Goal: Task Accomplishment & Management: Use online tool/utility

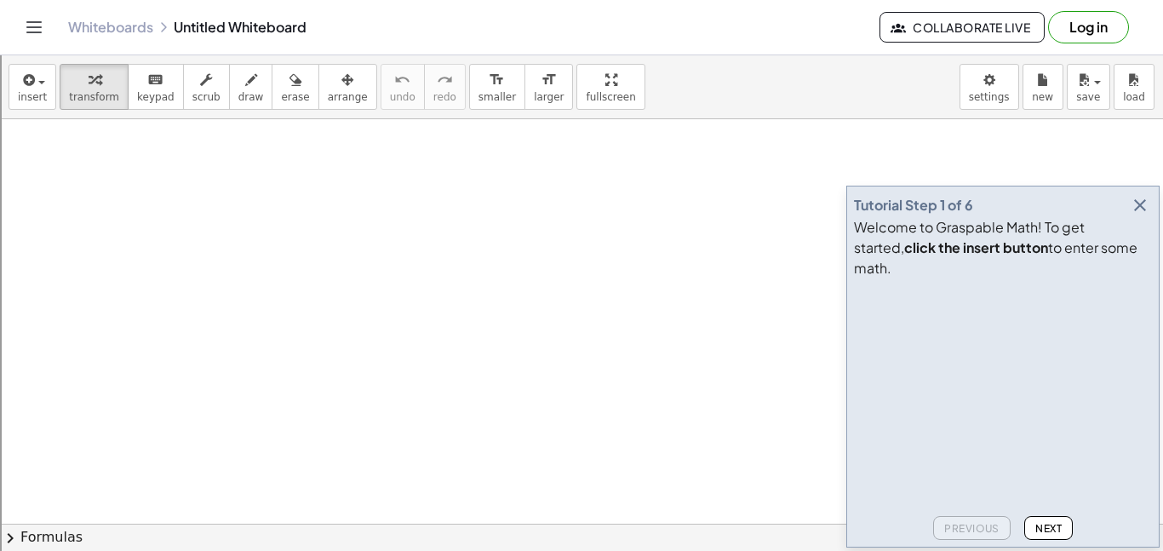
click at [1136, 215] on icon "button" at bounding box center [1140, 205] width 20 height 20
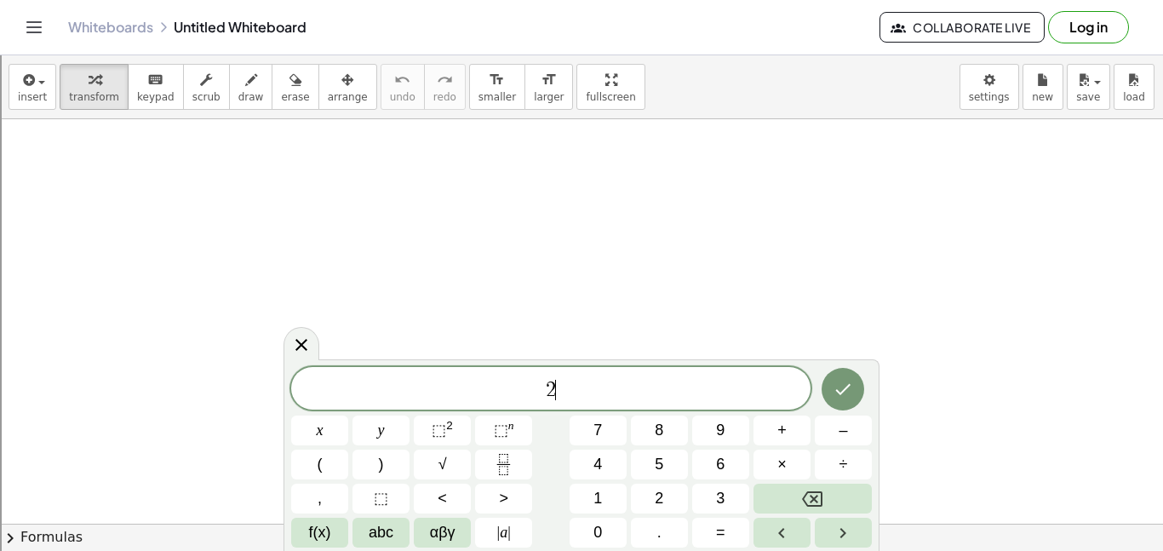
scroll to position [3, 0]
click at [835, 381] on icon "Done" at bounding box center [843, 387] width 20 height 20
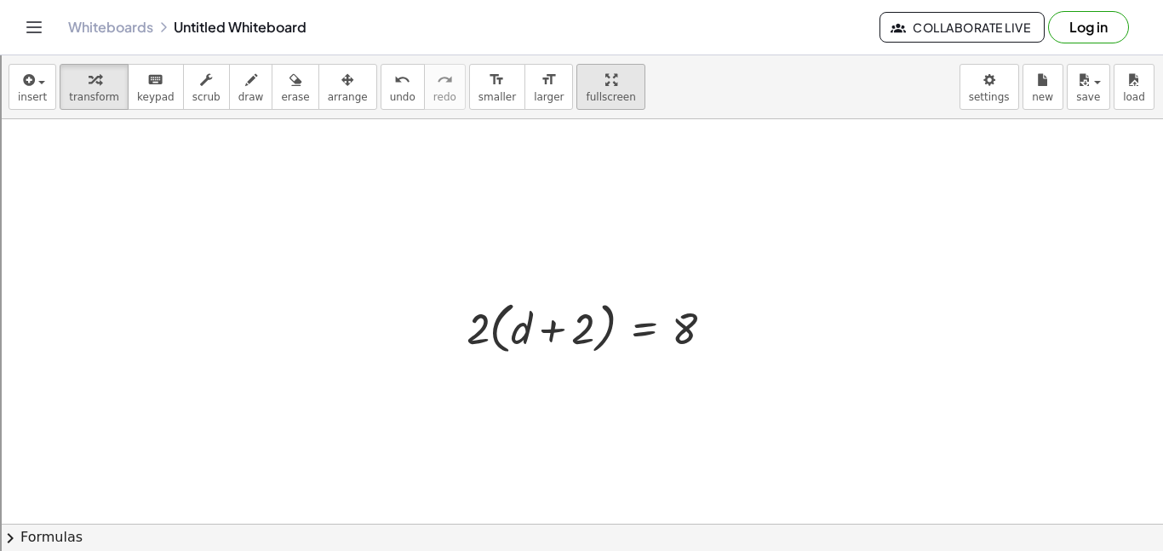
drag, startPoint x: 583, startPoint y: 290, endPoint x: 588, endPoint y: 80, distance: 209.6
click at [588, 80] on div "insert select one: Math Expression Function Text Youtube Video Graphing Geometr…" at bounding box center [581, 303] width 1163 height 496
drag, startPoint x: 476, startPoint y: 332, endPoint x: 520, endPoint y: 321, distance: 44.8
click at [520, 321] on div at bounding box center [597, 327] width 278 height 65
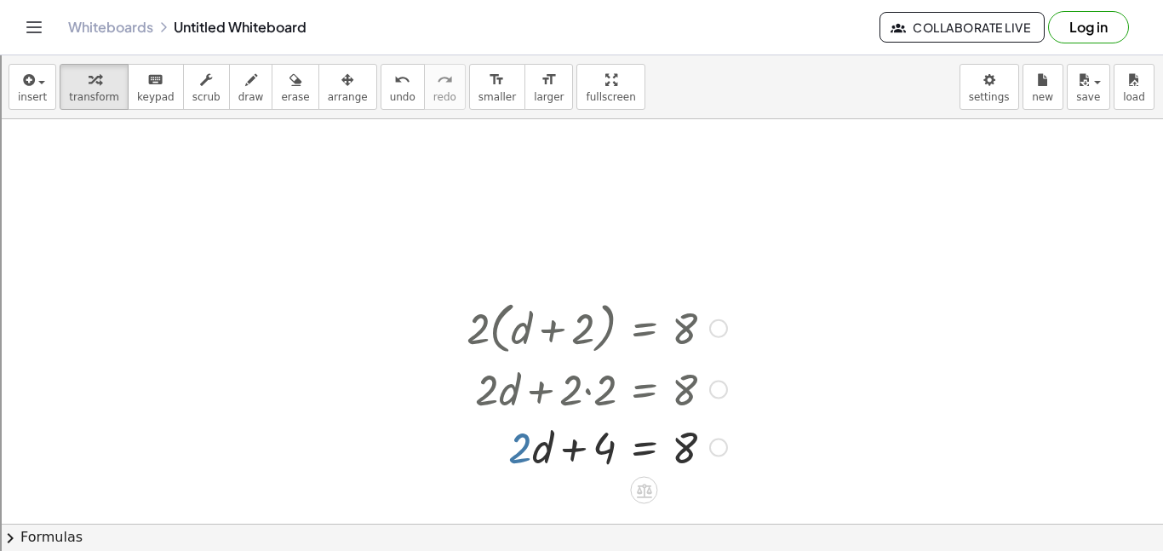
click at [528, 451] on div at bounding box center [597, 446] width 278 height 58
click at [587, 447] on div at bounding box center [597, 446] width 278 height 58
drag, startPoint x: 602, startPoint y: 448, endPoint x: 605, endPoint y: 468, distance: 20.6
click at [605, 468] on div at bounding box center [597, 446] width 278 height 58
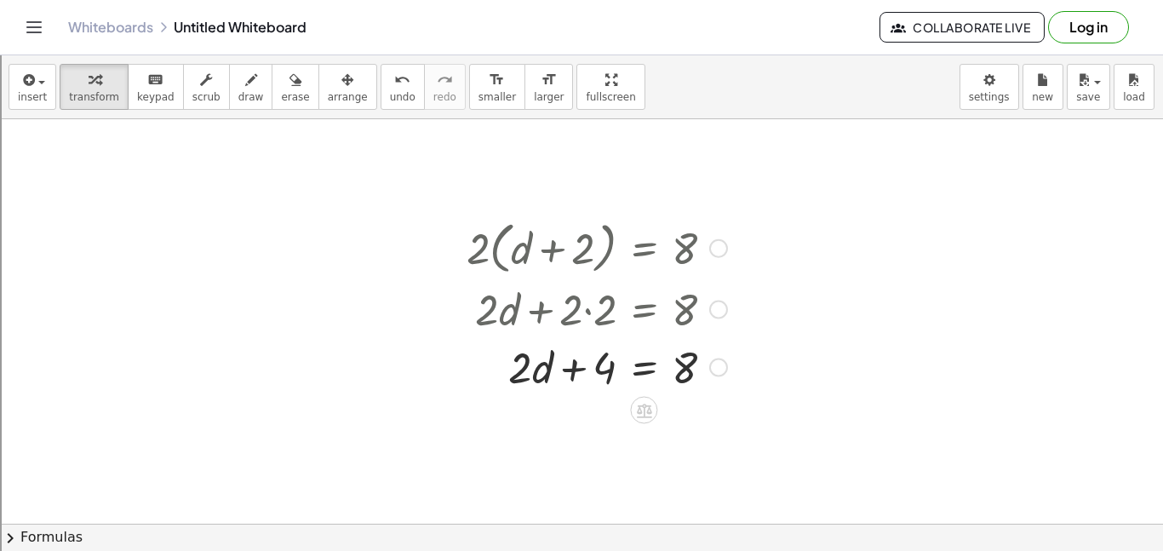
scroll to position [100, 0]
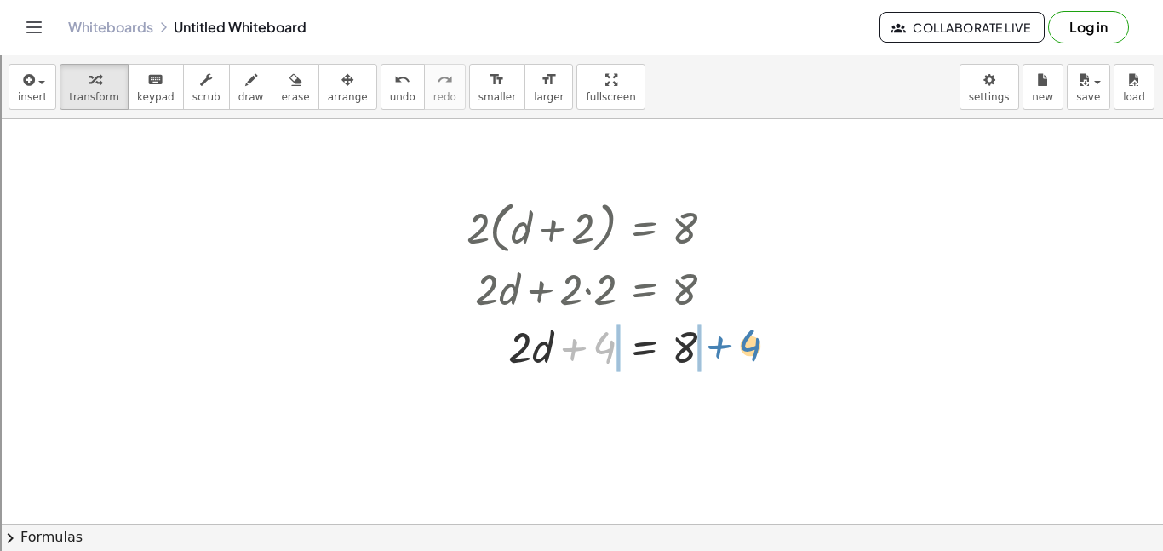
drag, startPoint x: 611, startPoint y: 342, endPoint x: 757, endPoint y: 341, distance: 145.6
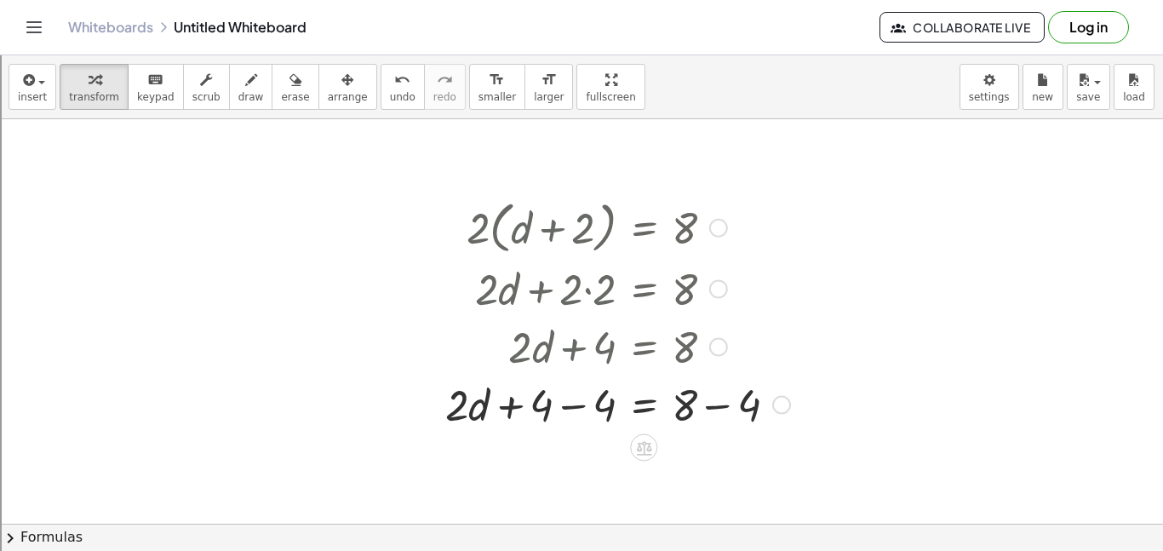
click at [594, 405] on div at bounding box center [618, 404] width 362 height 58
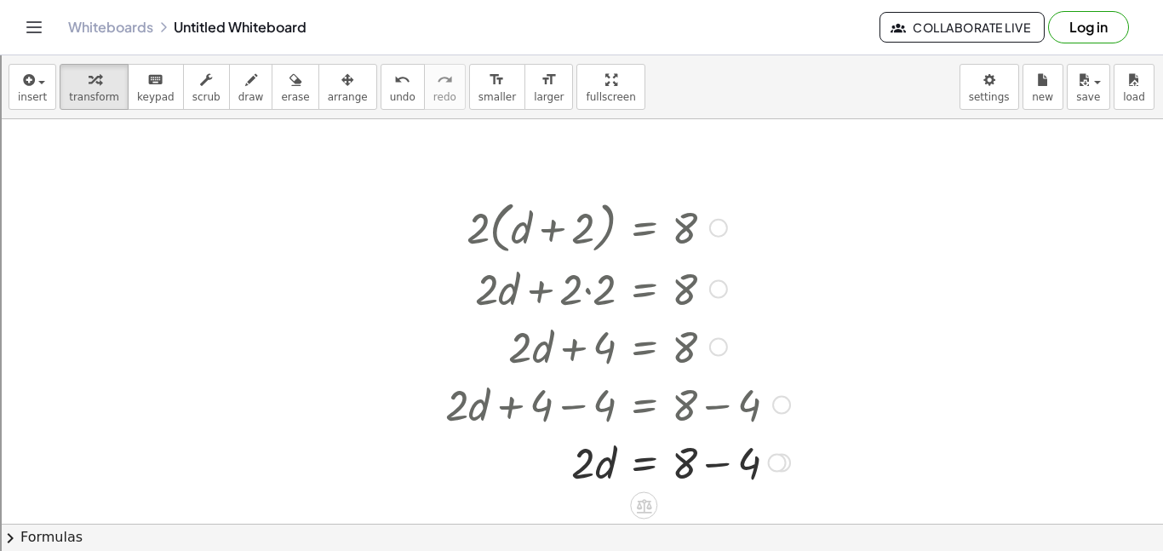
click at [740, 459] on div at bounding box center [618, 462] width 362 height 58
drag, startPoint x: 588, startPoint y: 458, endPoint x: 608, endPoint y: 499, distance: 45.7
drag, startPoint x: 606, startPoint y: 465, endPoint x: 575, endPoint y: 465, distance: 31.5
click at [575, 465] on div at bounding box center [618, 462] width 362 height 58
drag, startPoint x: 583, startPoint y: 464, endPoint x: 705, endPoint y: 498, distance: 126.5
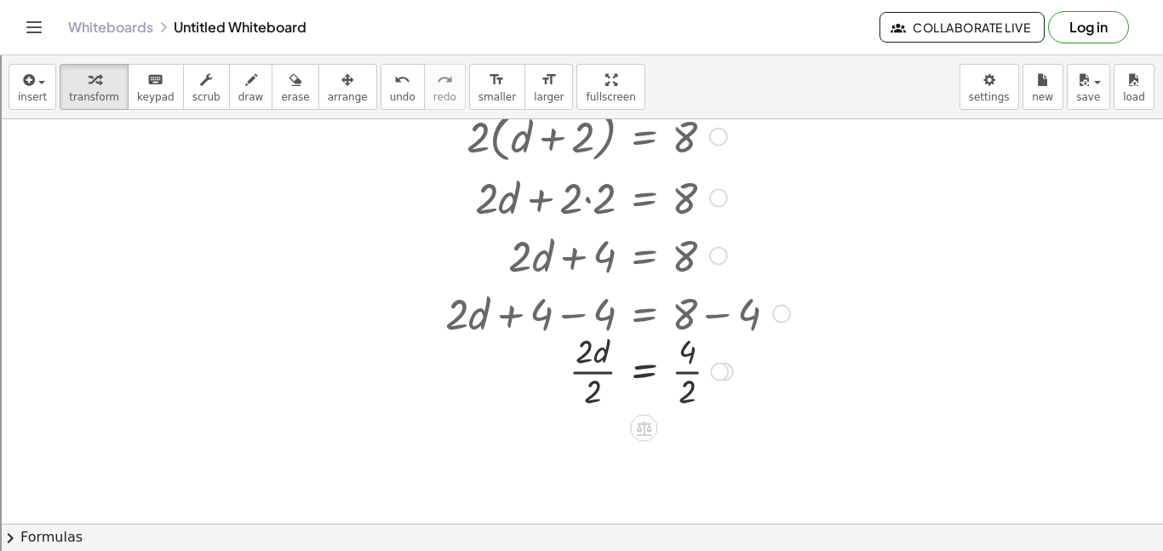
scroll to position [197, 0]
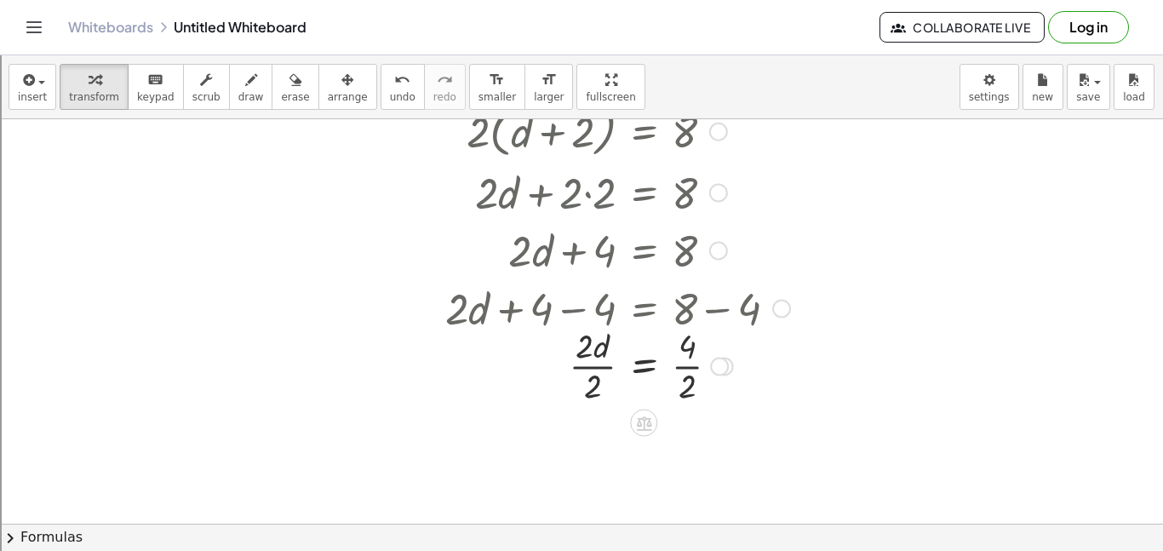
click at [688, 372] on div at bounding box center [618, 364] width 362 height 85
click at [592, 360] on div at bounding box center [618, 365] width 362 height 85
click at [272, 94] on button "erase" at bounding box center [295, 87] width 47 height 46
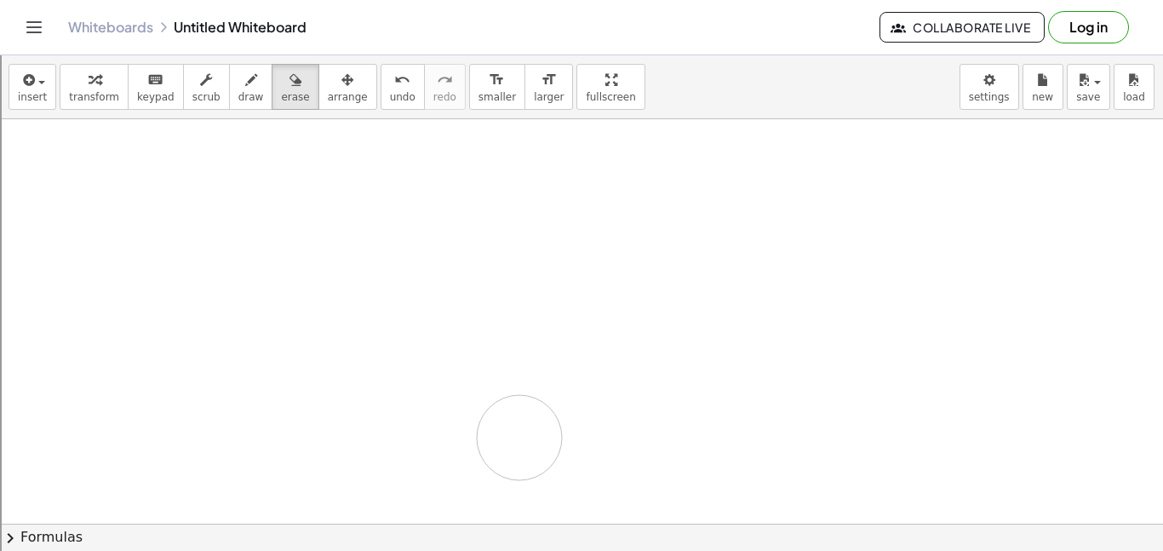
drag, startPoint x: 588, startPoint y: 270, endPoint x: 724, endPoint y: 446, distance: 222.3
click at [724, 446] on div at bounding box center [581, 382] width 1163 height 920
drag, startPoint x: 568, startPoint y: 177, endPoint x: 681, endPoint y: 433, distance: 280.3
click at [681, 433] on div at bounding box center [581, 382] width 1163 height 920
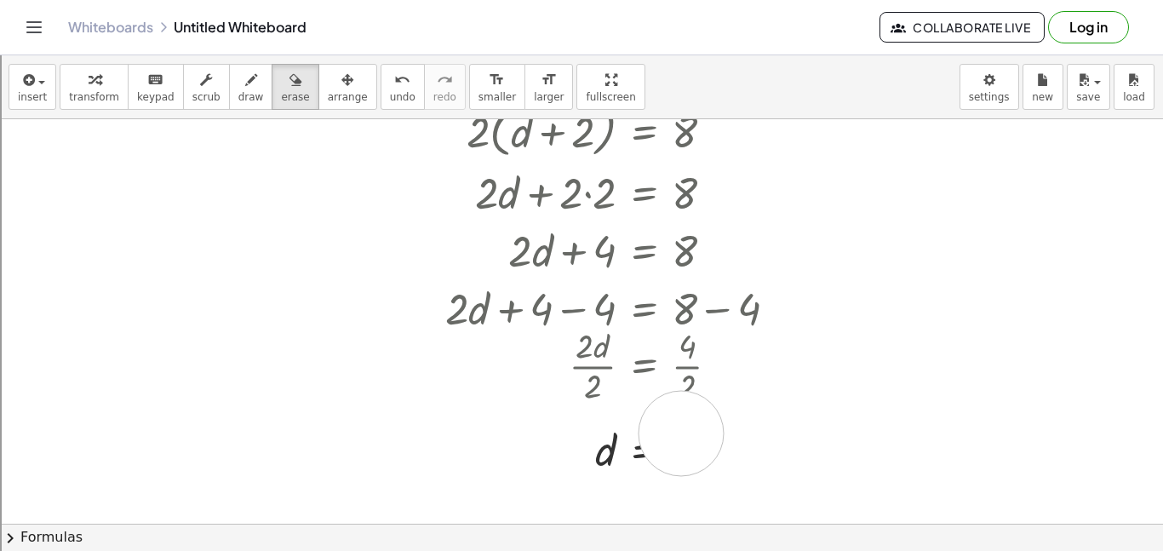
click at [681, 433] on div at bounding box center [581, 382] width 1163 height 920
click at [667, 449] on div at bounding box center [581, 382] width 1163 height 920
click at [394, 74] on icon "undo" at bounding box center [402, 80] width 16 height 20
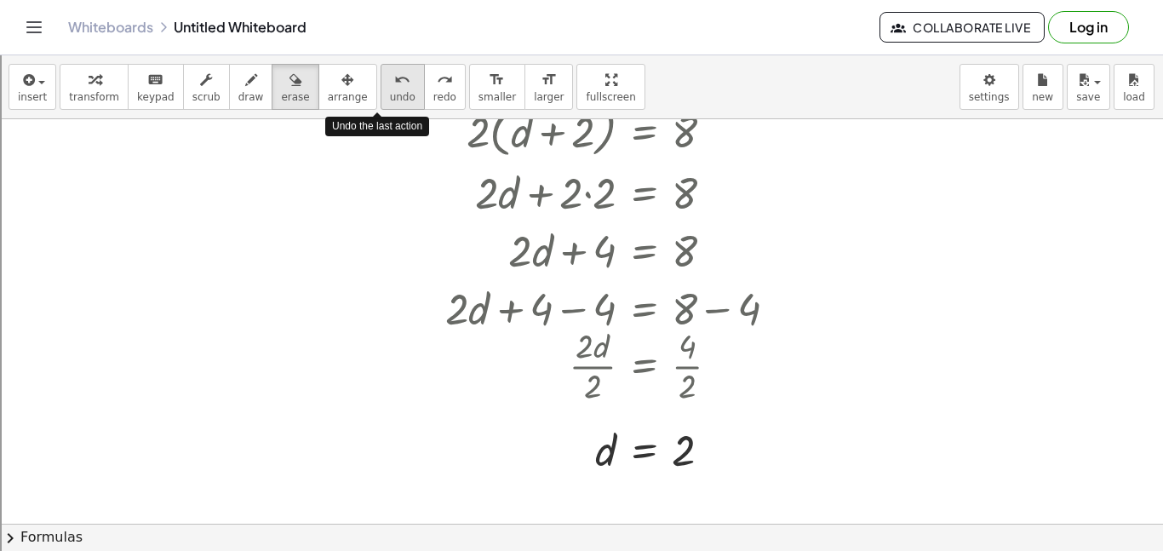
click at [394, 74] on icon "undo" at bounding box center [402, 80] width 16 height 20
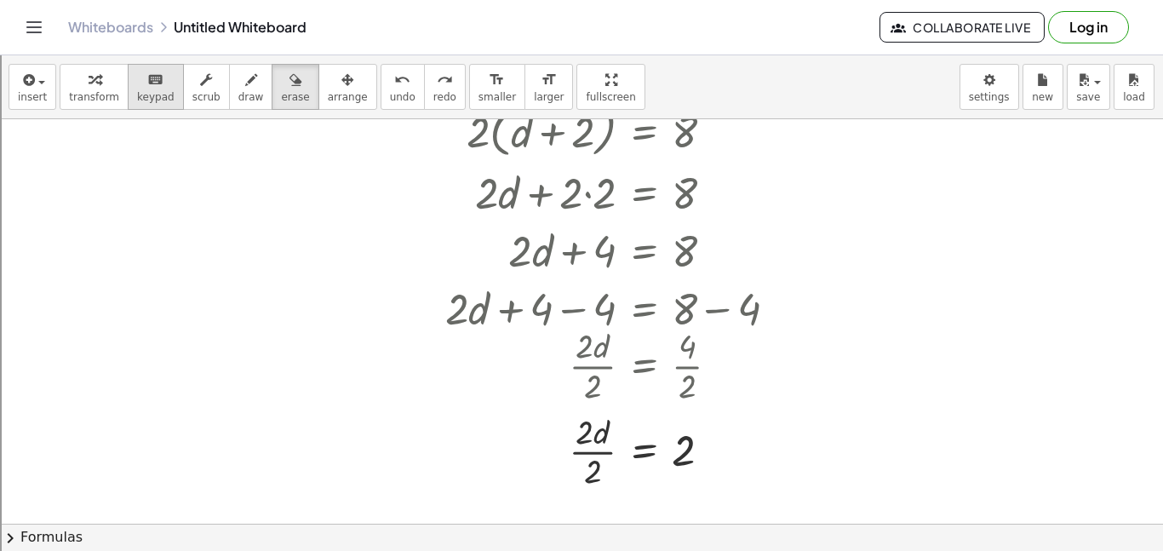
click at [164, 97] on button "keyboard keypad" at bounding box center [156, 87] width 56 height 46
click at [192, 97] on span "scrub" at bounding box center [206, 97] width 28 height 12
drag, startPoint x: 566, startPoint y: 301, endPoint x: 823, endPoint y: 310, distance: 257.4
click at [823, 310] on div "· 2 ▲ ▼ · ( + d + 2 ▲ ▼ ) = 8 ▲ ▼ + · 2 · d + · 2 · 2 = 8 + · 2 · d + 4 = 8 + ·…" at bounding box center [581, 382] width 1163 height 920
click at [823, 310] on div at bounding box center [581, 382] width 1163 height 920
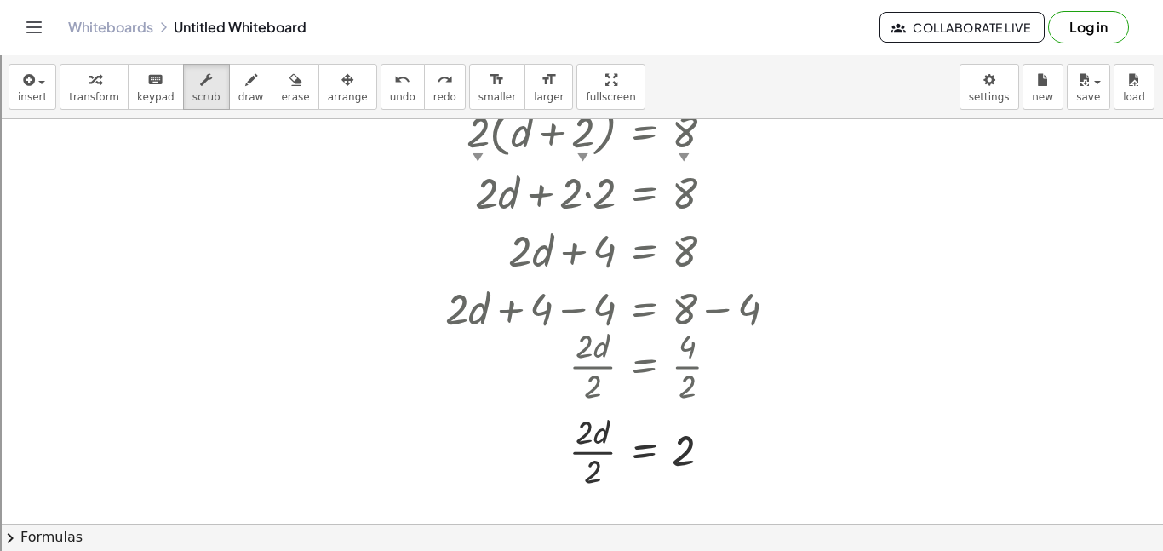
click at [780, 310] on div at bounding box center [781, 309] width 19 height 19
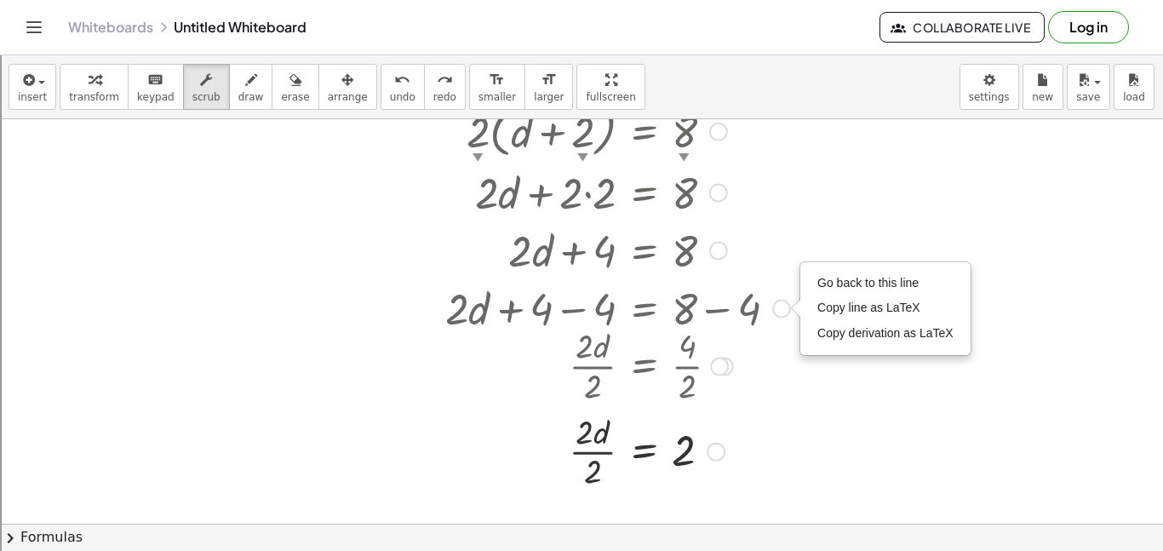
click at [510, 282] on div at bounding box center [618, 307] width 362 height 58
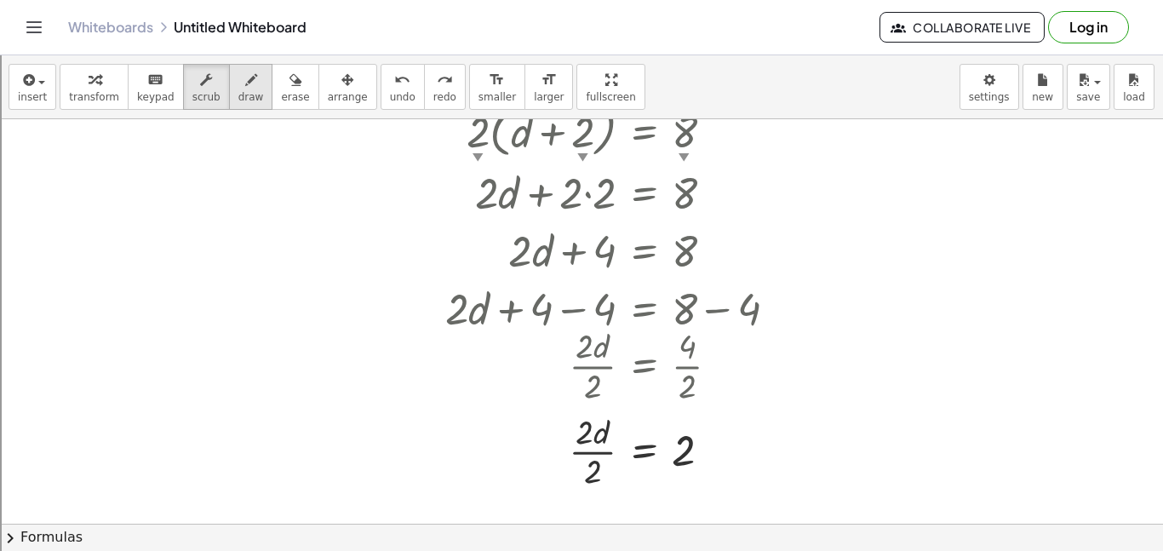
click at [242, 77] on div "button" at bounding box center [251, 79] width 26 height 20
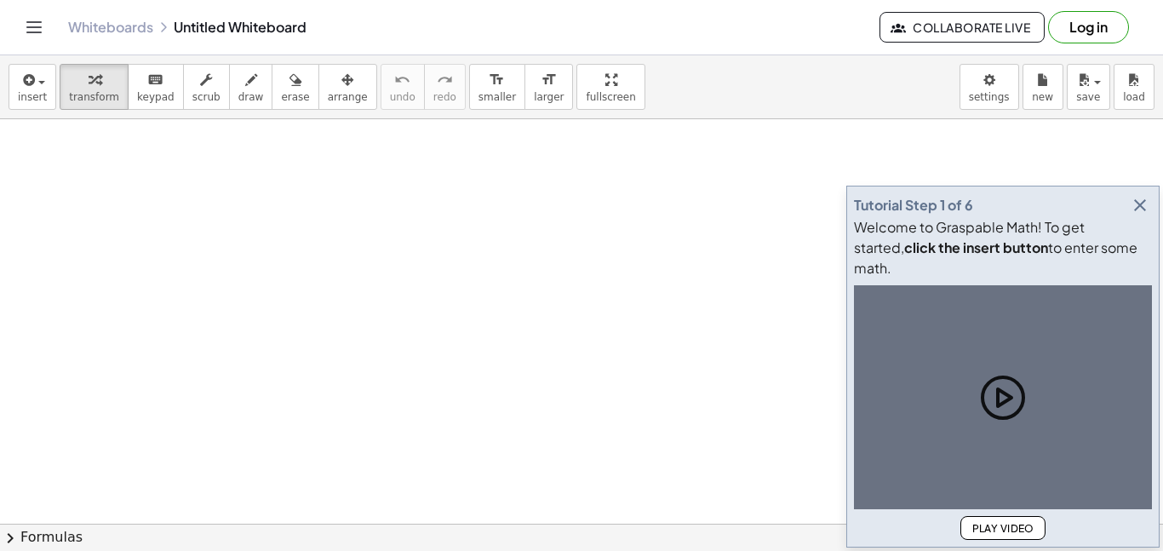
click at [1141, 215] on icon "button" at bounding box center [1140, 205] width 20 height 20
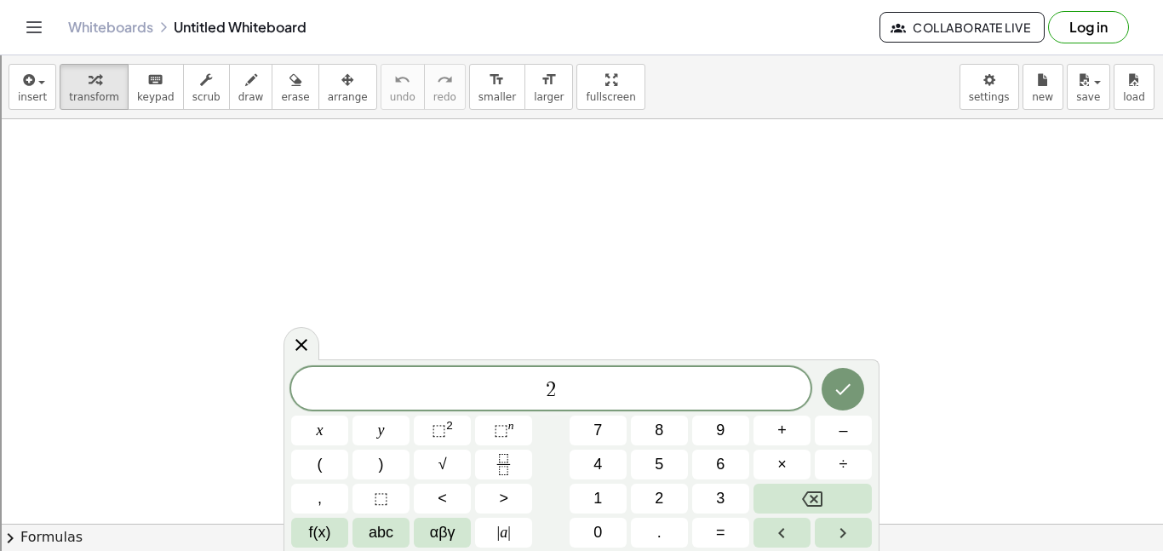
scroll to position [2, 0]
click at [837, 397] on icon "Done" at bounding box center [843, 387] width 20 height 20
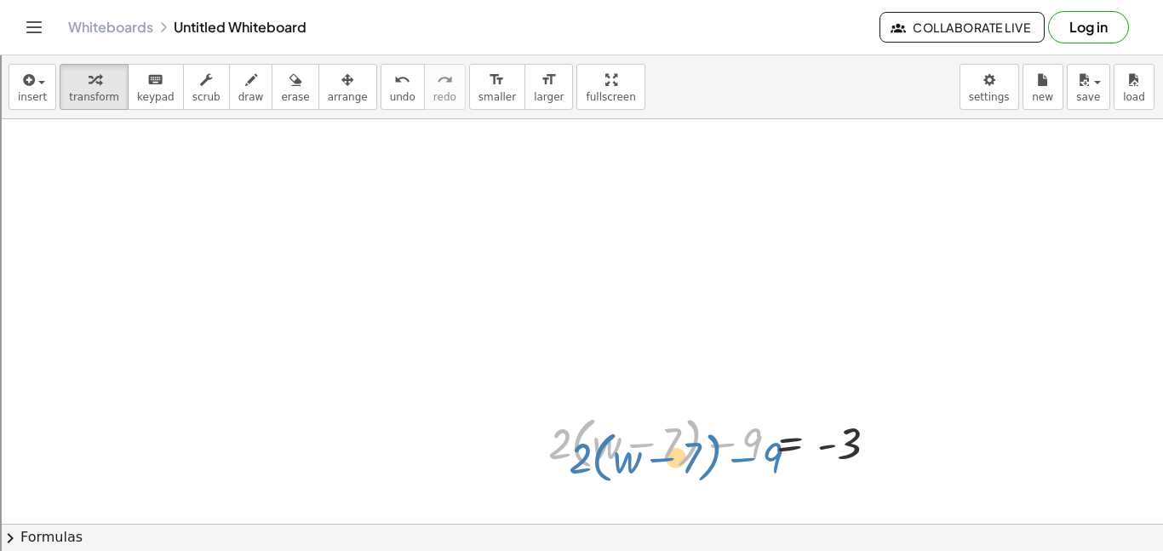
drag, startPoint x: 710, startPoint y: 424, endPoint x: 728, endPoint y: 433, distance: 20.2
click at [728, 433] on div at bounding box center [720, 442] width 360 height 65
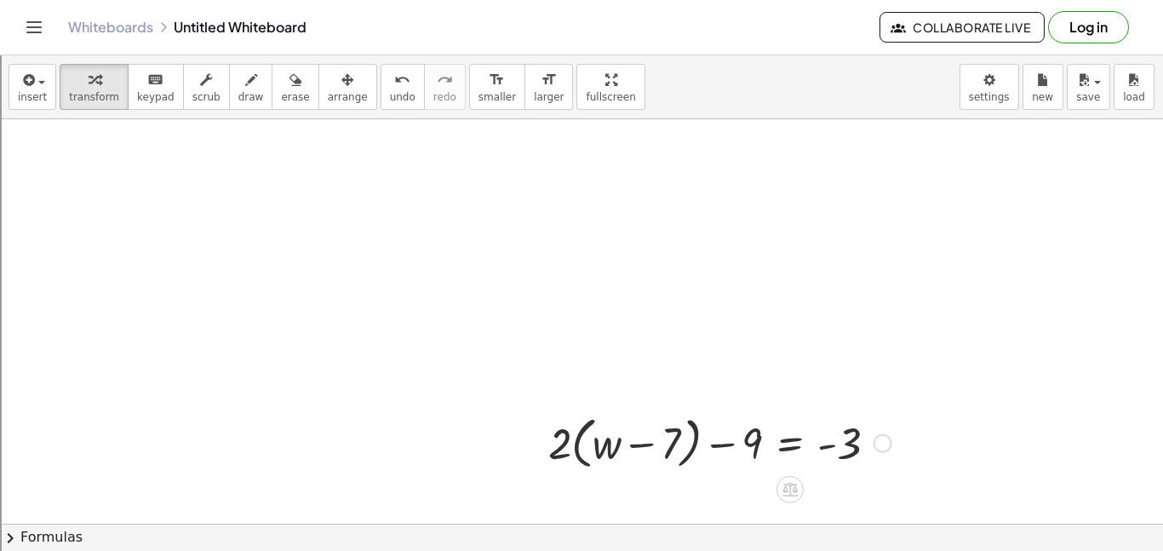
drag, startPoint x: 738, startPoint y: 480, endPoint x: 674, endPoint y: 462, distance: 66.3
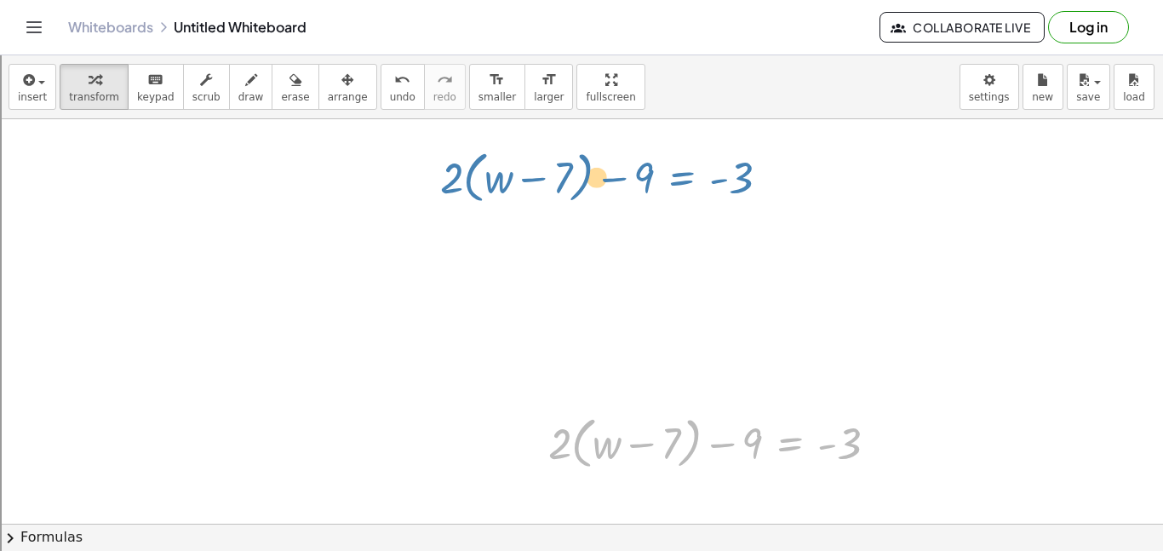
drag, startPoint x: 776, startPoint y: 457, endPoint x: 663, endPoint y: 191, distance: 289.3
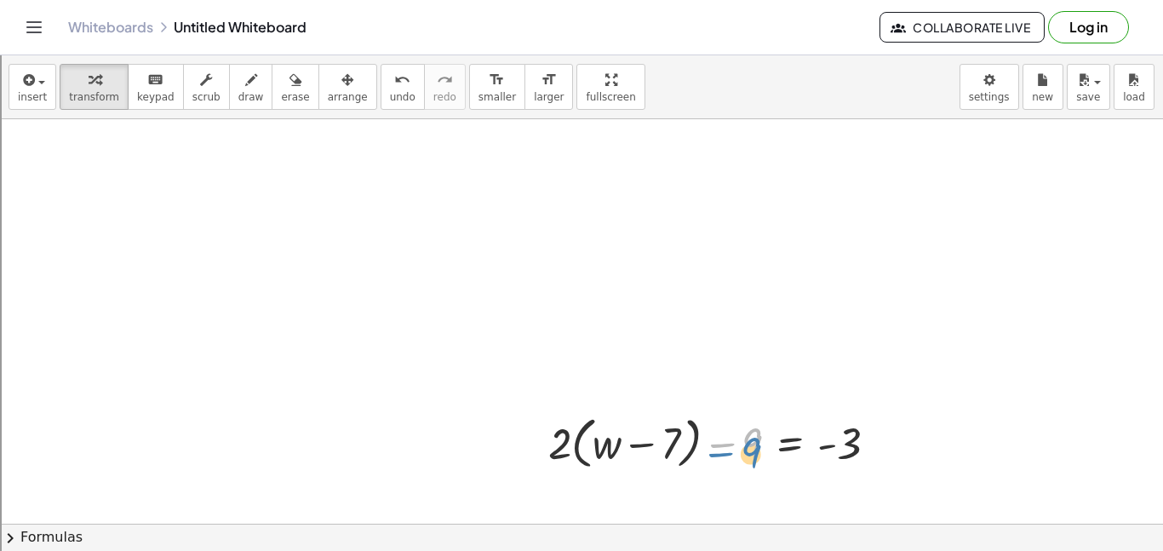
drag, startPoint x: 725, startPoint y: 471, endPoint x: 732, endPoint y: 491, distance: 21.8
drag, startPoint x: 721, startPoint y: 482, endPoint x: 764, endPoint y: 482, distance: 43.4
drag, startPoint x: 787, startPoint y: 490, endPoint x: 474, endPoint y: 474, distance: 313.8
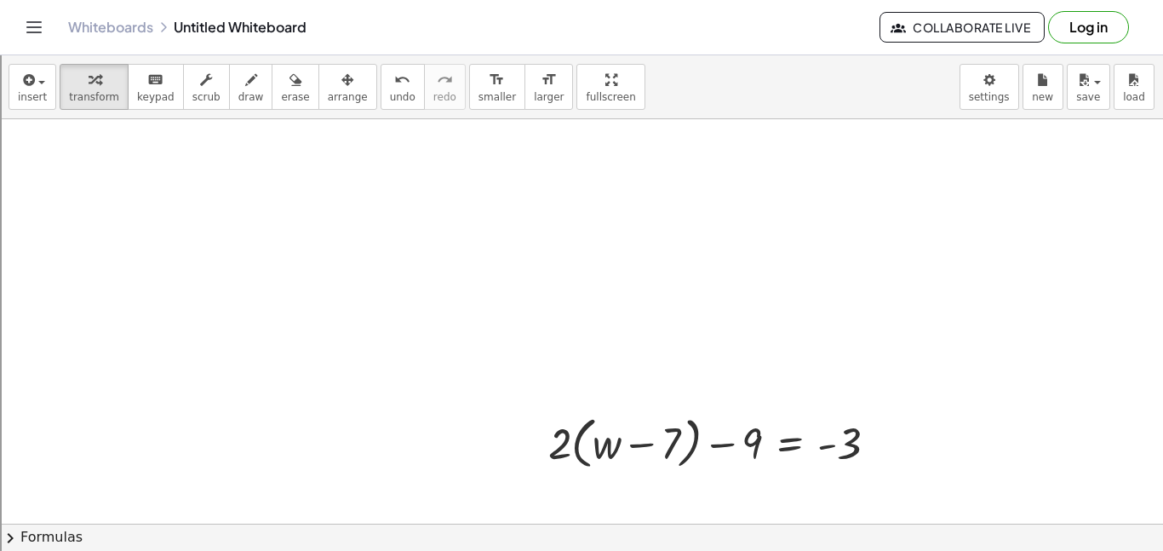
drag, startPoint x: 738, startPoint y: 488, endPoint x: 715, endPoint y: 334, distance: 156.0
click at [728, 459] on div at bounding box center [720, 442] width 360 height 65
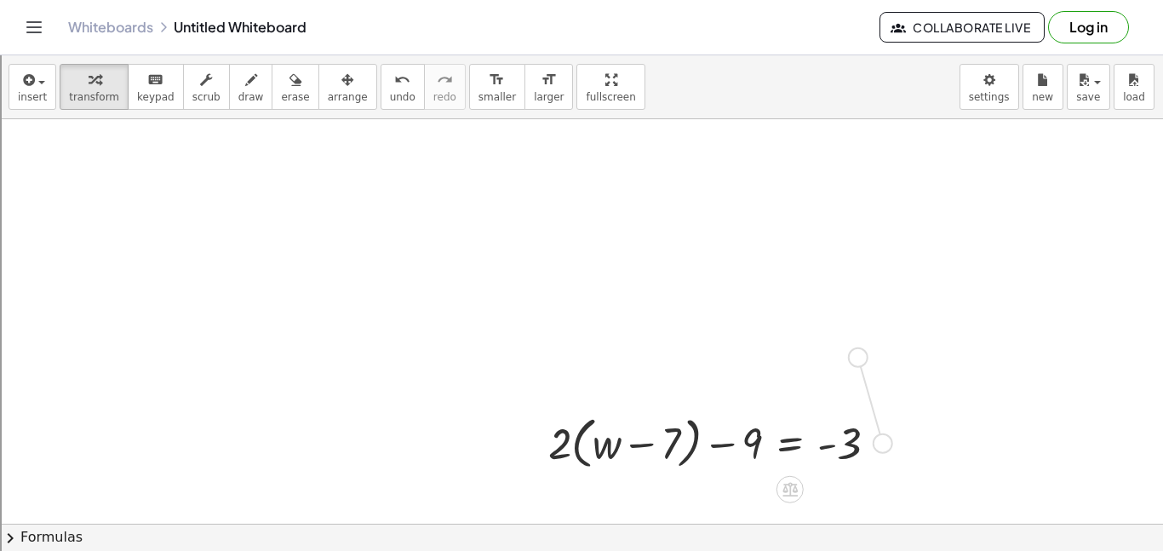
drag, startPoint x: 875, startPoint y: 446, endPoint x: 844, endPoint y: 339, distance: 111.6
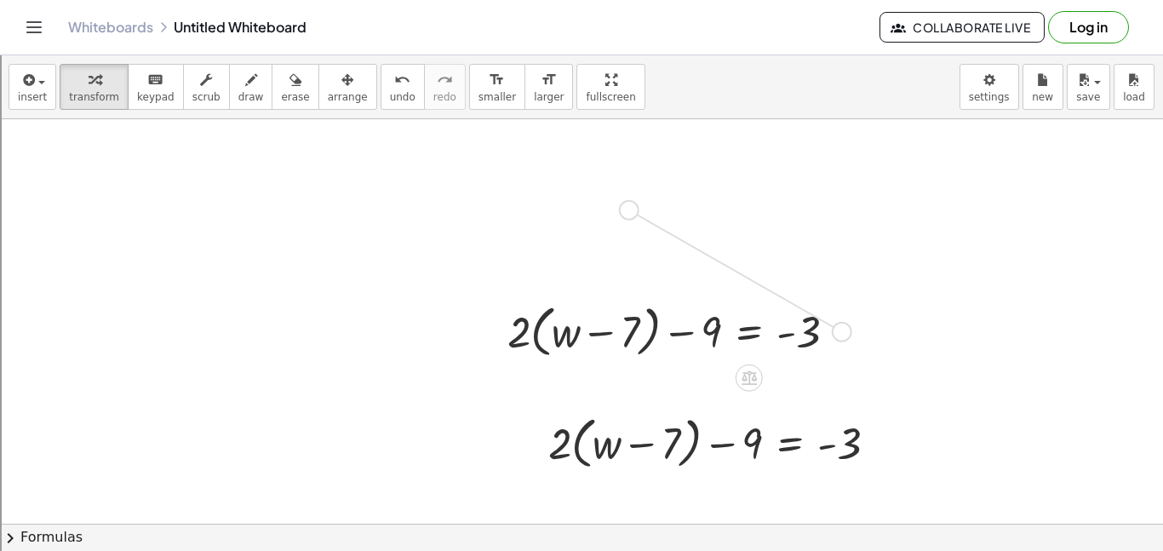
drag, startPoint x: 839, startPoint y: 330, endPoint x: 622, endPoint y: 204, distance: 250.7
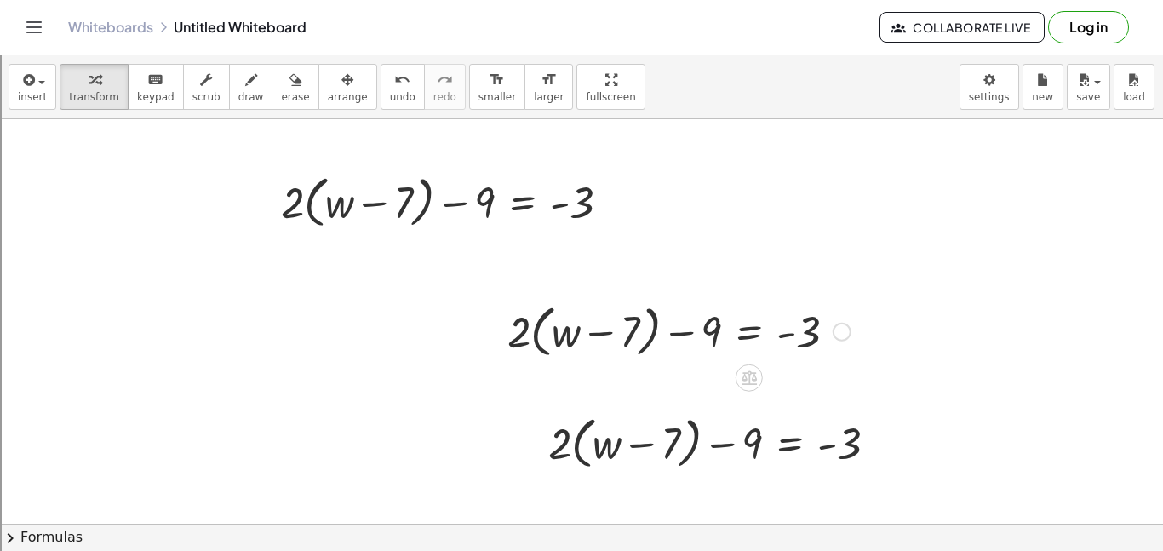
click at [652, 323] on div at bounding box center [679, 330] width 360 height 65
click at [559, 320] on div at bounding box center [679, 330] width 360 height 65
drag, startPoint x: 652, startPoint y: 323, endPoint x: 530, endPoint y: 317, distance: 121.9
click at [530, 317] on div at bounding box center [679, 330] width 360 height 65
drag, startPoint x: 632, startPoint y: 301, endPoint x: 611, endPoint y: 294, distance: 22.4
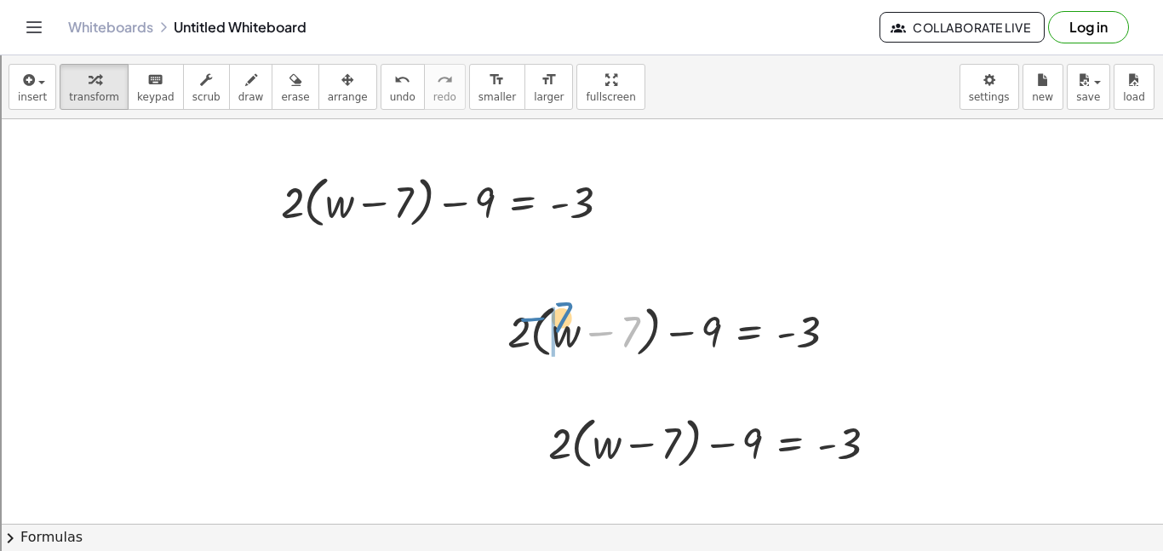
click at [611, 294] on div "− 7 · ( + w ) + · 2 · ( + w − 7 ) − 9 = - 3" at bounding box center [673, 330] width 382 height 73
drag, startPoint x: 290, startPoint y: 206, endPoint x: 332, endPoint y: 202, distance: 41.9
click at [332, 202] on div at bounding box center [453, 201] width 360 height 65
click at [409, 205] on div at bounding box center [457, 201] width 352 height 58
click at [409, 205] on div at bounding box center [464, 201] width 336 height 58
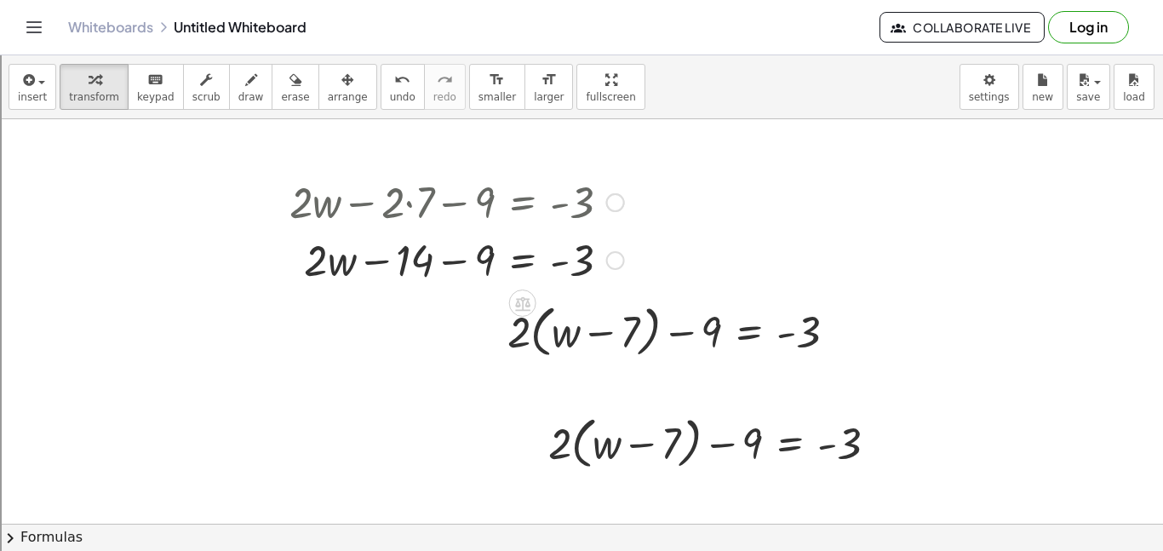
click at [451, 258] on div at bounding box center [457, 259] width 352 height 58
click at [464, 260] on div at bounding box center [457, 259] width 352 height 58
click at [469, 263] on div at bounding box center [457, 259] width 352 height 58
click at [439, 261] on div at bounding box center [457, 259] width 352 height 58
click at [495, 265] on div at bounding box center [457, 259] width 352 height 58
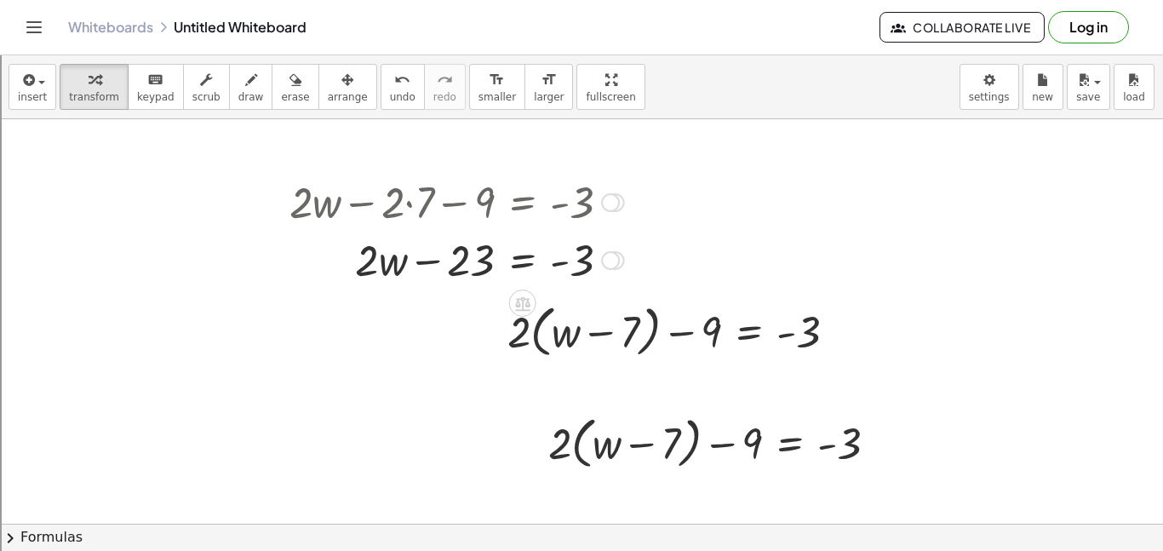
click at [436, 264] on div at bounding box center [457, 259] width 352 height 58
drag, startPoint x: 461, startPoint y: 264, endPoint x: 634, endPoint y: 261, distance: 173.8
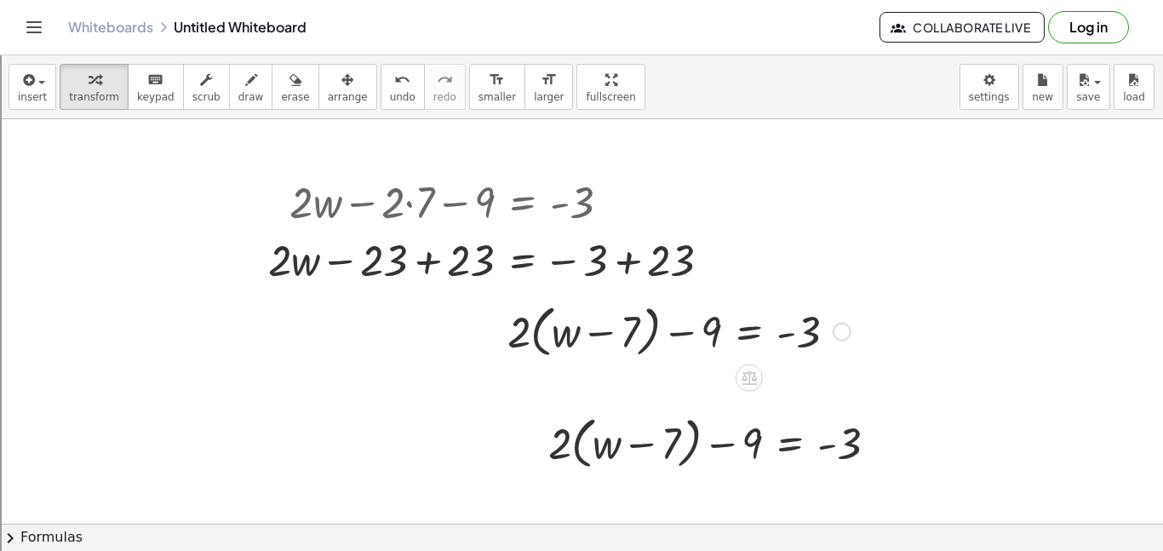
click at [526, 335] on div at bounding box center [679, 330] width 360 height 65
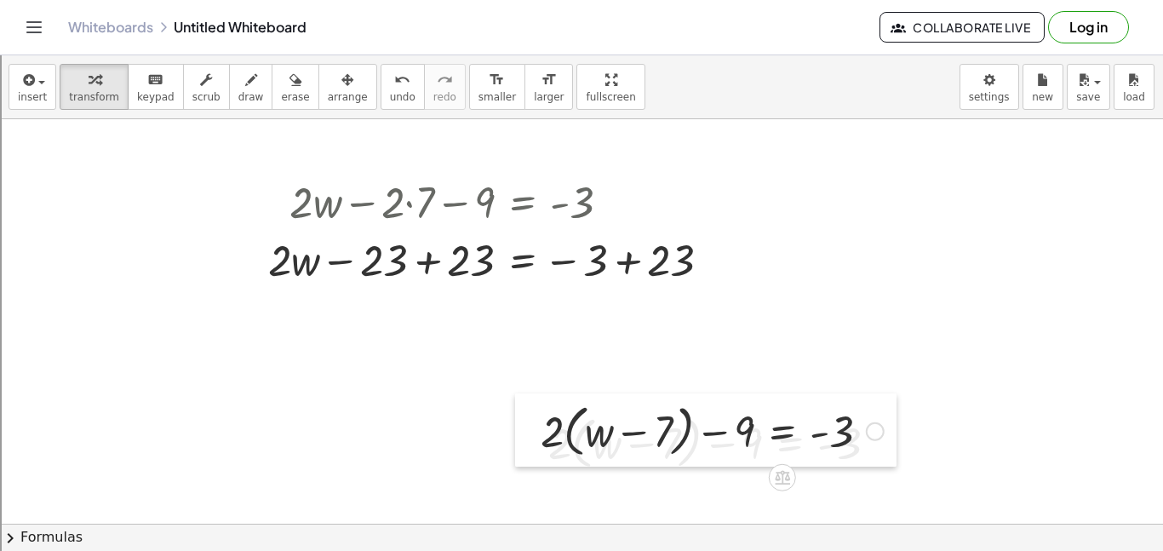
drag, startPoint x: 497, startPoint y: 340, endPoint x: 525, endPoint y: 445, distance: 109.5
click at [525, 445] on div at bounding box center [528, 429] width 26 height 73
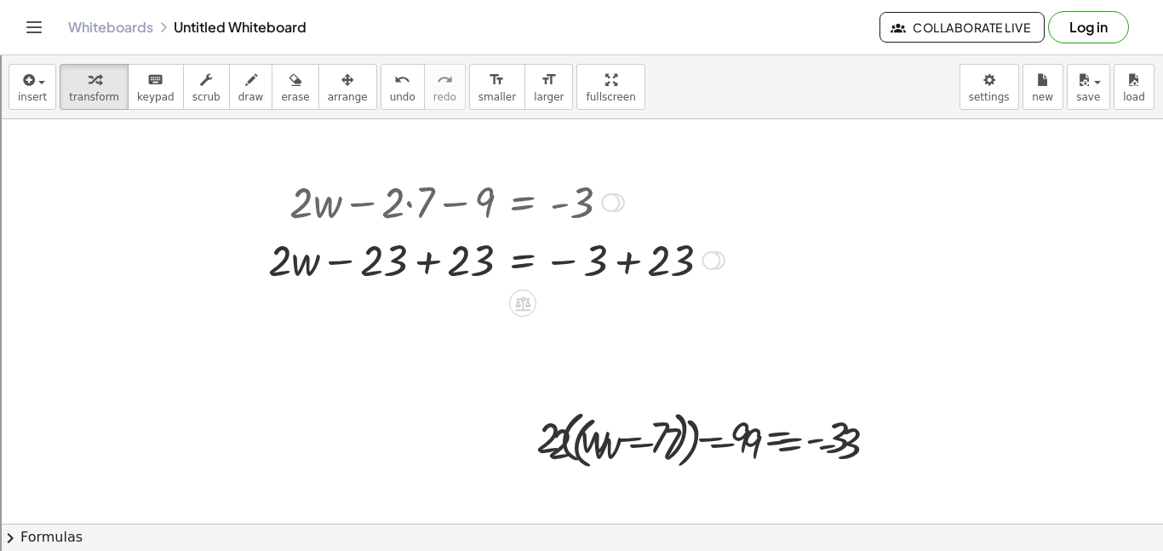
click at [430, 265] on div at bounding box center [497, 259] width 474 height 58
click at [629, 261] on div at bounding box center [507, 259] width 452 height 58
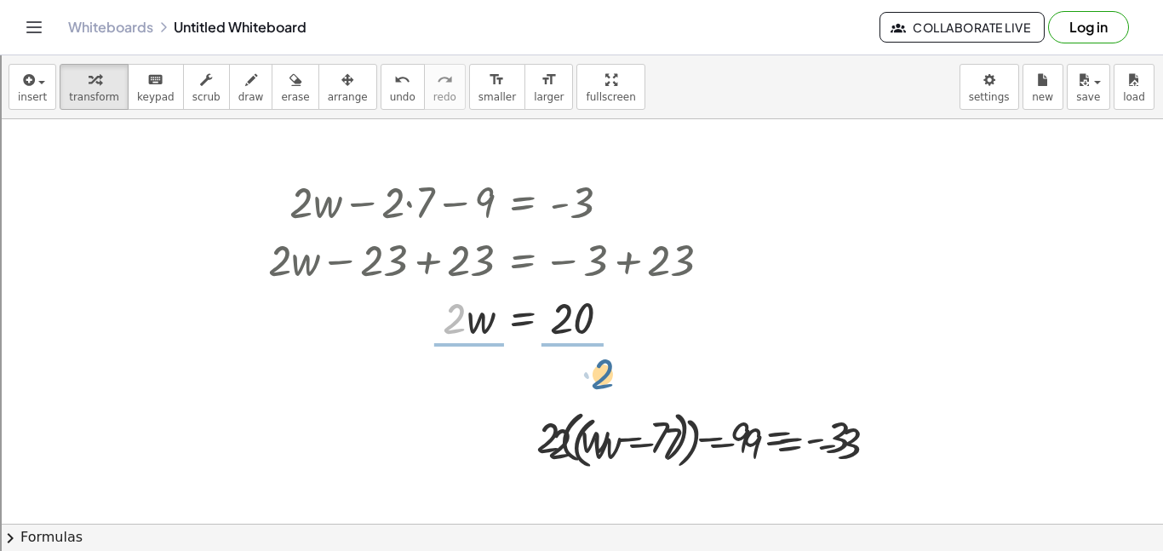
drag, startPoint x: 461, startPoint y: 304, endPoint x: 603, endPoint y: 351, distance: 149.7
click at [568, 313] on div at bounding box center [497, 316] width 474 height 85
click at [464, 294] on div at bounding box center [497, 316] width 474 height 85
click at [475, 312] on div at bounding box center [497, 316] width 474 height 85
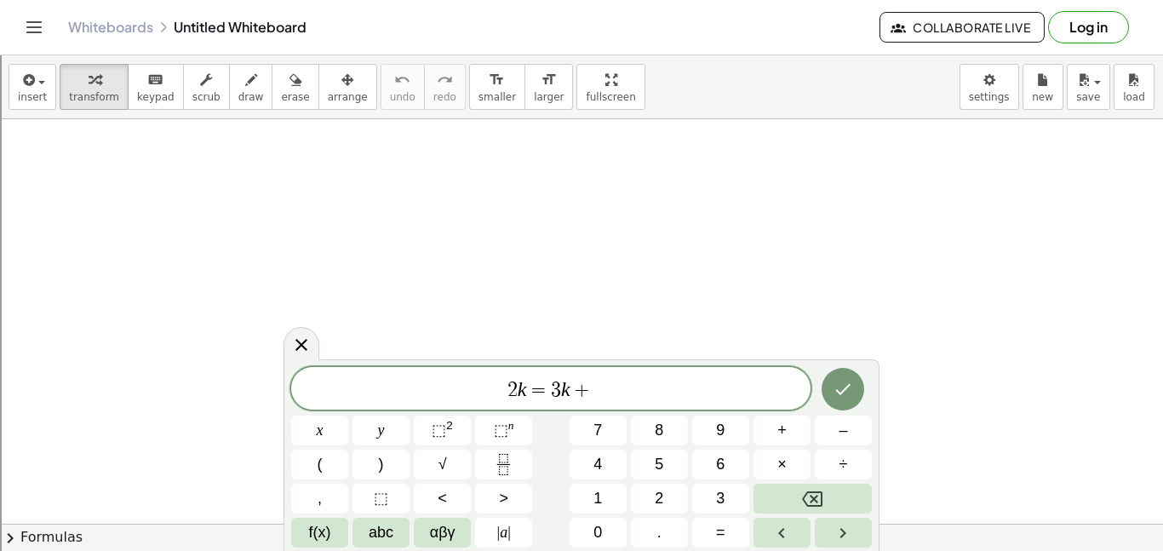
scroll to position [6, 0]
click at [823, 385] on button "Done" at bounding box center [843, 389] width 43 height 43
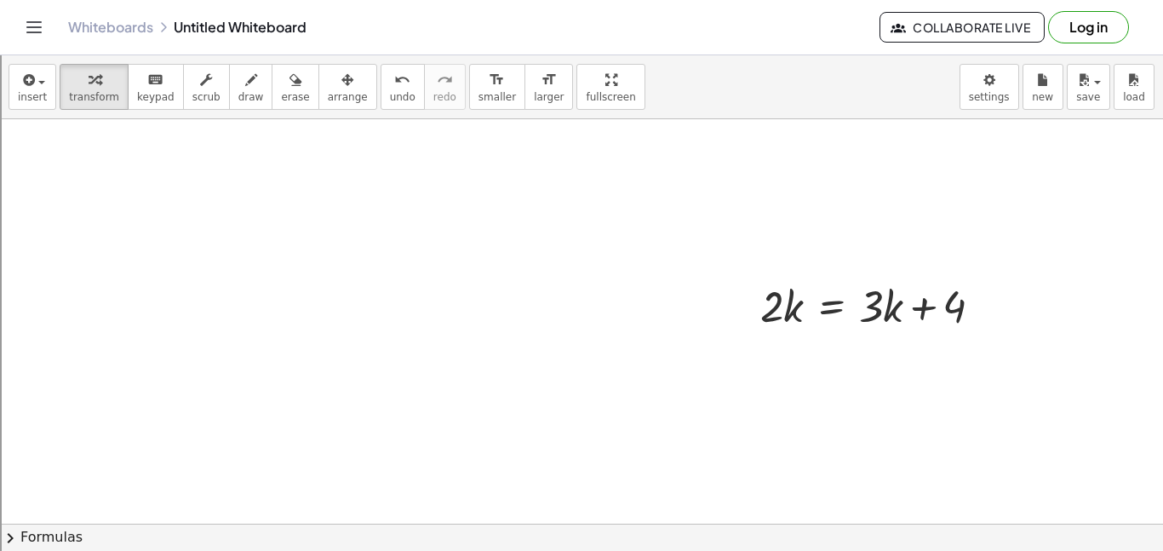
drag, startPoint x: 878, startPoint y: 265, endPoint x: 858, endPoint y: 257, distance: 21.0
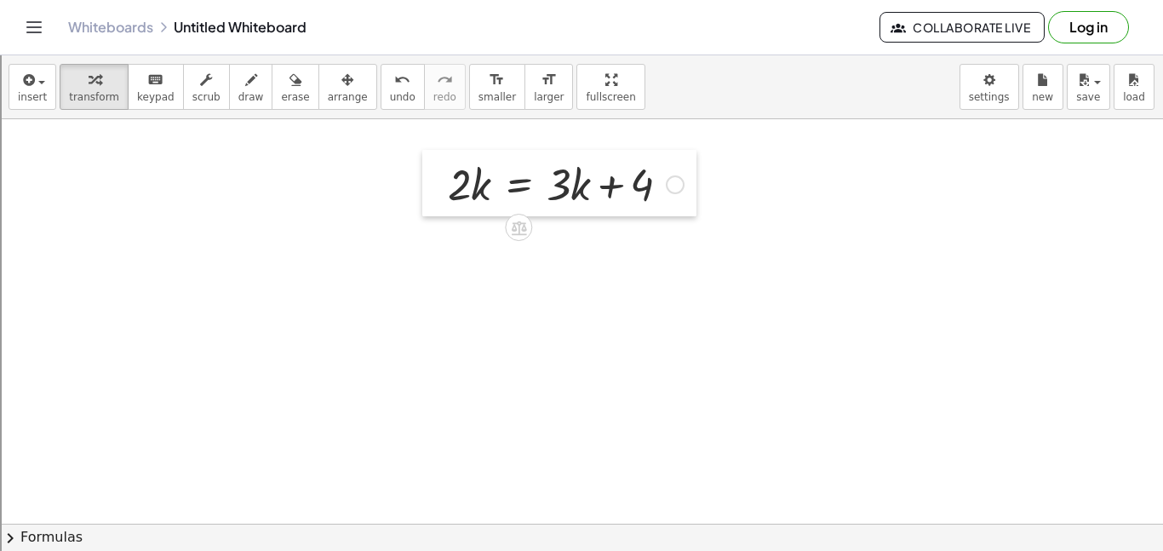
drag, startPoint x: 759, startPoint y: 305, endPoint x: 446, endPoint y: 189, distance: 333.3
click at [446, 189] on div at bounding box center [435, 183] width 26 height 66
drag, startPoint x: 585, startPoint y: 190, endPoint x: 428, endPoint y: 192, distance: 156.7
click at [428, 192] on div "· k + · 3 · 2 · k = + · 3 · k + 4" at bounding box center [559, 189] width 274 height 66
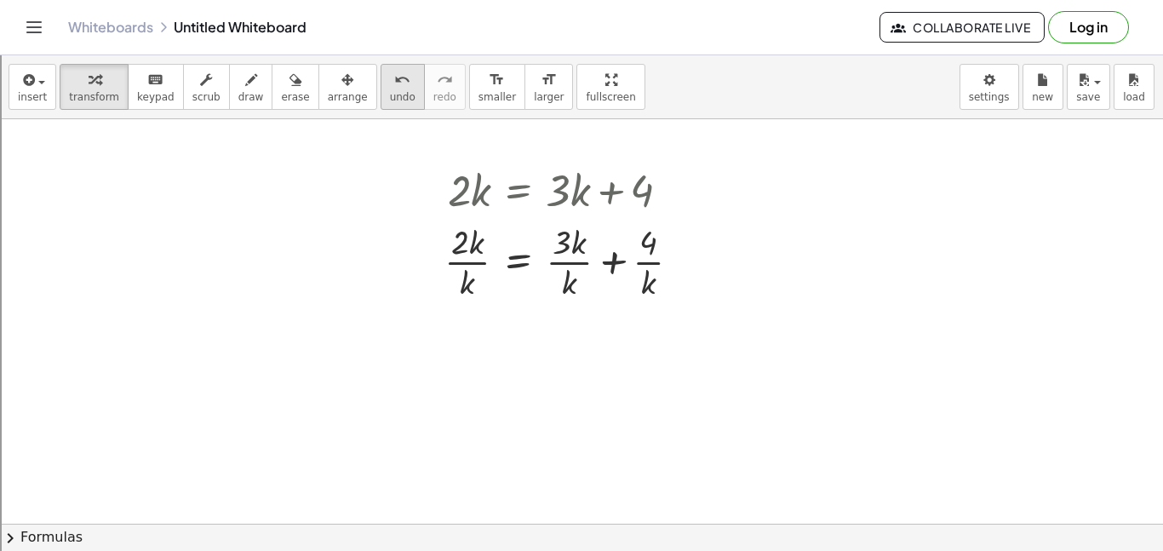
click at [387, 89] on button "undo undo" at bounding box center [403, 87] width 44 height 46
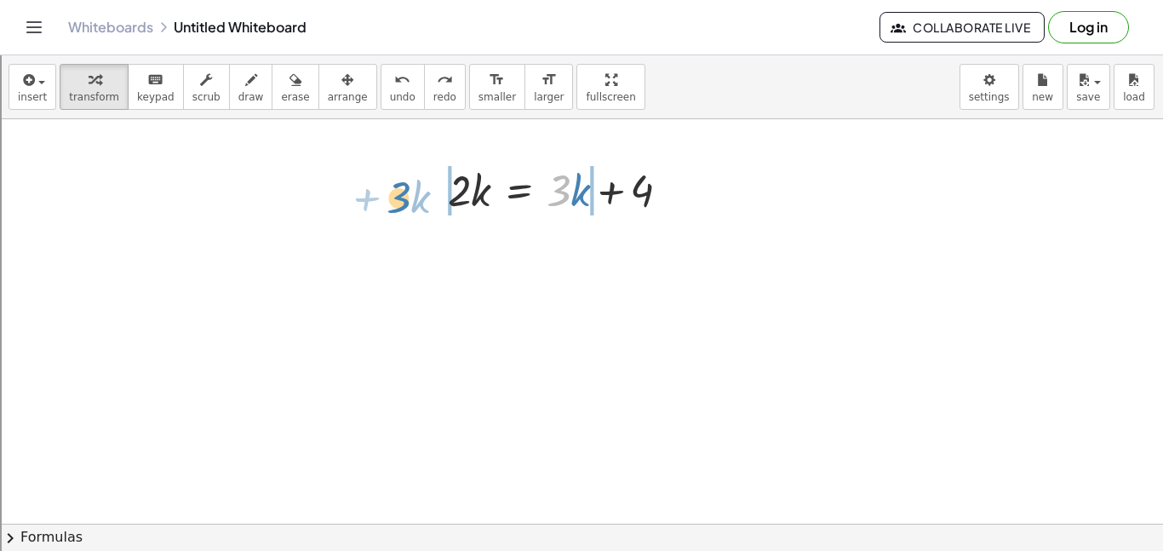
drag, startPoint x: 565, startPoint y: 195, endPoint x: 405, endPoint y: 202, distance: 160.3
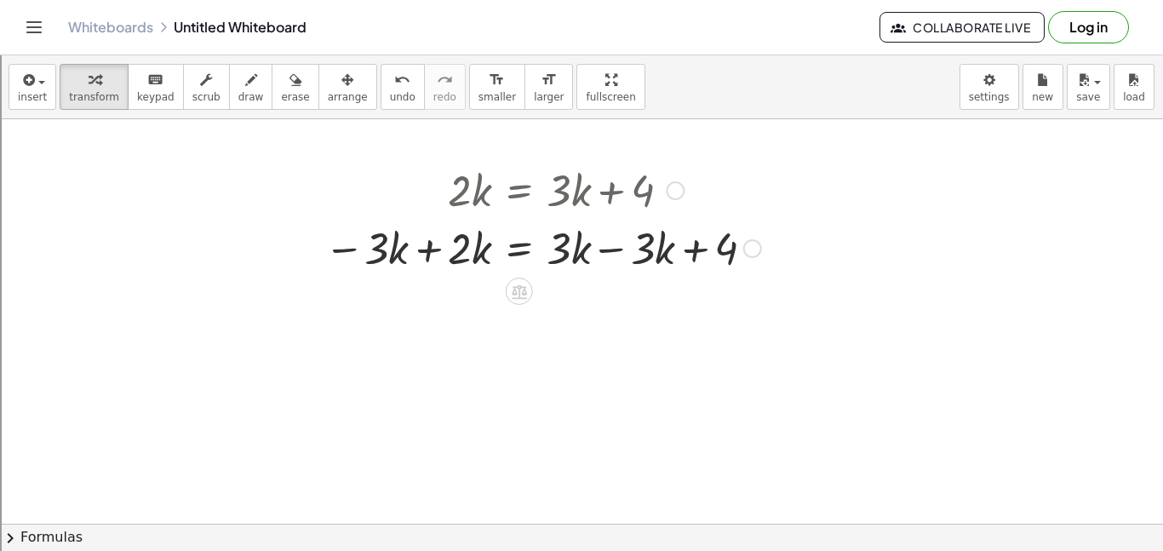
click at [622, 227] on div at bounding box center [543, 247] width 454 height 58
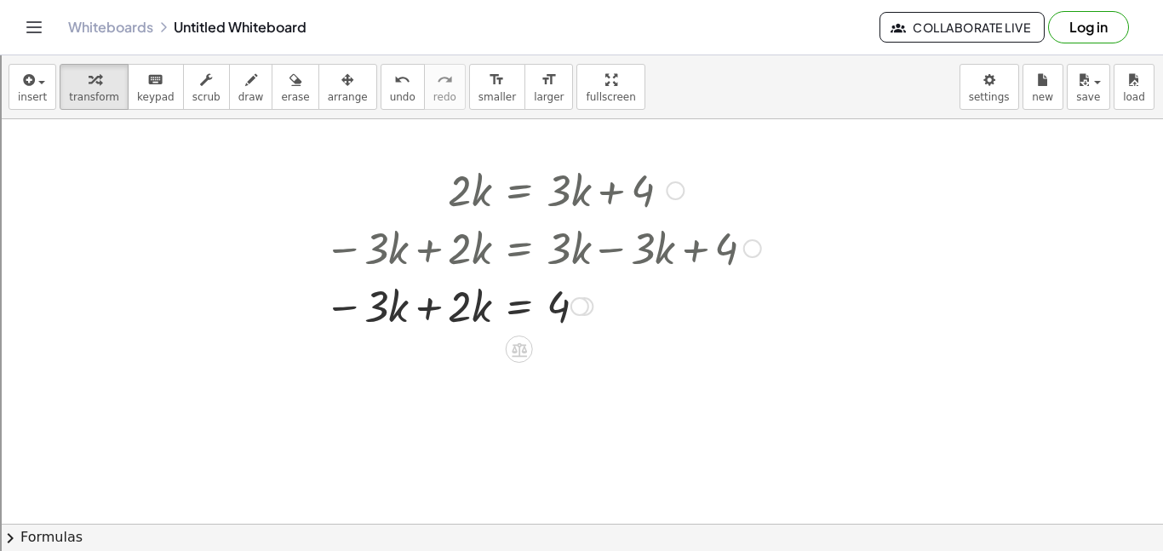
click at [412, 305] on div at bounding box center [543, 305] width 454 height 58
drag, startPoint x: 474, startPoint y: 372, endPoint x: 458, endPoint y: 383, distance: 19.6
click at [458, 383] on div at bounding box center [543, 363] width 454 height 56
drag, startPoint x: 475, startPoint y: 376, endPoint x: 479, endPoint y: 421, distance: 44.4
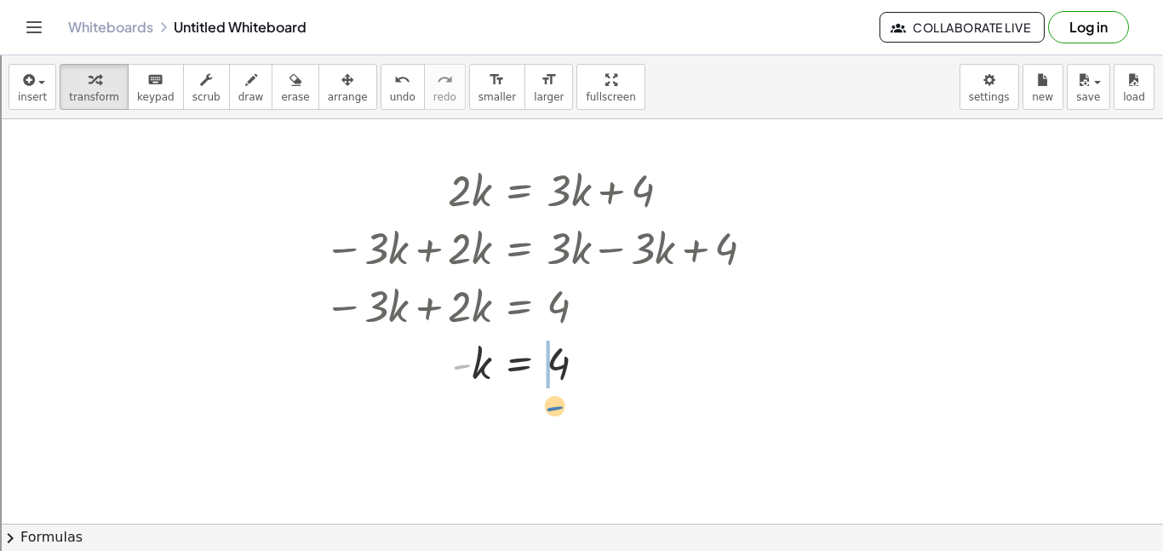
drag, startPoint x: 471, startPoint y: 370, endPoint x: 564, endPoint y: 412, distance: 101.8
drag, startPoint x: 560, startPoint y: 424, endPoint x: 543, endPoint y: 370, distance: 56.3
click at [390, 96] on span "undo" at bounding box center [403, 97] width 26 height 12
drag, startPoint x: 560, startPoint y: 360, endPoint x: 555, endPoint y: 352, distance: 9.5
click at [555, 352] on div at bounding box center [523, 363] width 454 height 56
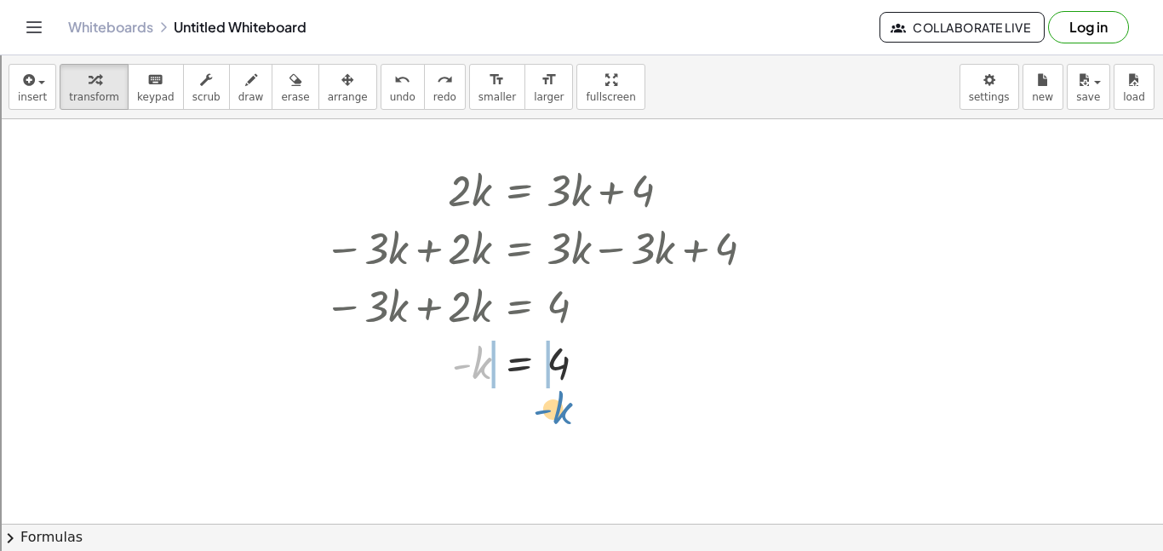
drag, startPoint x: 486, startPoint y: 357, endPoint x: 563, endPoint y: 402, distance: 89.0
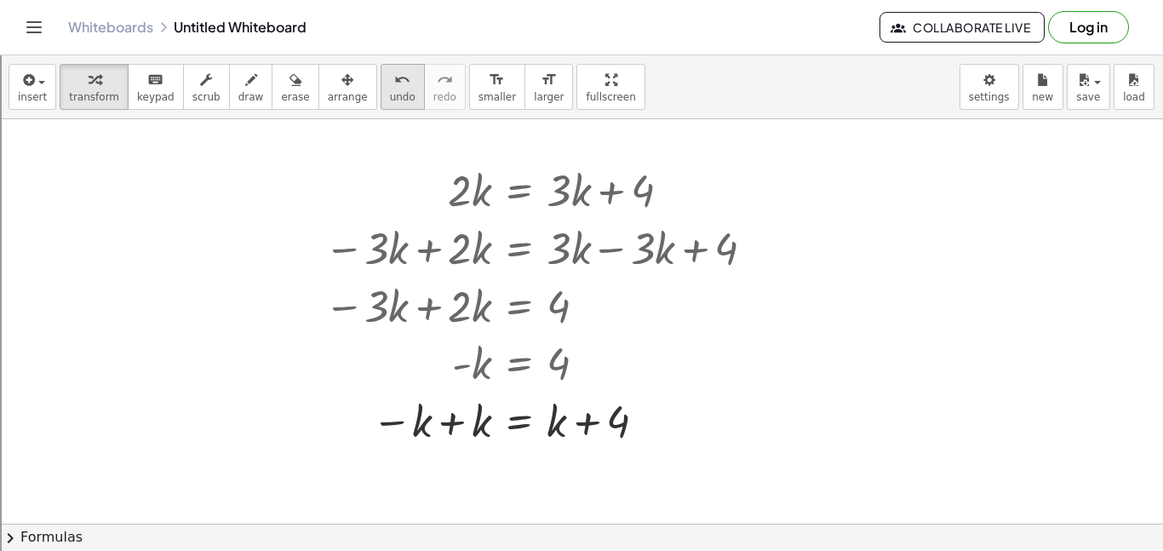
click at [381, 96] on button "undo undo" at bounding box center [403, 87] width 44 height 46
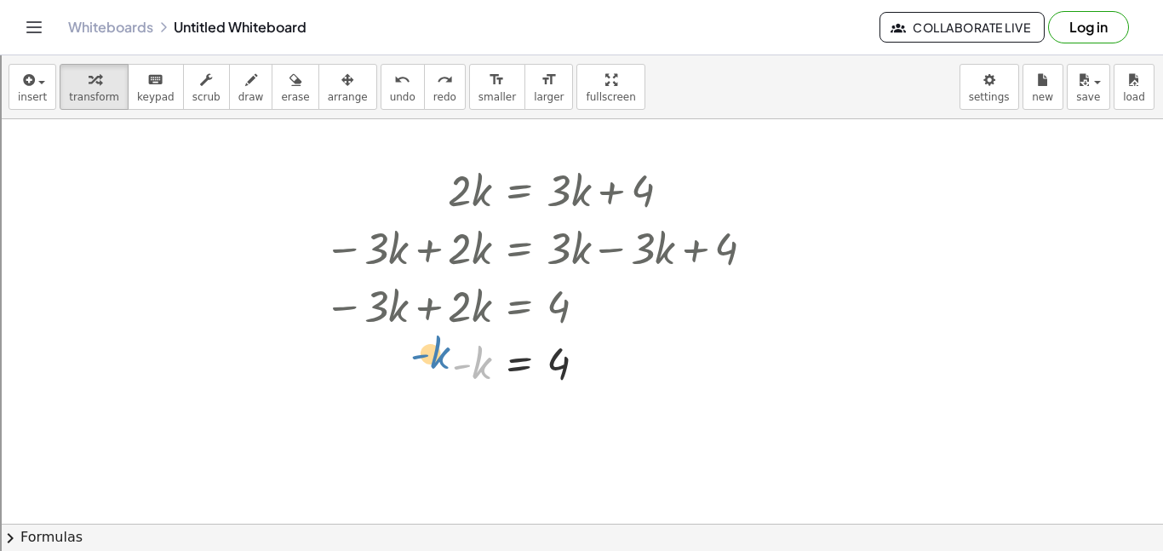
drag, startPoint x: 486, startPoint y: 359, endPoint x: 461, endPoint y: 352, distance: 26.7
click at [461, 352] on div at bounding box center [556, 363] width 321 height 56
click at [614, 242] on div at bounding box center [543, 247] width 454 height 58
click at [381, 78] on button "undo undo" at bounding box center [403, 87] width 44 height 46
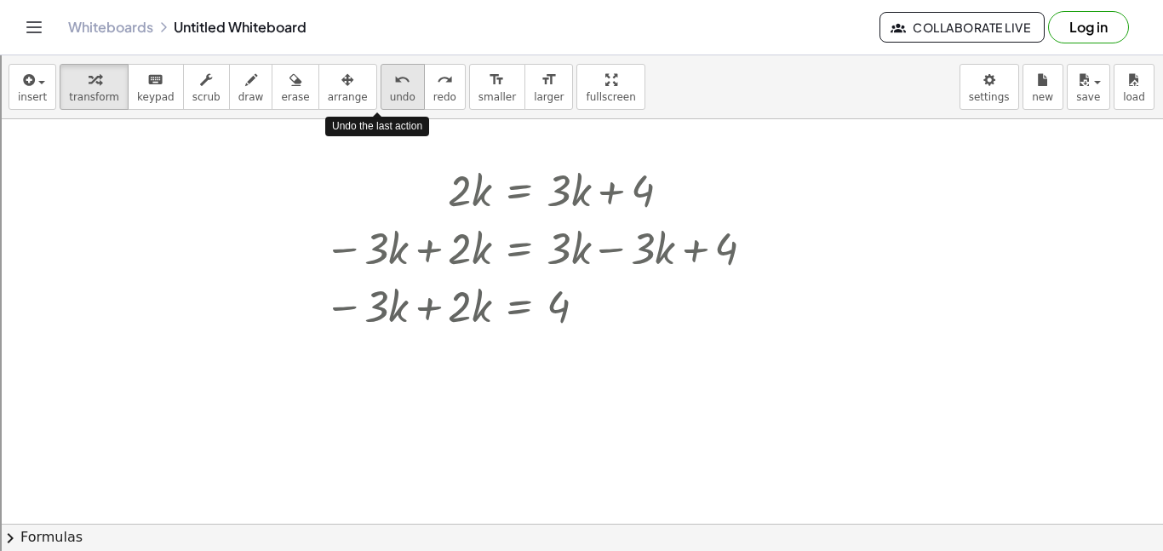
click at [381, 78] on button "undo undo" at bounding box center [403, 87] width 44 height 46
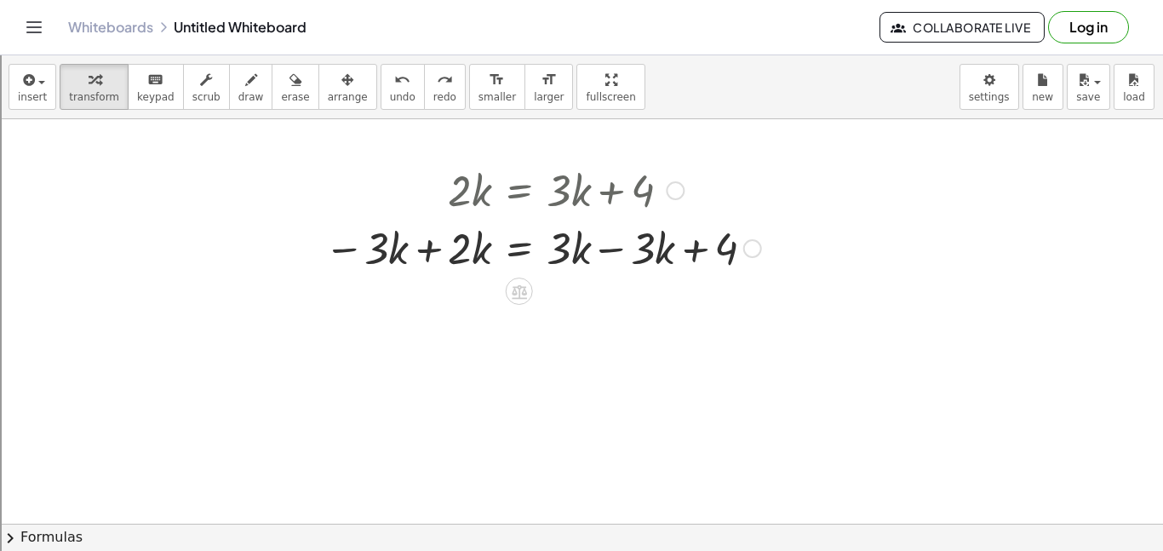
click at [609, 250] on div at bounding box center [543, 247] width 454 height 58
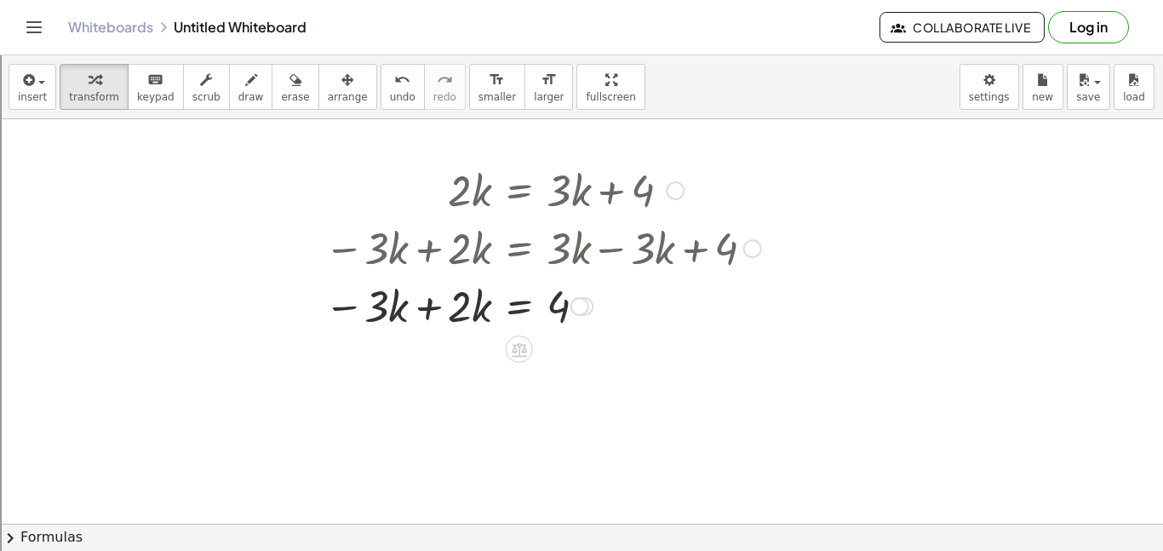
click at [418, 306] on div at bounding box center [543, 305] width 454 height 58
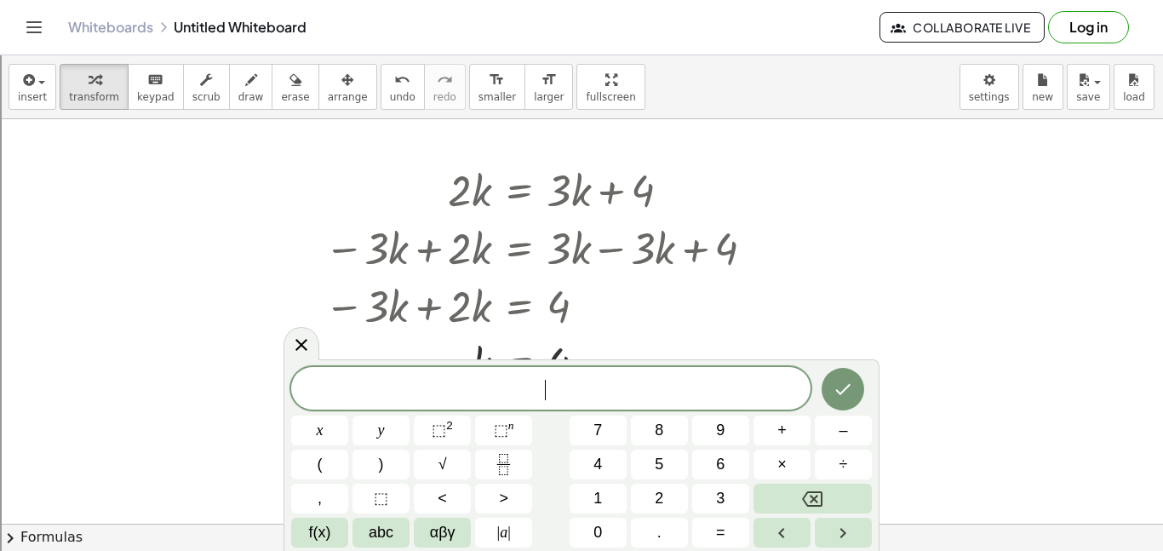
click at [348, 484] on div "7" at bounding box center [319, 499] width 57 height 30
click at [631, 391] on span at bounding box center [551, 389] width 520 height 26
click at [564, 407] on div "1 = h + 2 ​" at bounding box center [551, 388] width 520 height 43
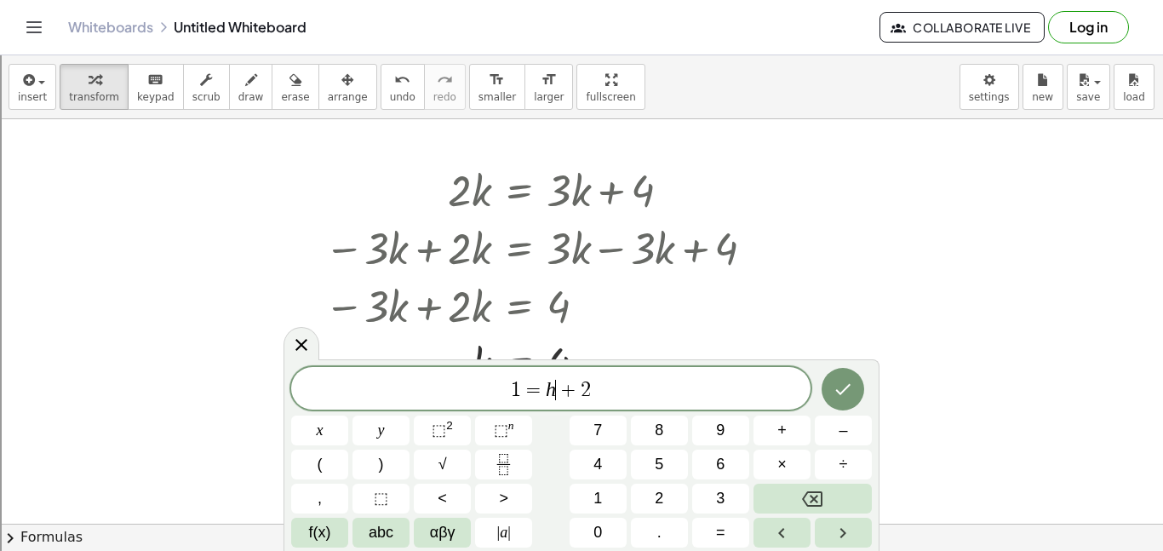
click at [567, 405] on div "1 = h ​ + 2" at bounding box center [551, 388] width 520 height 43
click at [577, 404] on div "1 = h ​ + 2" at bounding box center [551, 388] width 520 height 43
click at [595, 402] on div "1 = h + ​ 2" at bounding box center [551, 388] width 520 height 43
click at [543, 386] on span "=" at bounding box center [533, 388] width 25 height 20
click at [604, 384] on span "1 = ( ​ h + 2 )" at bounding box center [551, 388] width 520 height 28
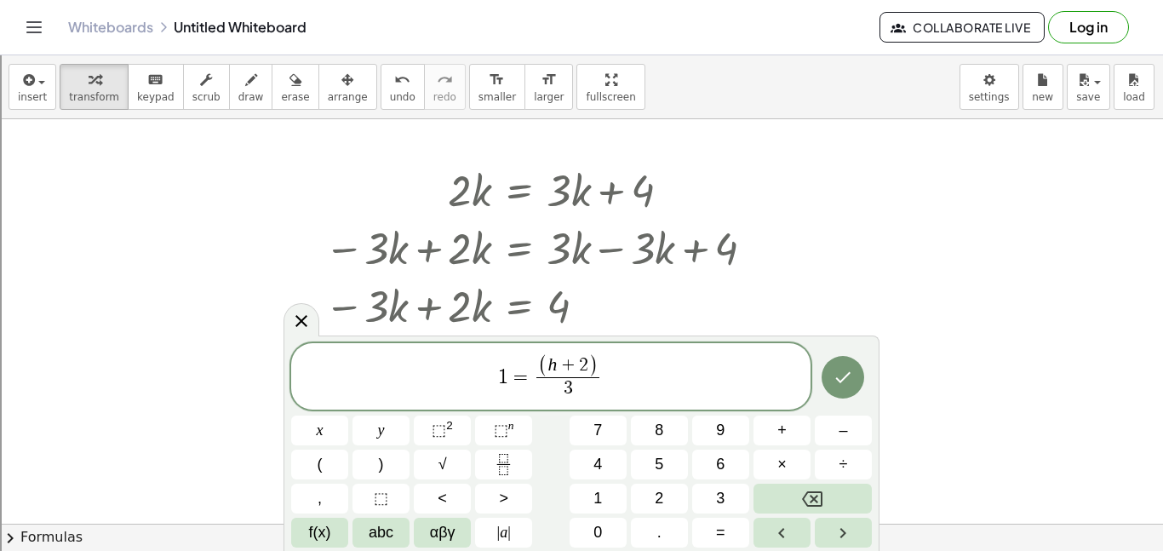
click at [595, 363] on span ")" at bounding box center [592, 367] width 9 height 24
click at [835, 372] on icon "Done" at bounding box center [843, 377] width 20 height 20
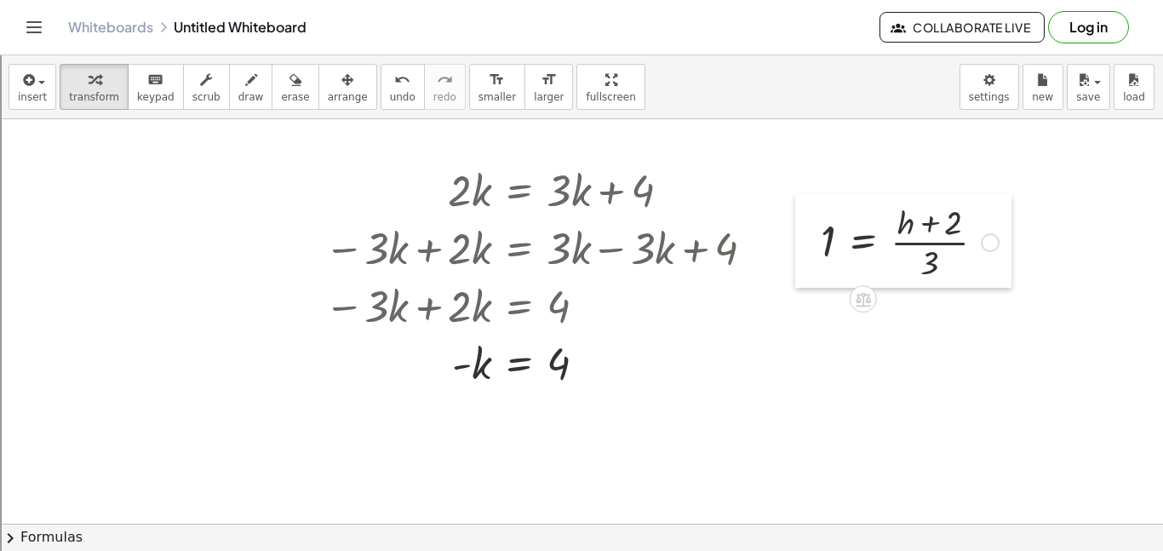
drag, startPoint x: 630, startPoint y: 484, endPoint x: 801, endPoint y: 234, distance: 302.1
click at [801, 234] on div at bounding box center [808, 241] width 26 height 94
click at [927, 227] on div at bounding box center [909, 240] width 195 height 85
drag, startPoint x: 955, startPoint y: 229, endPoint x: 807, endPoint y: 242, distance: 148.7
click at [807, 242] on div "+ 2 · ( + h ) 1 = · ( + h + 2 ) · 3" at bounding box center [903, 241] width 216 height 94
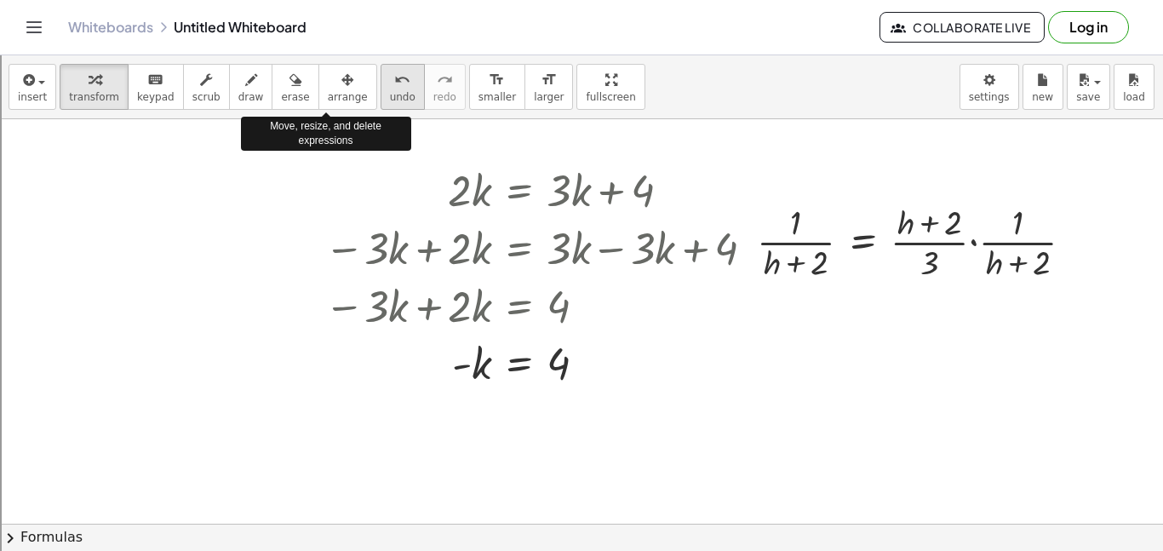
click at [390, 79] on div "undo" at bounding box center [403, 79] width 26 height 20
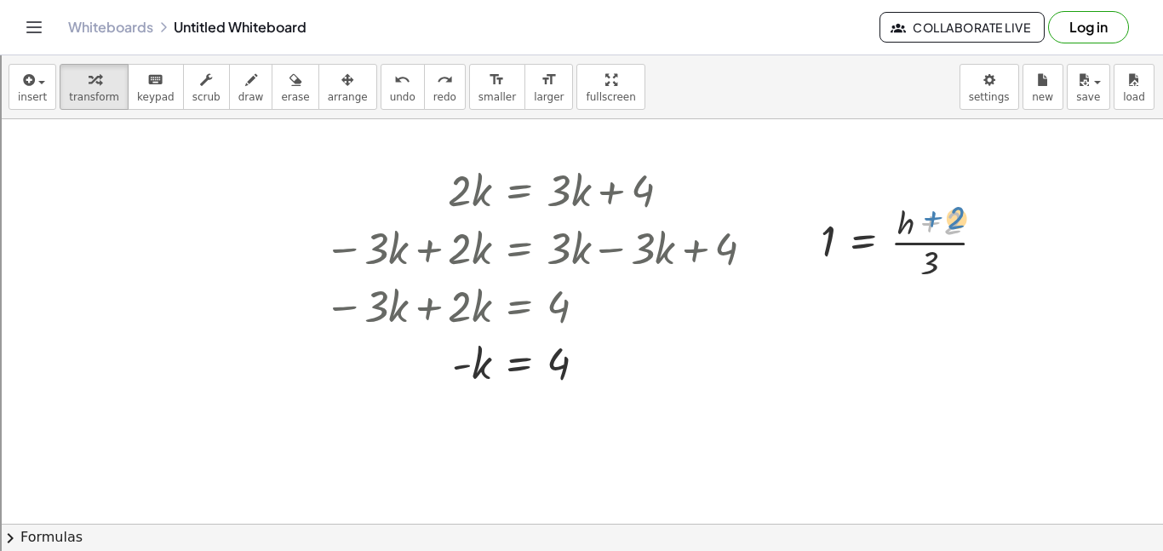
click at [935, 217] on div at bounding box center [909, 240] width 195 height 85
click at [935, 223] on div at bounding box center [909, 240] width 195 height 85
drag, startPoint x: 939, startPoint y: 217, endPoint x: 952, endPoint y: 259, distance: 43.6
click at [952, 259] on div at bounding box center [909, 240] width 195 height 85
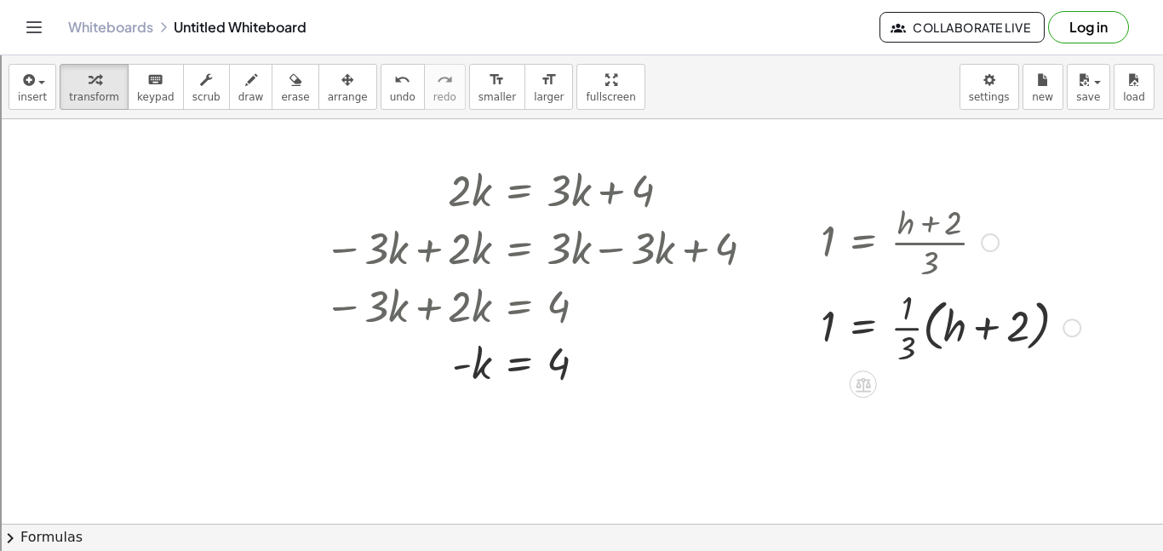
click at [963, 296] on div at bounding box center [950, 326] width 277 height 85
click at [394, 80] on icon "undo" at bounding box center [402, 80] width 16 height 20
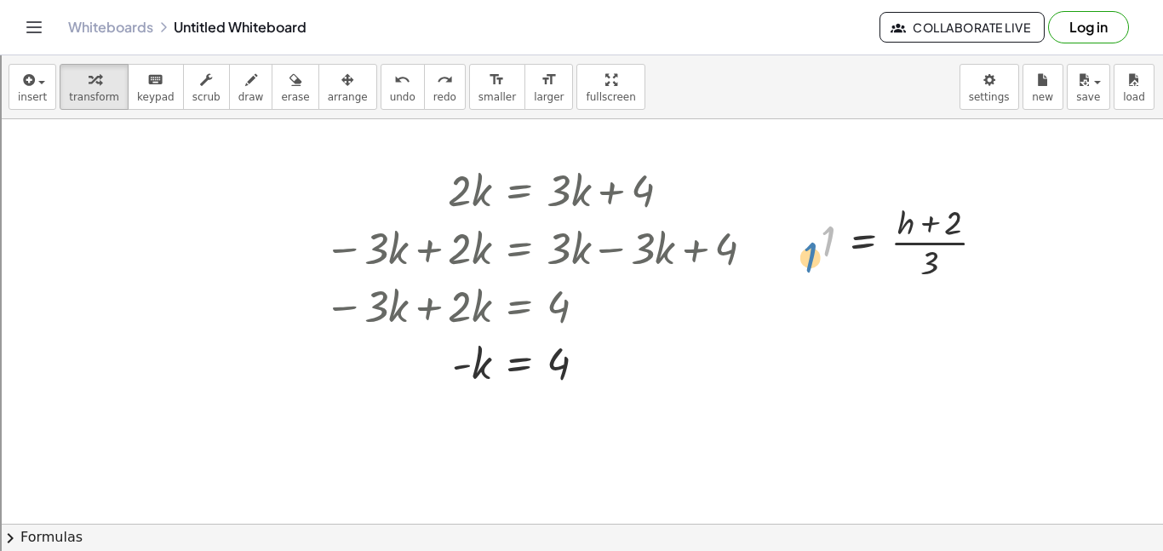
drag, startPoint x: 823, startPoint y: 230, endPoint x: 800, endPoint y: 238, distance: 24.2
click at [800, 238] on div "1 1 = · ( + h + 2 ) · 3" at bounding box center [903, 241] width 216 height 94
drag, startPoint x: 933, startPoint y: 220, endPoint x: 822, endPoint y: 230, distance: 111.2
click at [822, 230] on div at bounding box center [909, 240] width 195 height 85
click at [792, 263] on div at bounding box center [922, 240] width 347 height 85
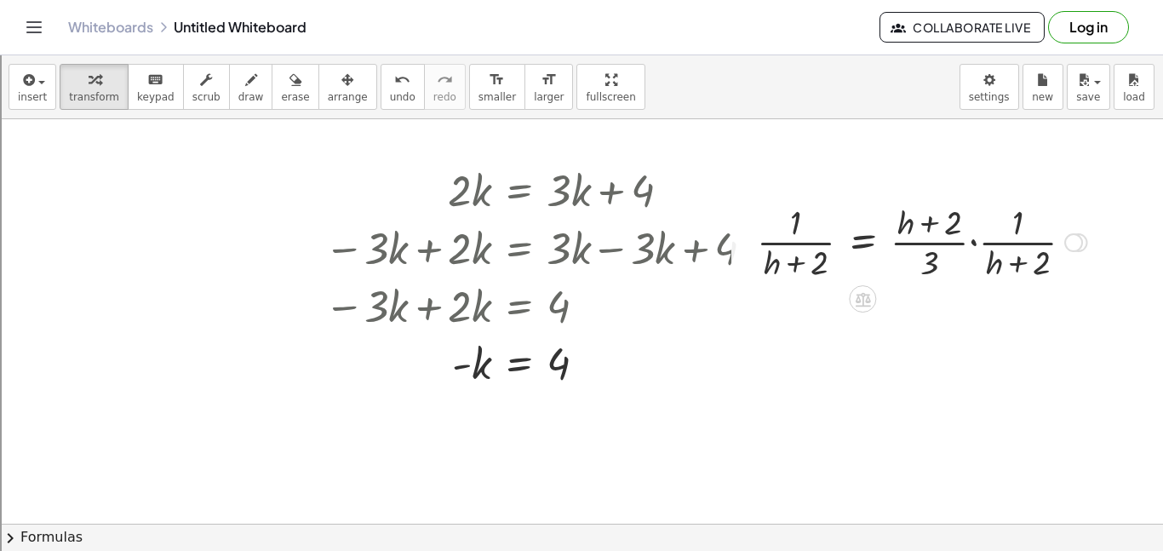
click at [780, 214] on div at bounding box center [922, 240] width 347 height 85
click at [394, 77] on icon "undo" at bounding box center [402, 80] width 16 height 20
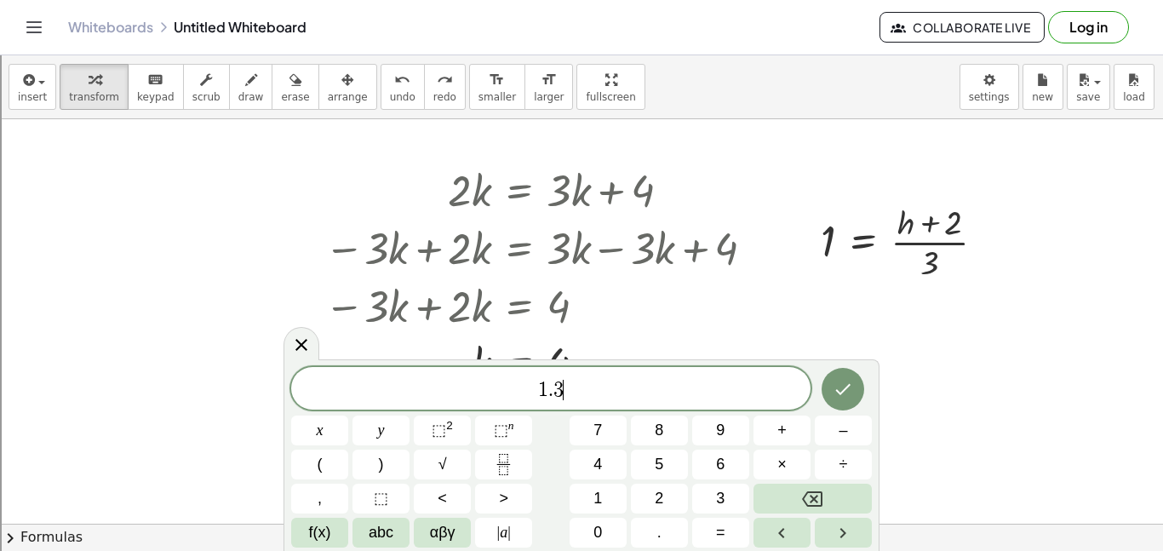
scroll to position [14, 0]
click at [838, 367] on button "Done" at bounding box center [843, 387] width 43 height 43
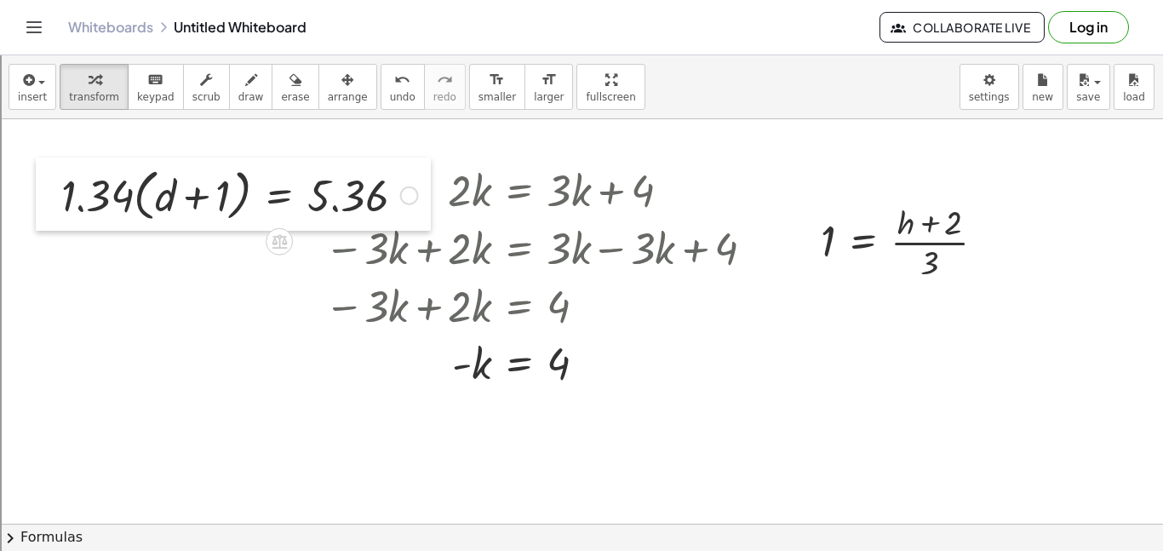
drag, startPoint x: 543, startPoint y: 514, endPoint x: 37, endPoint y: 177, distance: 608.0
click at [37, 177] on div at bounding box center [49, 194] width 26 height 73
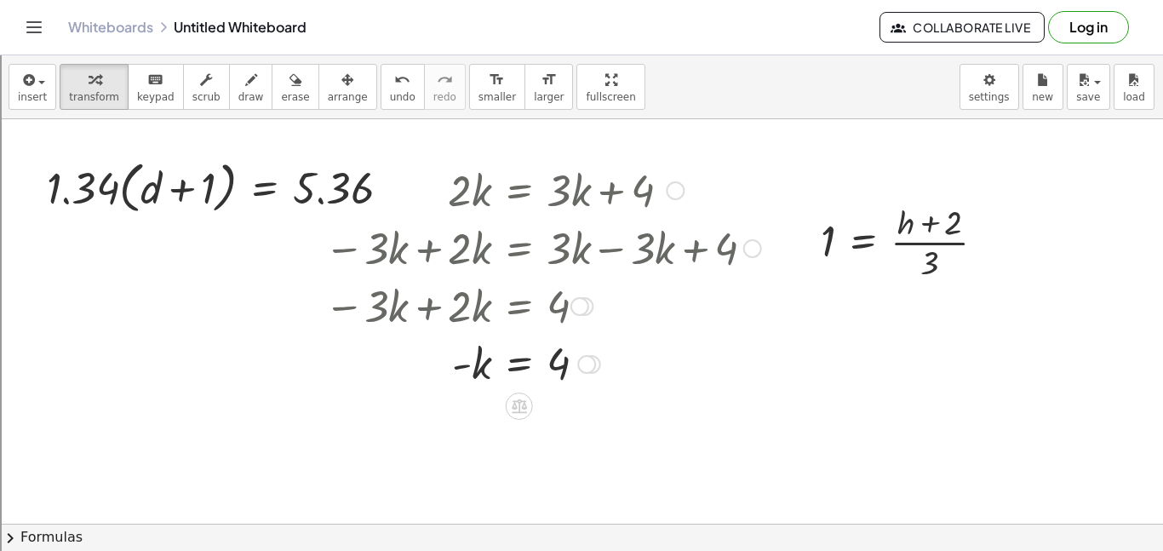
drag, startPoint x: 430, startPoint y: 190, endPoint x: 546, endPoint y: 178, distance: 116.4
click at [546, 178] on div at bounding box center [543, 189] width 454 height 58
drag, startPoint x: 422, startPoint y: 192, endPoint x: 470, endPoint y: 192, distance: 47.7
click at [470, 192] on div at bounding box center [543, 189] width 454 height 58
click at [563, 215] on div at bounding box center [543, 189] width 454 height 58
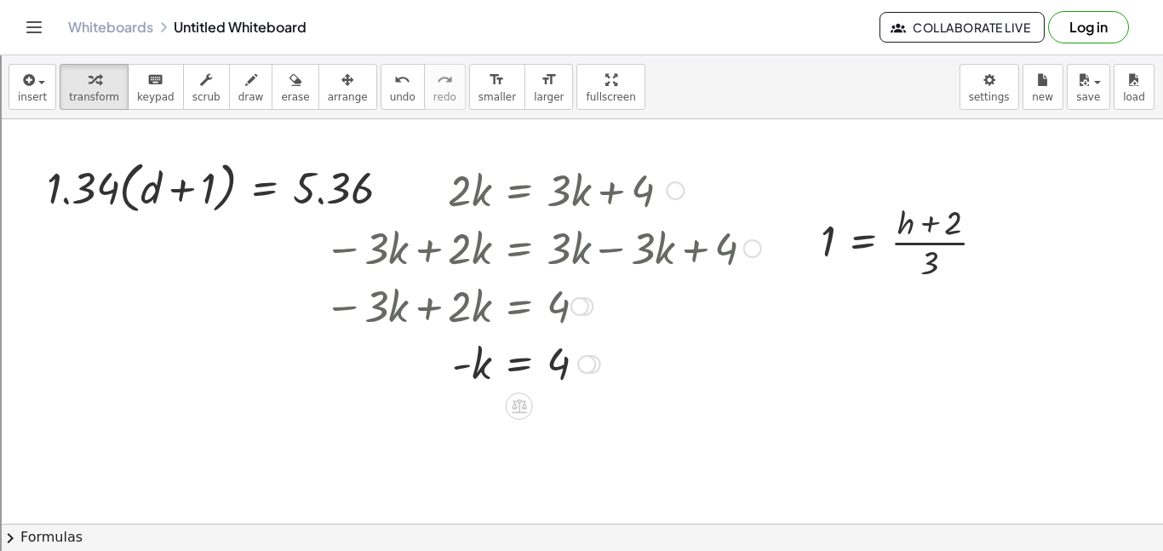
click at [514, 176] on div at bounding box center [543, 189] width 454 height 58
drag, startPoint x: 441, startPoint y: 300, endPoint x: 525, endPoint y: 305, distance: 84.5
click at [525, 305] on div at bounding box center [483, 305] width 560 height 58
click at [514, 399] on icon at bounding box center [519, 406] width 18 height 18
click at [514, 399] on span "×" at bounding box center [519, 406] width 10 height 25
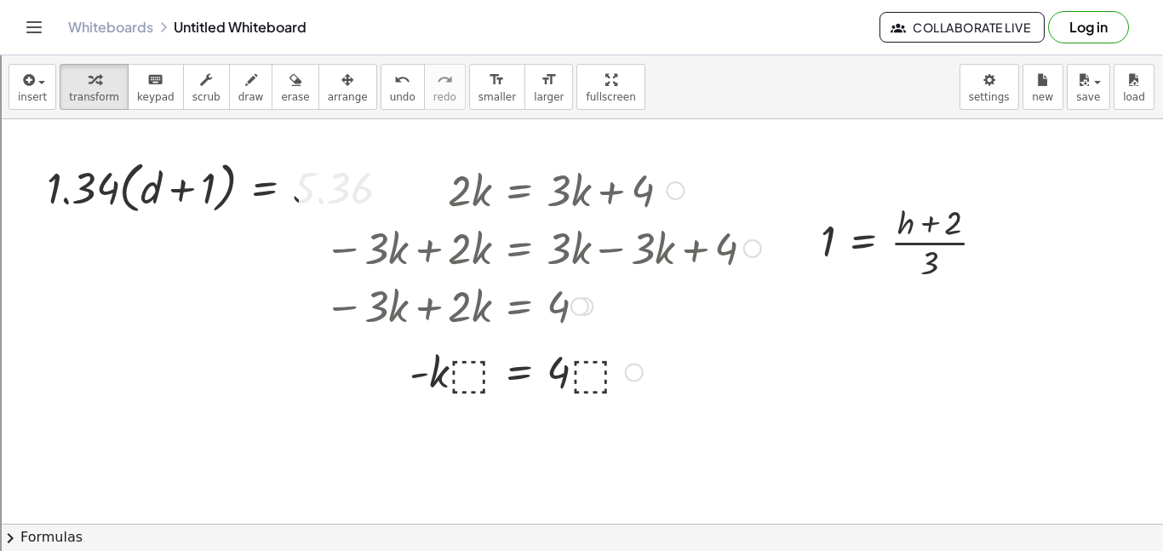
click at [498, 371] on div at bounding box center [543, 363] width 369 height 56
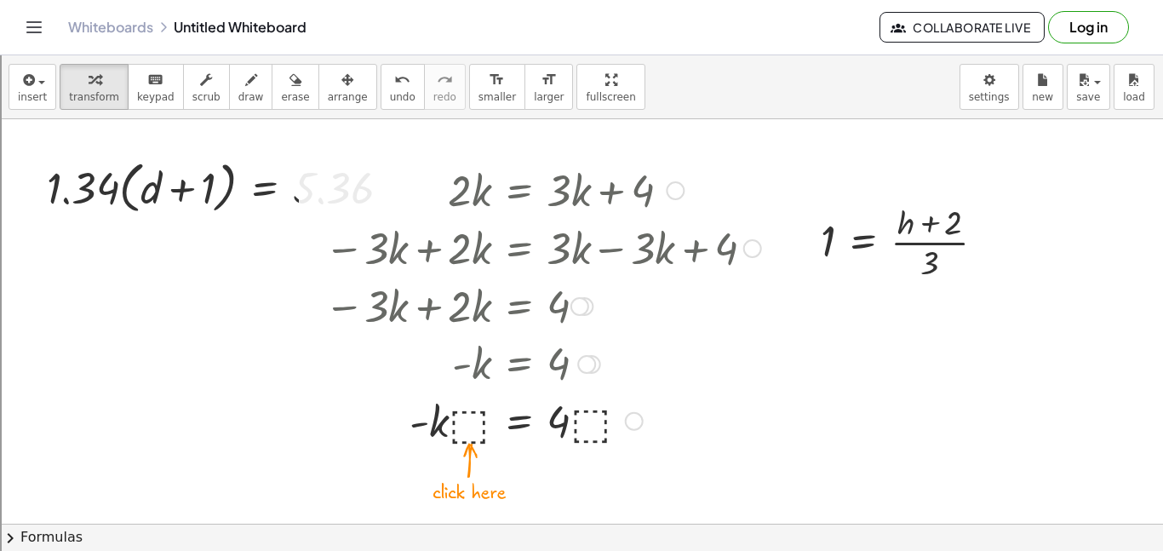
click at [458, 416] on div at bounding box center [543, 420] width 454 height 58
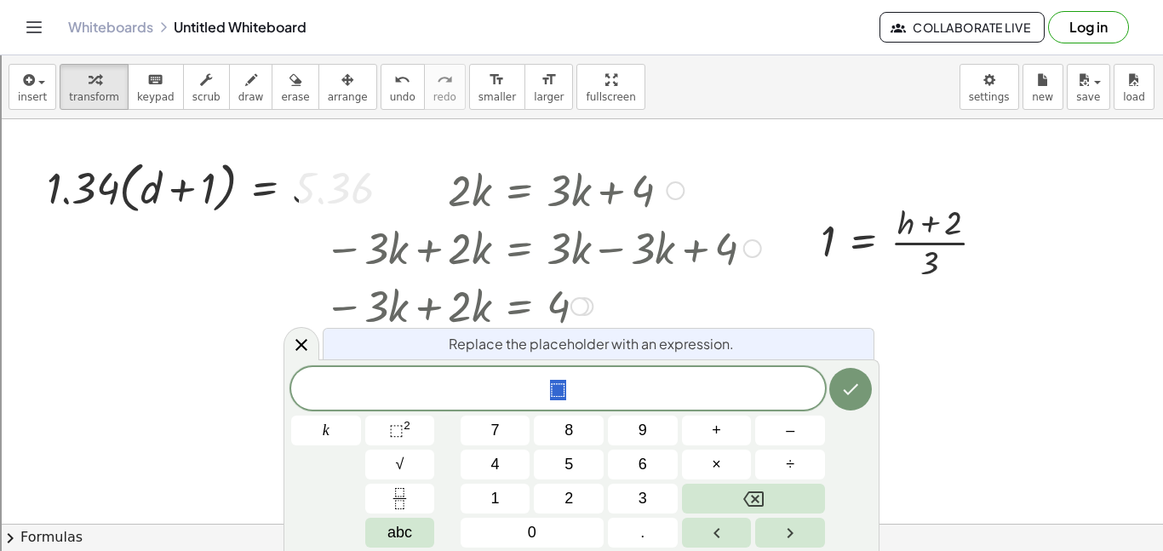
scroll to position [14, 0]
click at [747, 238] on div at bounding box center [543, 247] width 454 height 58
click at [289, 338] on div at bounding box center [302, 343] width 36 height 33
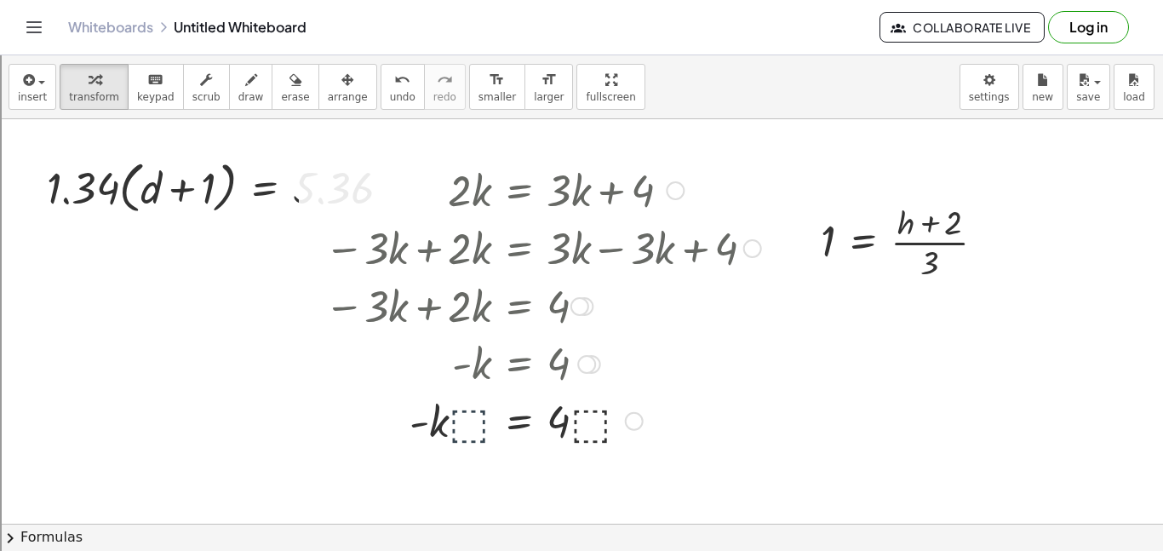
click at [539, 399] on div at bounding box center [543, 420] width 454 height 58
click at [381, 109] on button "undo undo" at bounding box center [403, 87] width 44 height 46
click at [517, 400] on icon at bounding box center [519, 406] width 15 height 14
click at [468, 407] on div "+ − × ÷" at bounding box center [526, 404] width 150 height 32
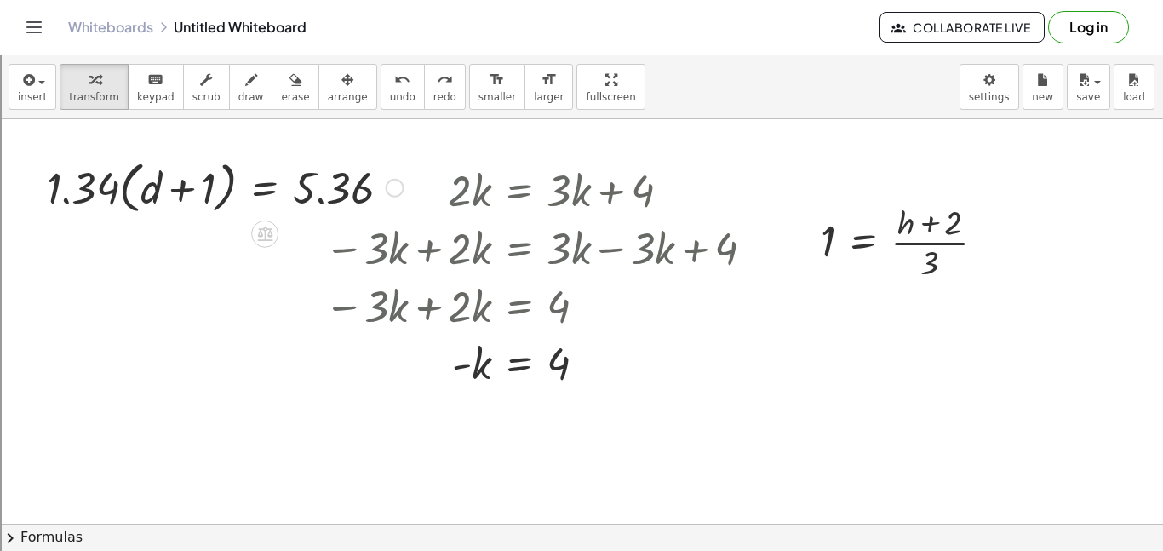
click at [99, 192] on div at bounding box center [225, 186] width 374 height 65
drag, startPoint x: 100, startPoint y: 191, endPoint x: 149, endPoint y: 190, distance: 49.4
click at [149, 190] on div at bounding box center [225, 186] width 374 height 65
drag, startPoint x: 63, startPoint y: 192, endPoint x: 132, endPoint y: 196, distance: 69.1
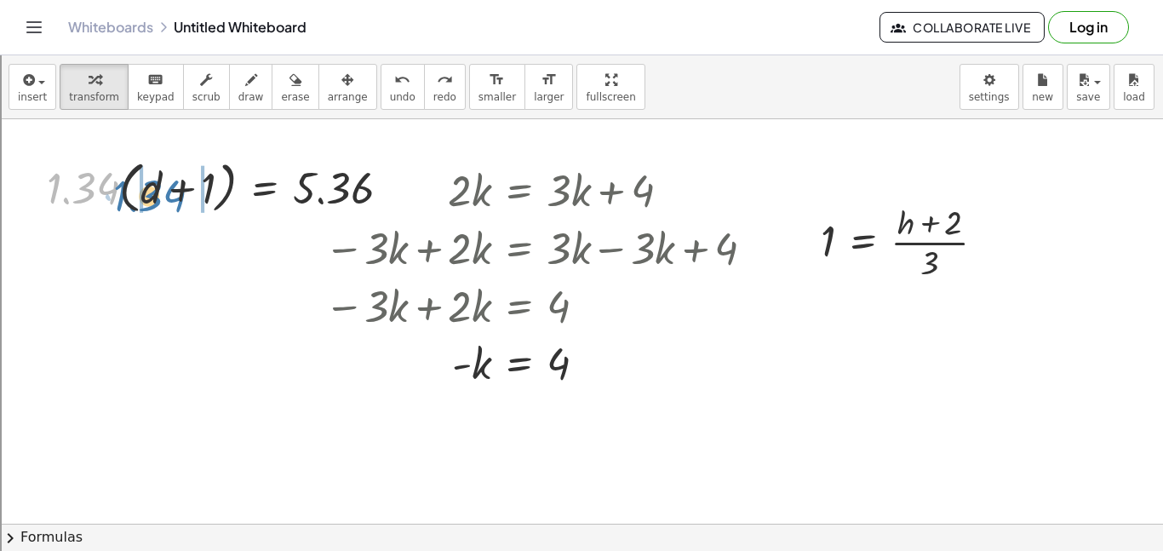
click at [132, 196] on div at bounding box center [225, 186] width 374 height 65
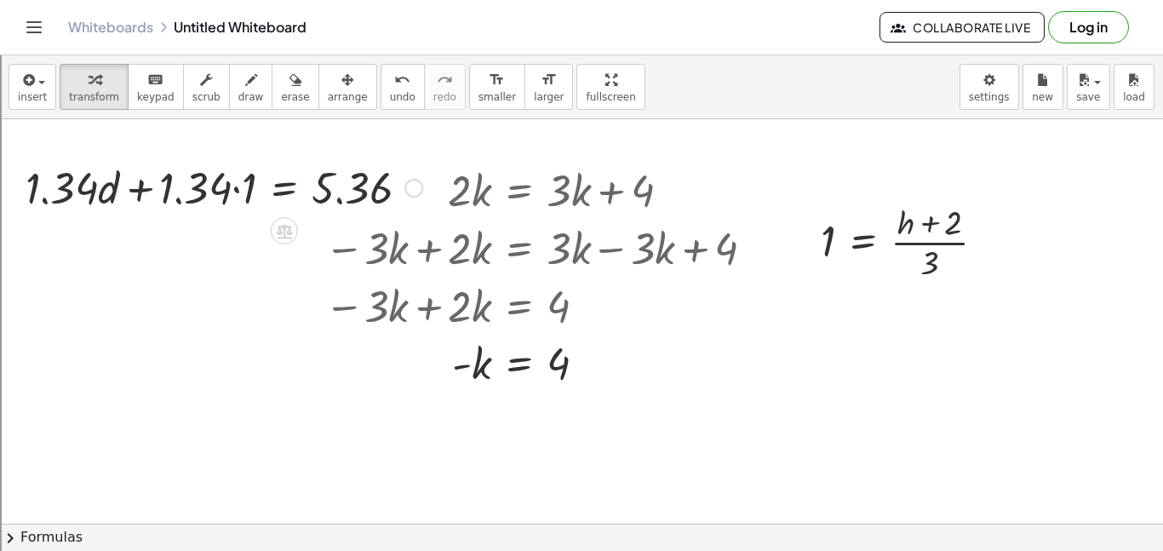
click at [145, 194] on div at bounding box center [224, 187] width 414 height 58
click at [390, 93] on span "undo" at bounding box center [403, 97] width 26 height 12
drag, startPoint x: 111, startPoint y: 194, endPoint x: 211, endPoint y: 196, distance: 100.5
click at [211, 196] on div at bounding box center [245, 186] width 374 height 65
click at [211, 196] on div at bounding box center [224, 187] width 414 height 58
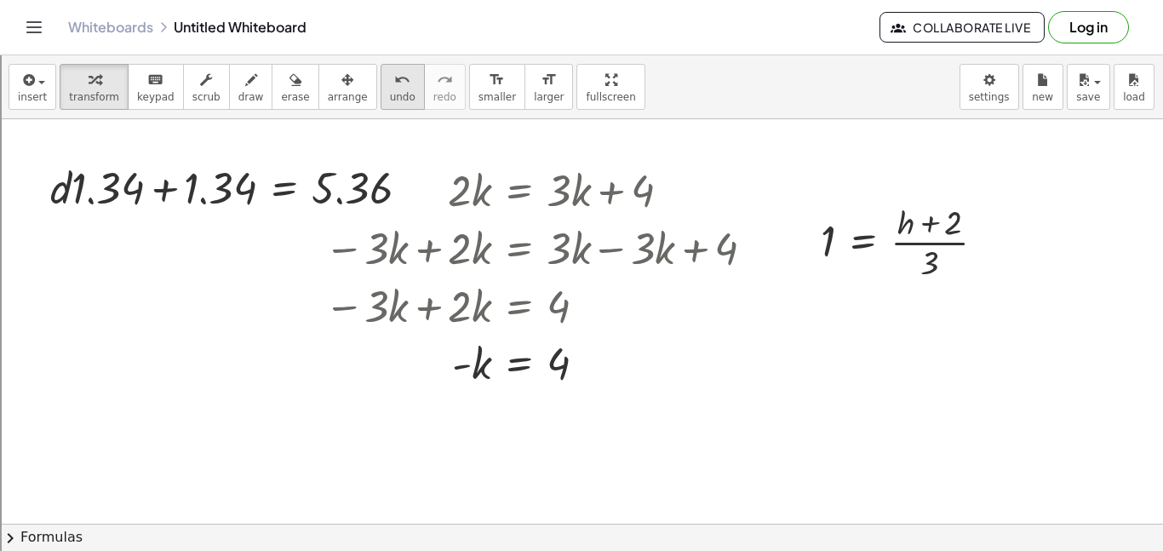
click at [381, 79] on button "undo undo" at bounding box center [403, 87] width 44 height 46
click at [381, 99] on button "undo undo" at bounding box center [403, 87] width 44 height 46
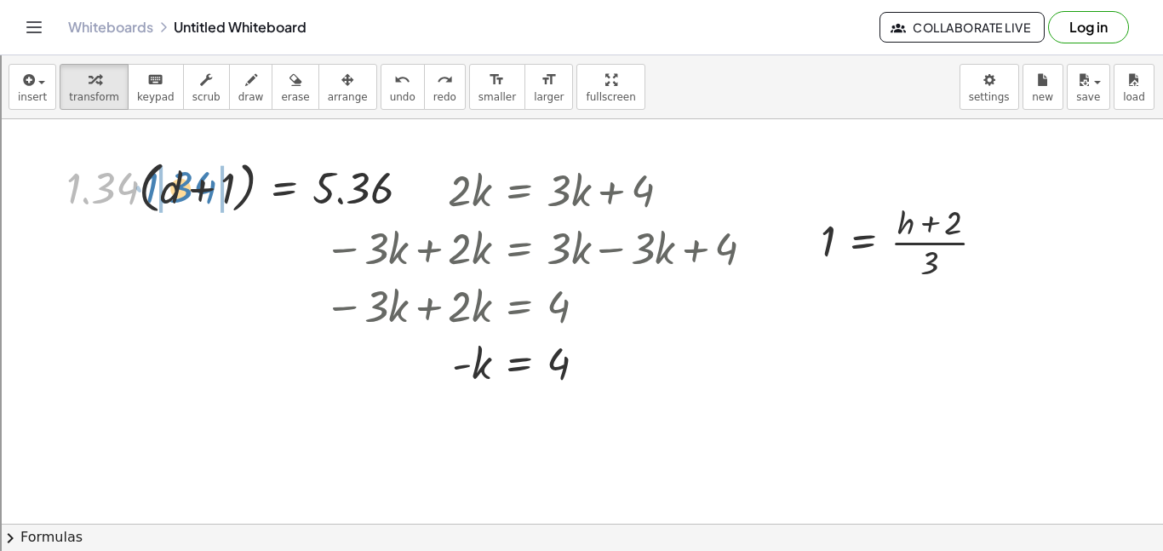
drag, startPoint x: 103, startPoint y: 192, endPoint x: 181, endPoint y: 191, distance: 78.4
click at [181, 191] on div at bounding box center [245, 186] width 374 height 65
click at [168, 202] on div at bounding box center [224, 187] width 414 height 58
click at [177, 187] on div at bounding box center [224, 187] width 414 height 58
click at [88, 189] on div at bounding box center [224, 187] width 414 height 58
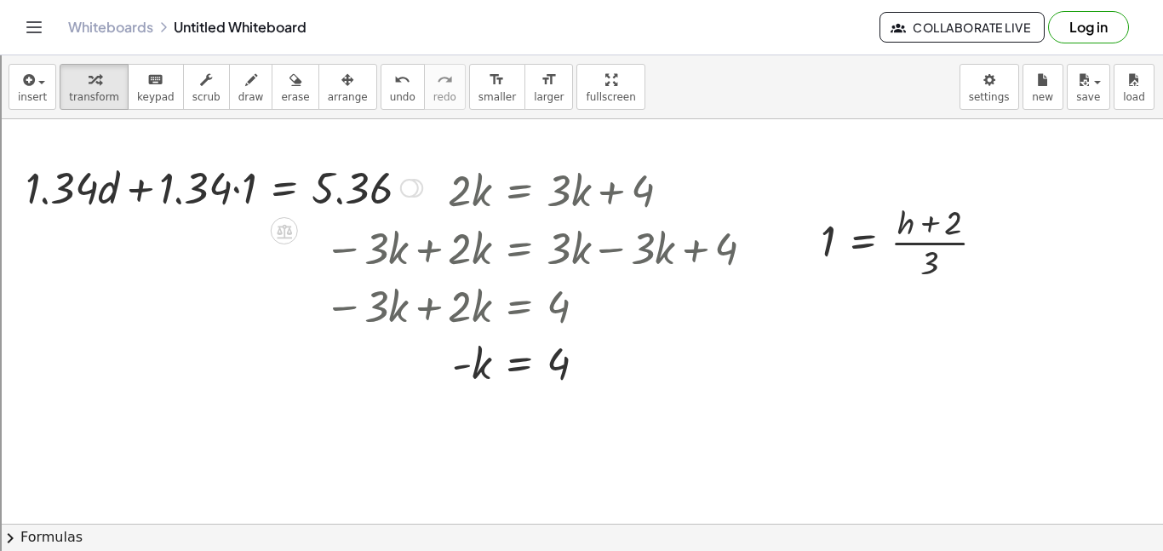
click at [210, 201] on div at bounding box center [224, 187] width 414 height 58
drag, startPoint x: 182, startPoint y: 198, endPoint x: 151, endPoint y: 197, distance: 31.5
click at [151, 197] on div at bounding box center [224, 187] width 414 height 58
click at [238, 192] on div at bounding box center [224, 187] width 414 height 58
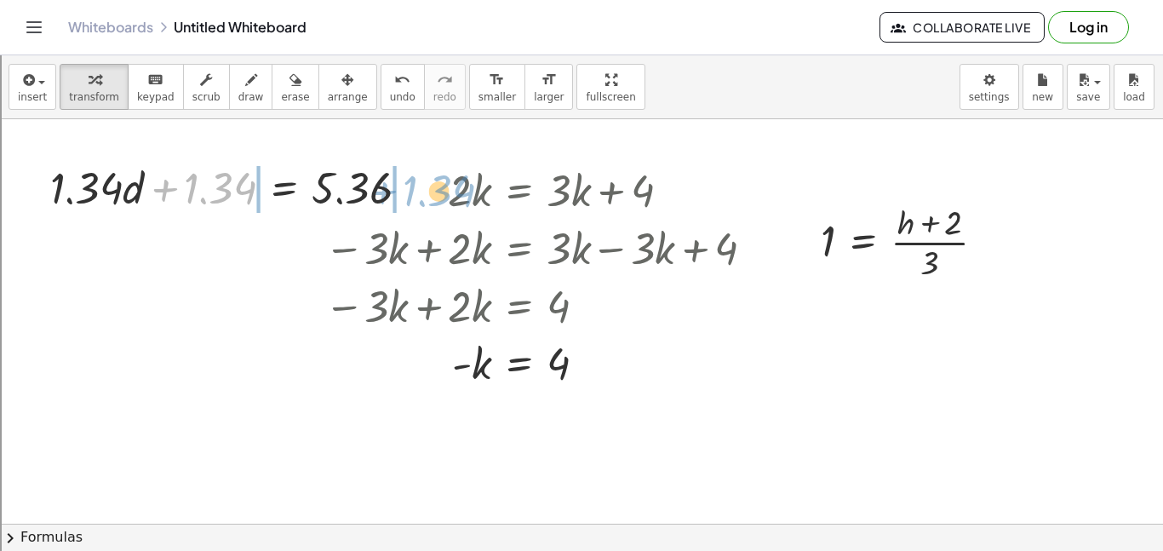
drag, startPoint x: 185, startPoint y: 182, endPoint x: 408, endPoint y: 183, distance: 223.1
click at [408, 183] on div at bounding box center [236, 187] width 389 height 58
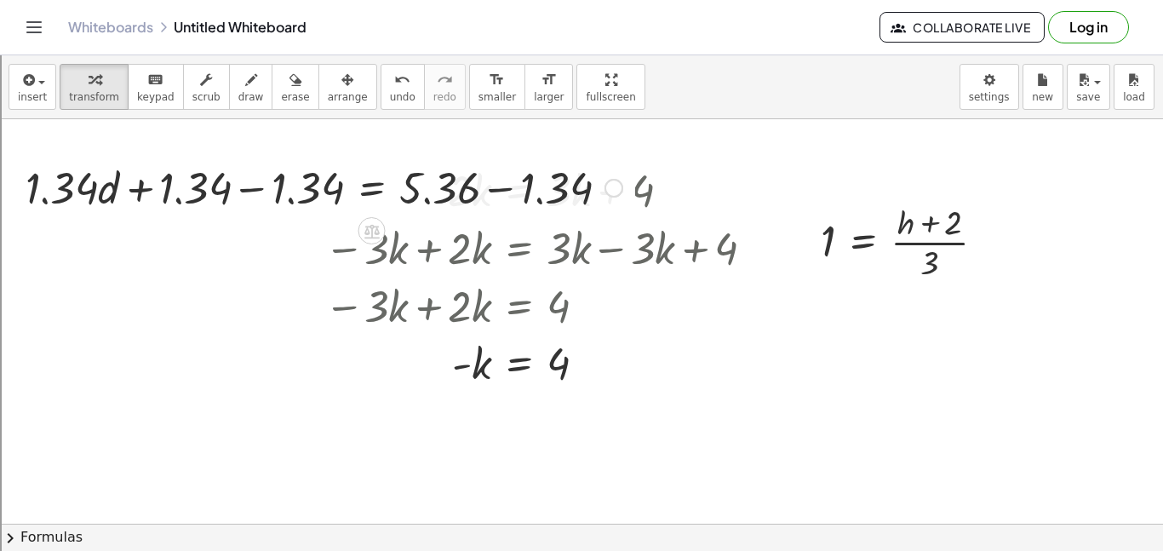
click at [256, 195] on div at bounding box center [324, 187] width 614 height 58
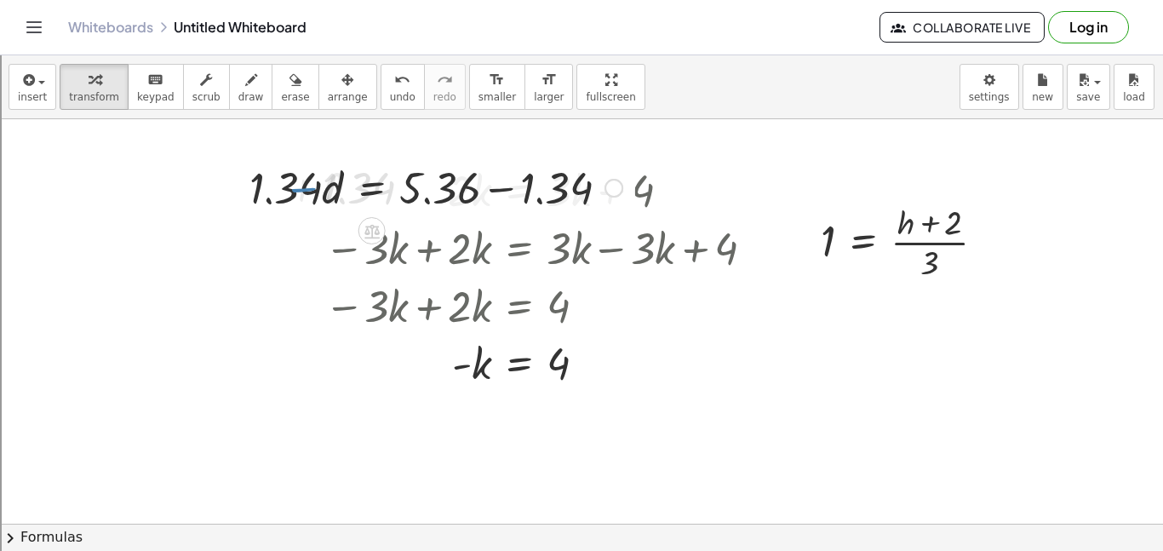
click at [531, 189] on div at bounding box center [436, 187] width 389 height 58
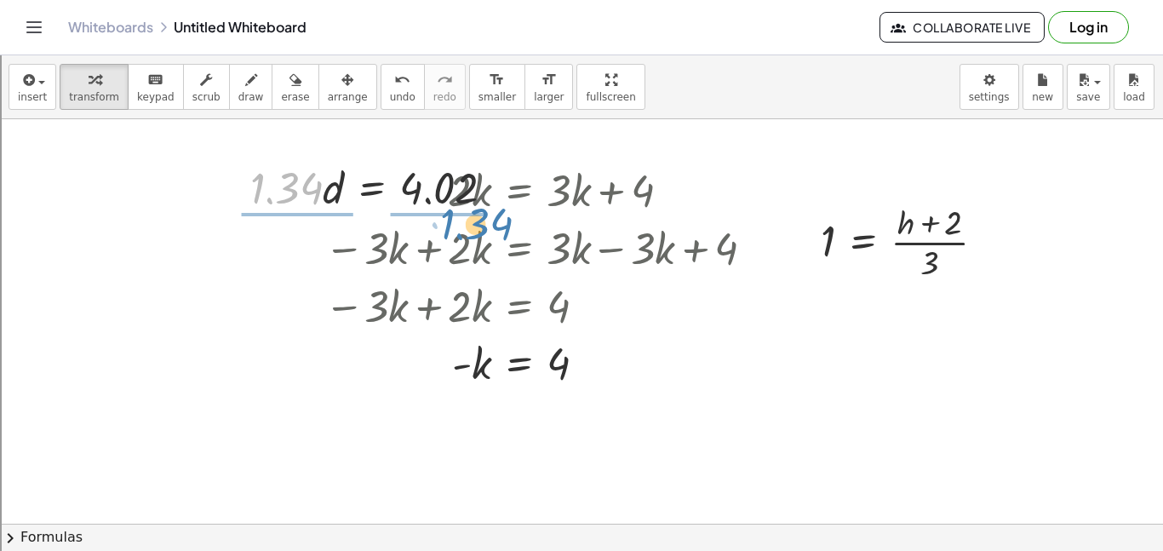
drag, startPoint x: 302, startPoint y: 192, endPoint x: 475, endPoint y: 233, distance: 177.5
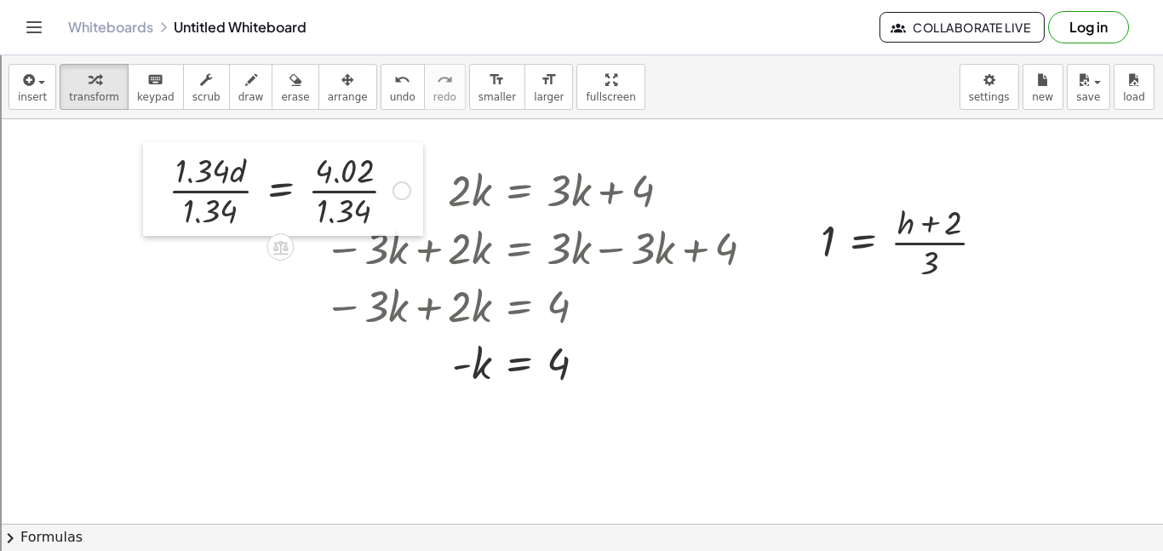
drag, startPoint x: 245, startPoint y: 187, endPoint x: 149, endPoint y: 187, distance: 96.2
click at [149, 187] on div at bounding box center [156, 189] width 26 height 94
click at [217, 181] on div at bounding box center [284, 187] width 259 height 85
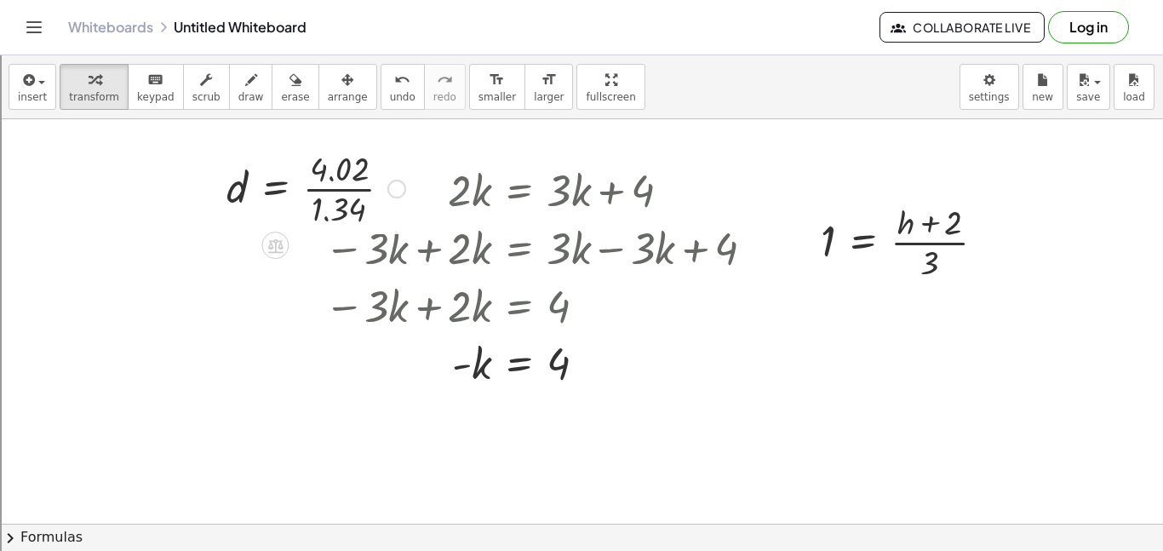
click at [337, 183] on div at bounding box center [316, 187] width 196 height 85
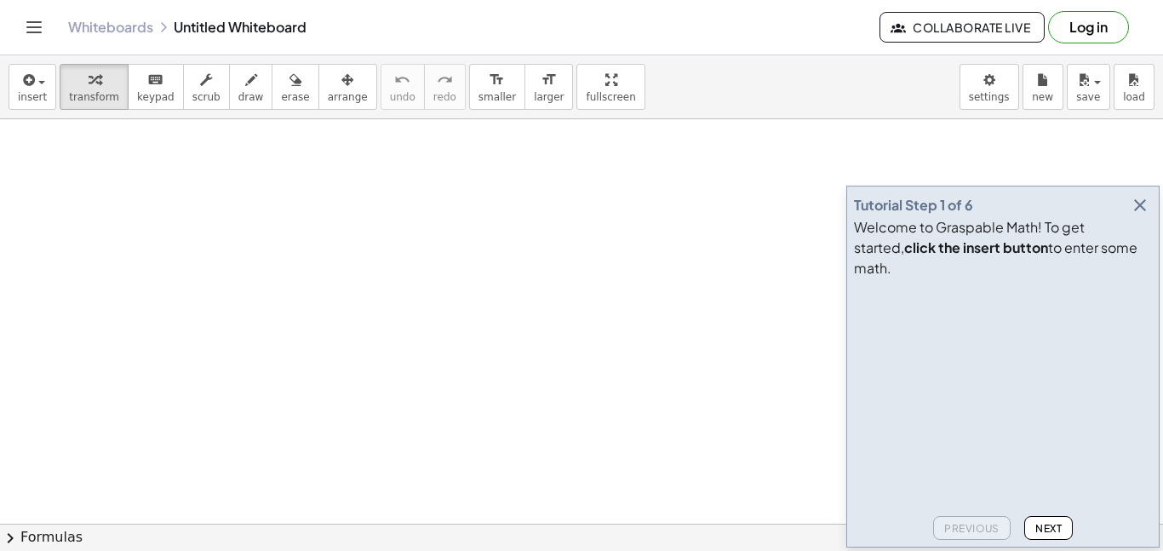
click at [1135, 215] on icon "button" at bounding box center [1140, 205] width 20 height 20
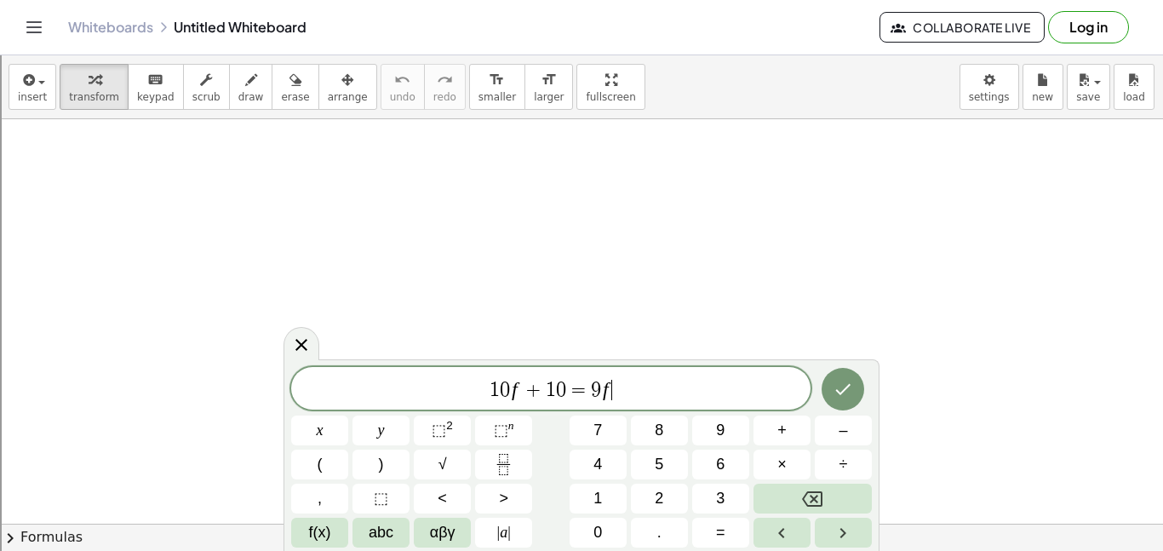
scroll to position [8, 0]
click at [348, 416] on div at bounding box center [319, 431] width 57 height 30
click at [848, 379] on icon "Done" at bounding box center [843, 389] width 20 height 20
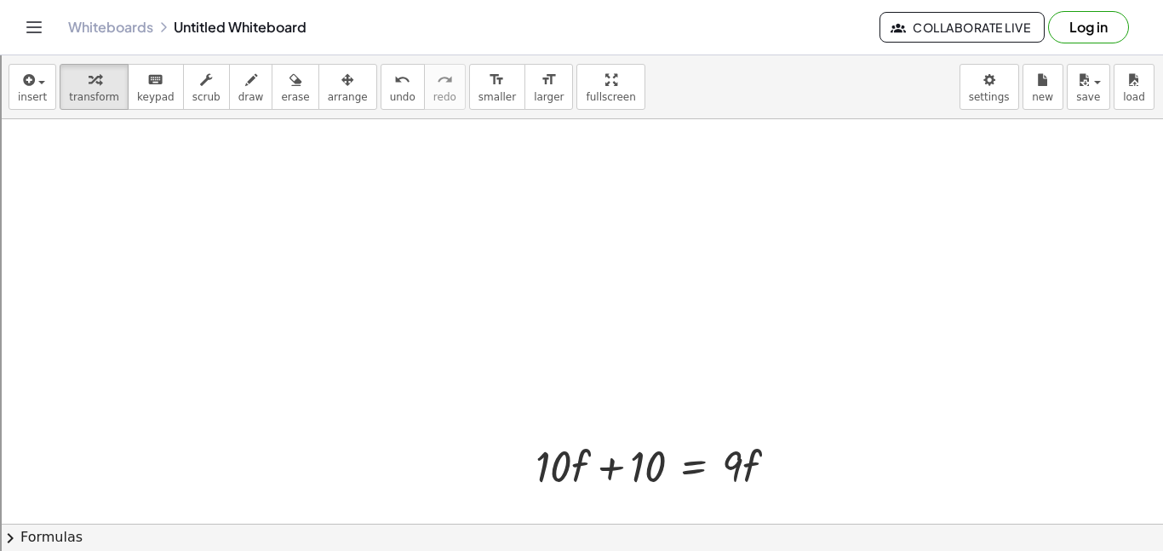
scroll to position [0, 0]
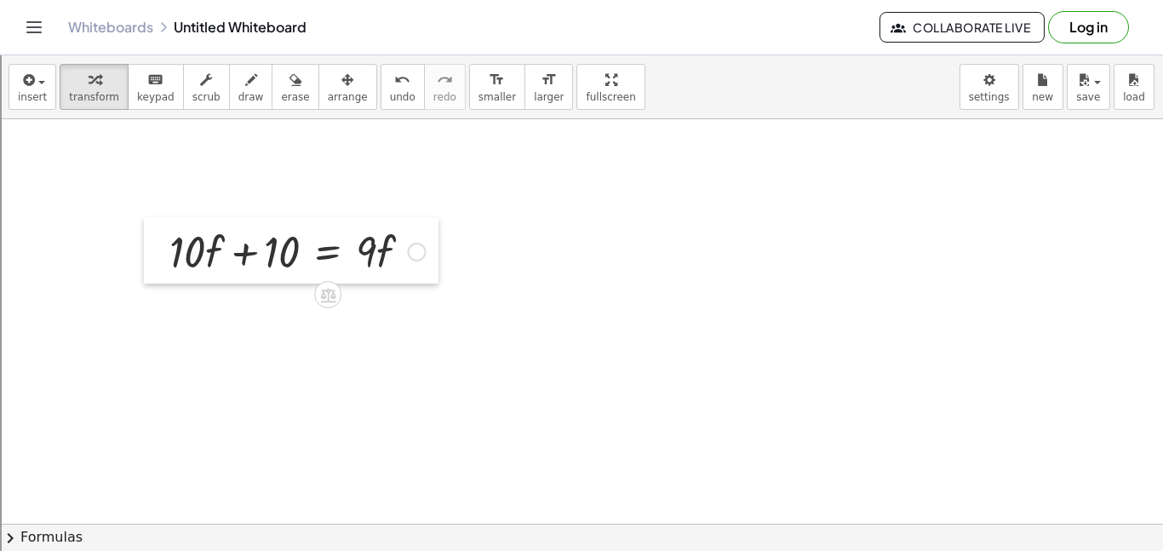
drag, startPoint x: 520, startPoint y: 456, endPoint x: 146, endPoint y: 221, distance: 441.6
click at [146, 221] on div at bounding box center [157, 250] width 26 height 66
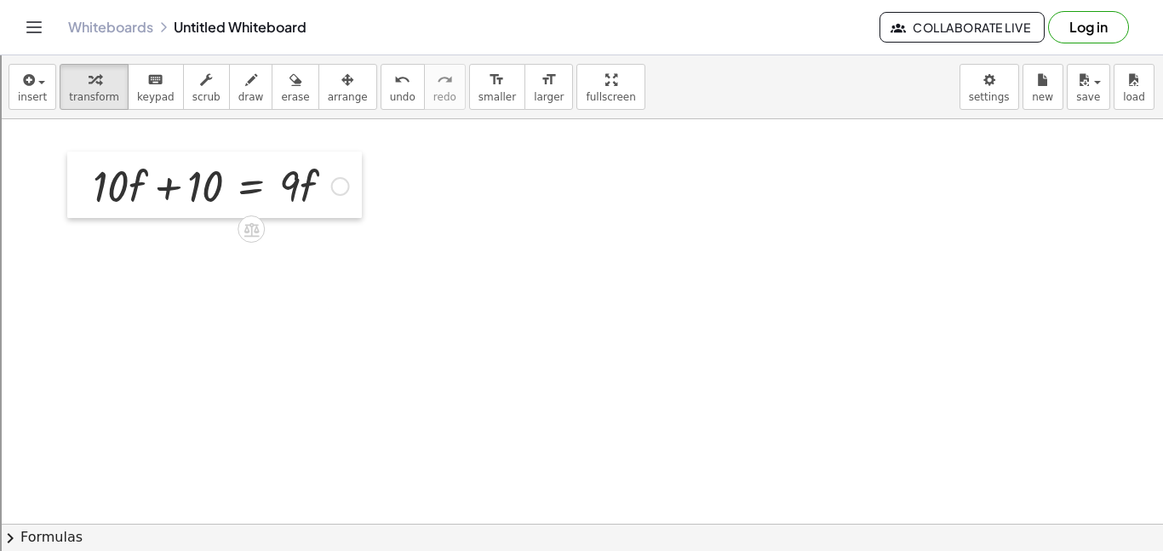
drag, startPoint x: 146, startPoint y: 221, endPoint x: 78, endPoint y: 175, distance: 82.4
click at [78, 175] on div at bounding box center [80, 185] width 26 height 66
drag, startPoint x: 118, startPoint y: 192, endPoint x: 116, endPoint y: 244, distance: 52.0
drag, startPoint x: 93, startPoint y: 180, endPoint x: 336, endPoint y: 179, distance: 243.6
click at [336, 179] on div at bounding box center [220, 185] width 273 height 58
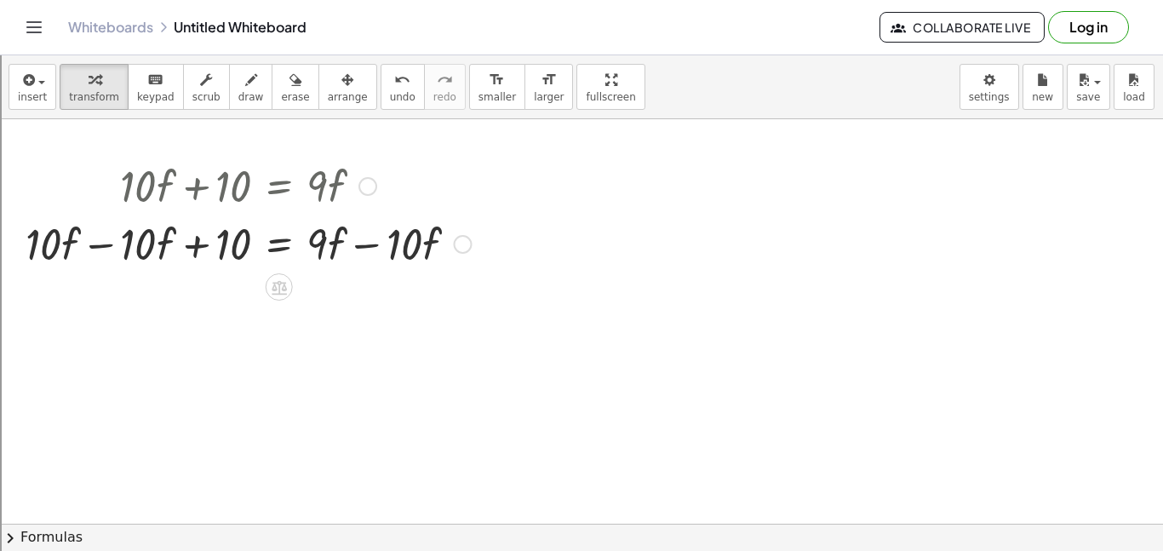
click at [78, 242] on div at bounding box center [248, 243] width 463 height 58
click at [97, 245] on div at bounding box center [248, 243] width 463 height 58
click at [278, 187] on div "+ · 10 · f + 10 = · 9 · f + 10 = · 9 · f + · 10 · f − · 10 · f + − · 10 · f + 0…" at bounding box center [278, 187] width 0 height 0
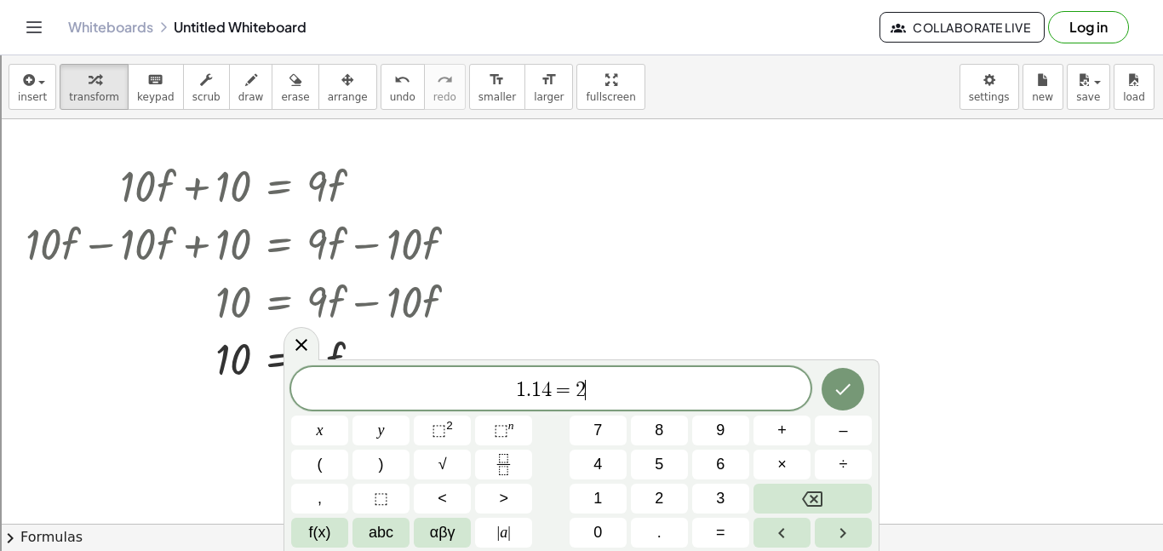
scroll to position [14, 0]
click at [838, 389] on icon "Done" at bounding box center [843, 387] width 15 height 11
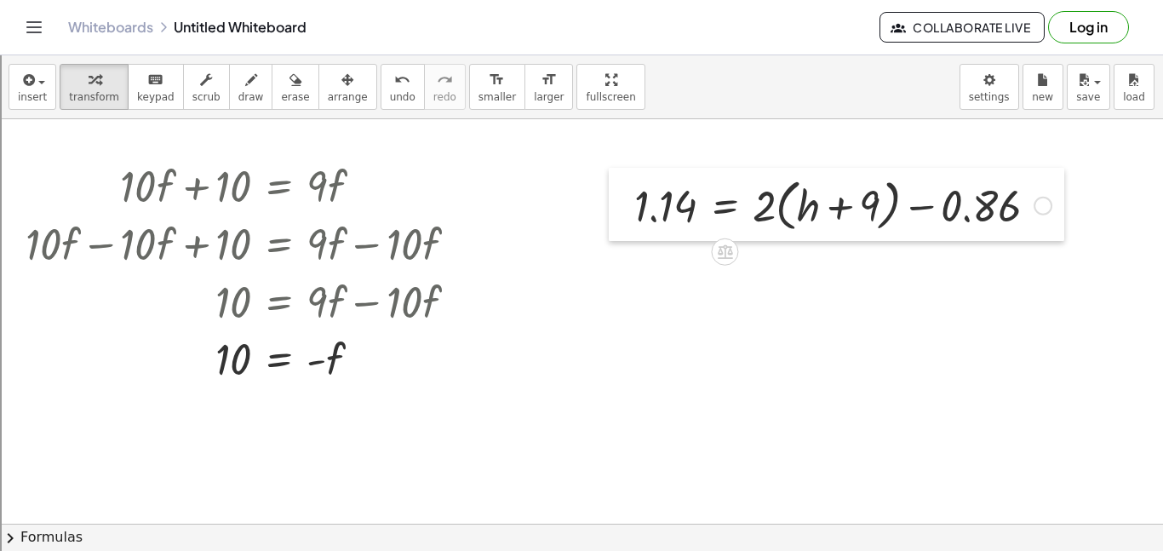
drag, startPoint x: 498, startPoint y: 515, endPoint x: 617, endPoint y: 207, distance: 330.2
click at [617, 207] on div at bounding box center [622, 204] width 26 height 73
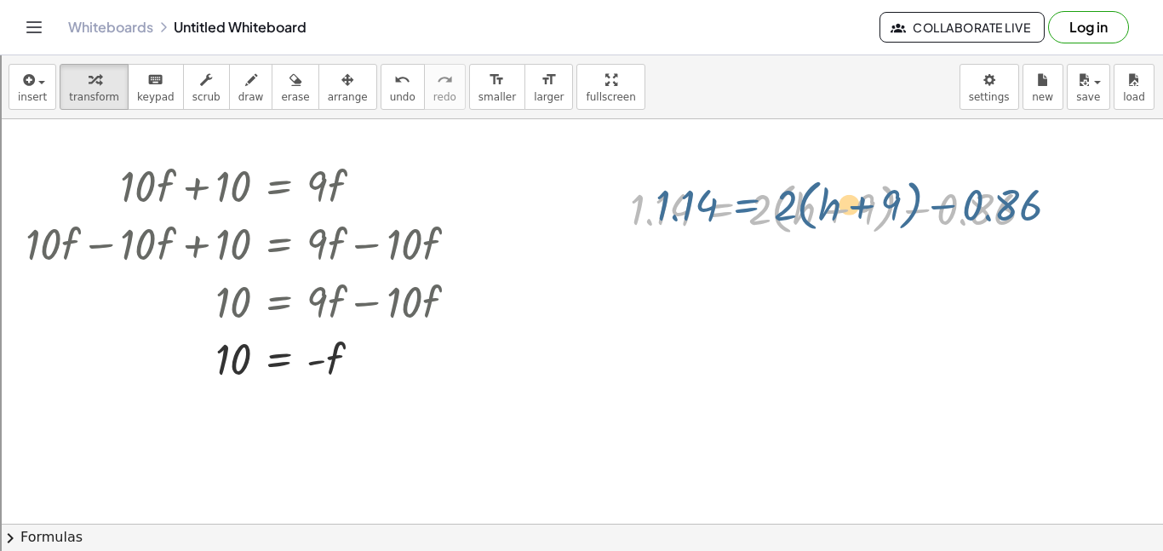
click at [741, 200] on div at bounding box center [839, 207] width 434 height 65
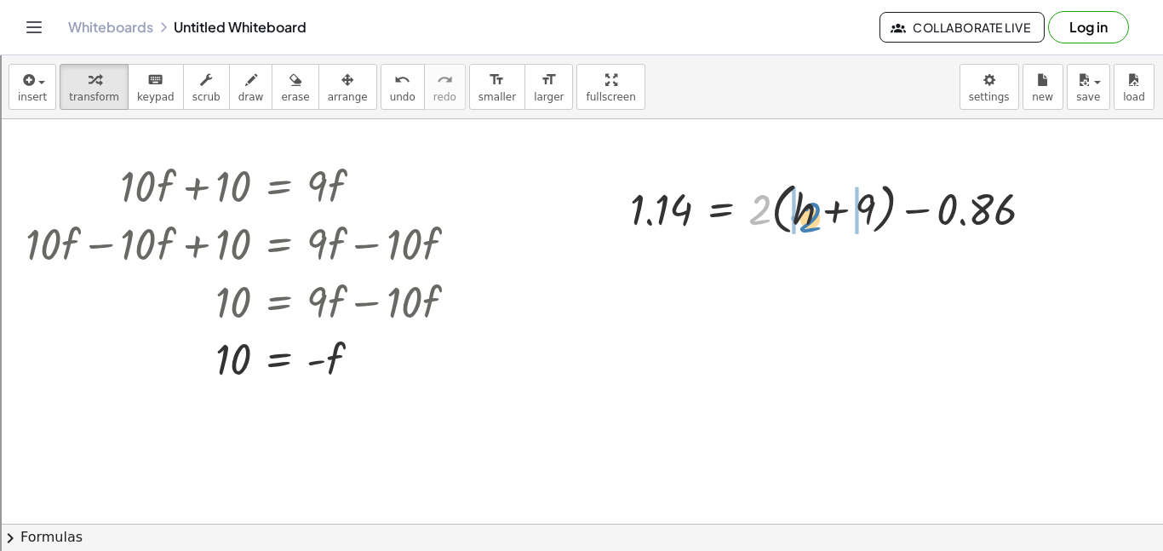
drag, startPoint x: 758, startPoint y: 214, endPoint x: 800, endPoint y: 219, distance: 42.0
click at [800, 219] on div at bounding box center [839, 207] width 434 height 65
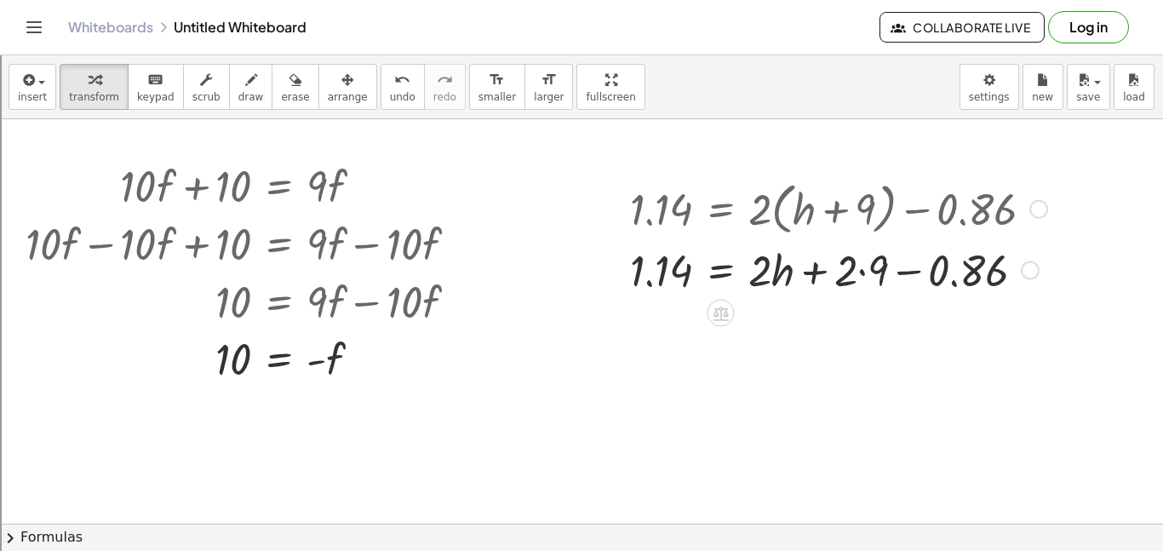
click at [858, 271] on div at bounding box center [839, 269] width 434 height 58
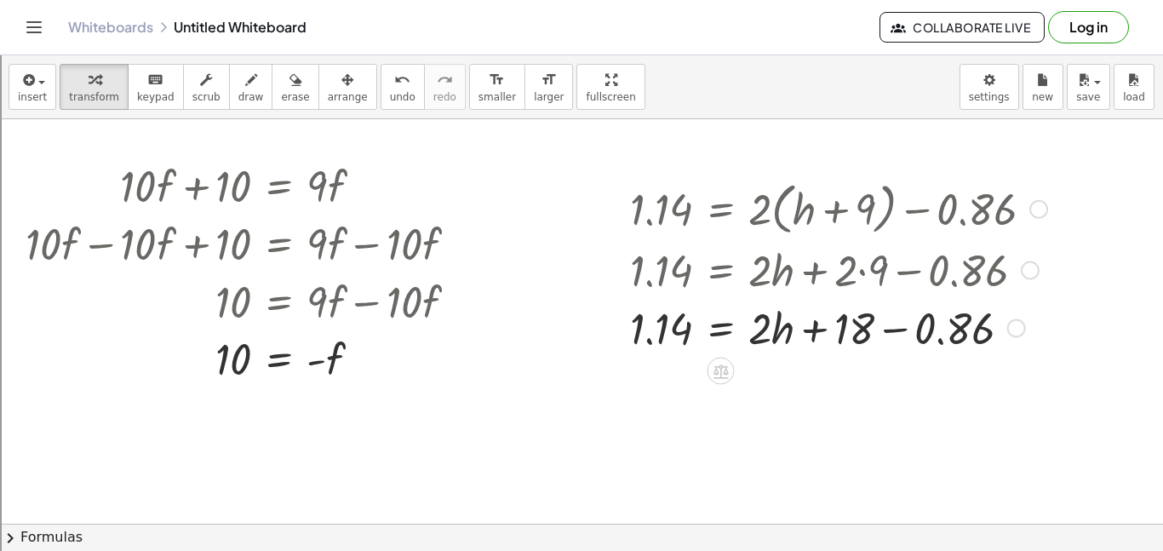
click at [887, 328] on div at bounding box center [839, 327] width 434 height 58
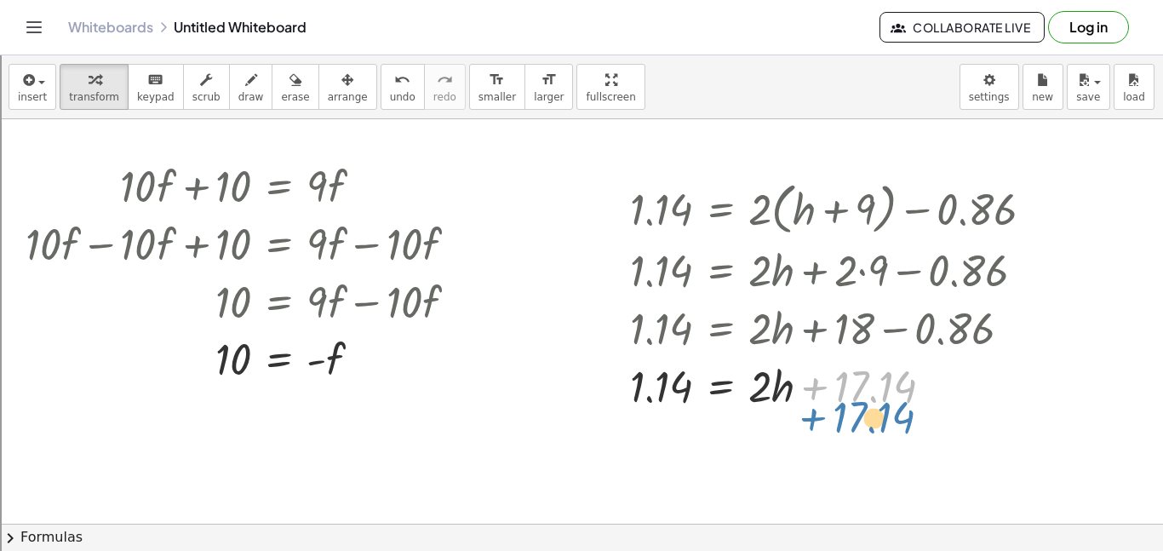
drag, startPoint x: 851, startPoint y: 383, endPoint x: 855, endPoint y: 419, distance: 36.0
click at [826, 388] on div at bounding box center [839, 385] width 434 height 58
drag, startPoint x: 860, startPoint y: 393, endPoint x: 585, endPoint y: 392, distance: 275.1
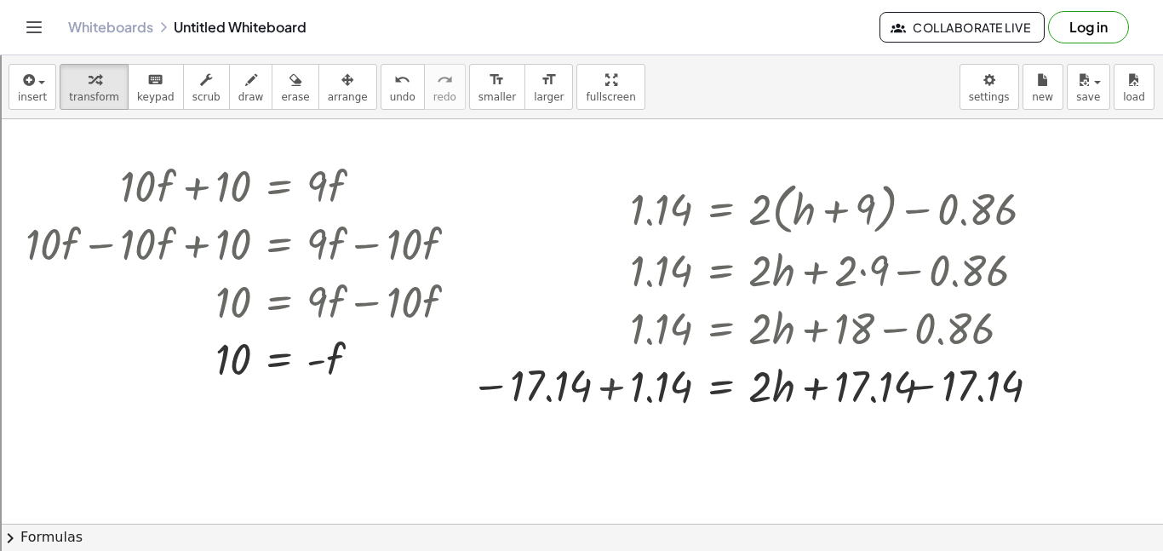
click at [778, 418] on div "1.14 = + · 2 · ( + h + 9 ) − 0.86 1.14 = + · 2 · h + · 2 · 9 − 0.86 1.14 = + · …" at bounding box center [759, 294] width 633 height 247
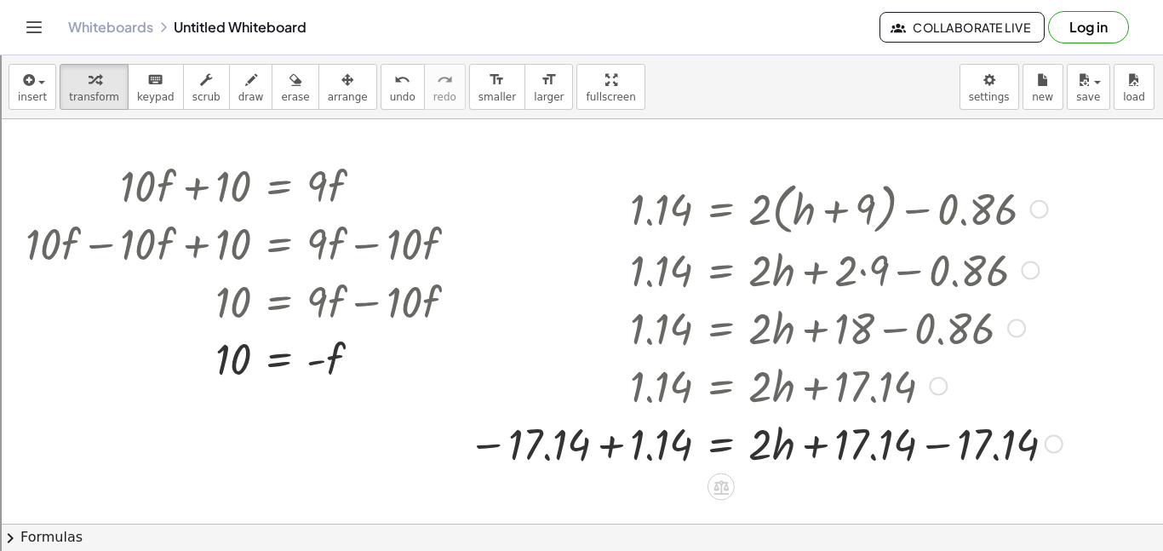
click at [600, 445] on div at bounding box center [765, 443] width 611 height 58
click at [939, 445] on div at bounding box center [850, 443] width 456 height 58
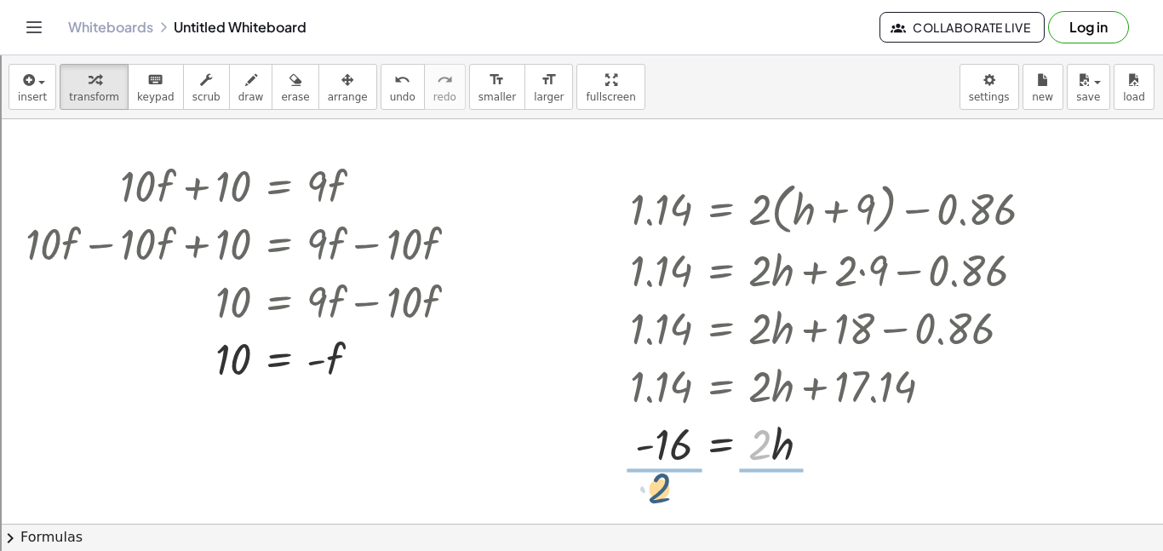
drag, startPoint x: 755, startPoint y: 455, endPoint x: 656, endPoint y: 498, distance: 108.7
click at [669, 436] on div at bounding box center [839, 441] width 434 height 85
click at [754, 439] on div at bounding box center [839, 441] width 434 height 85
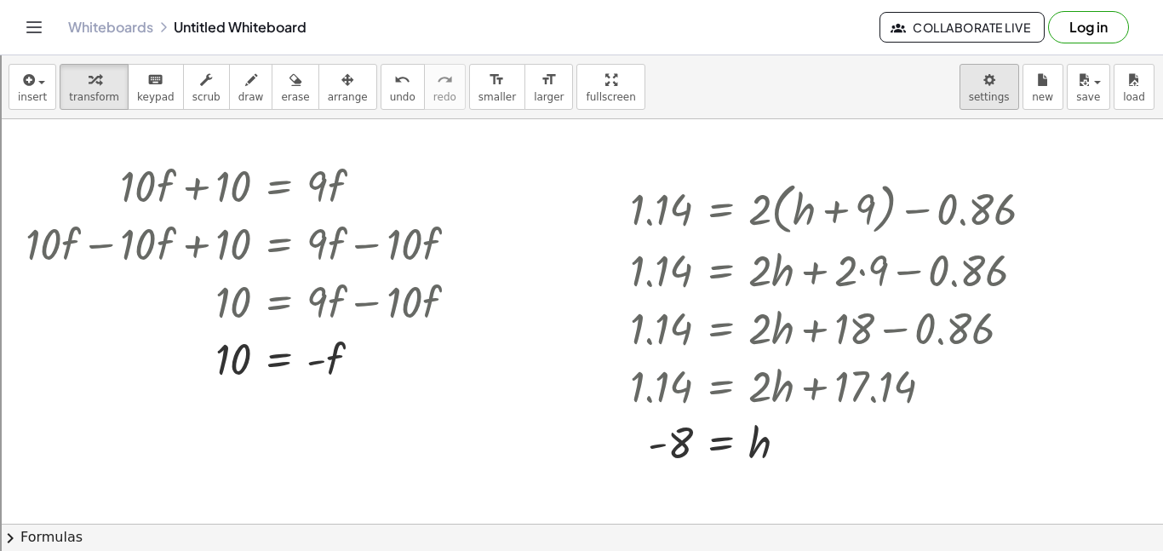
click at [992, 70] on body "Graspable Math Activities Get Started Activity Bank Assigned Work Classes White…" at bounding box center [581, 342] width 1163 height 684
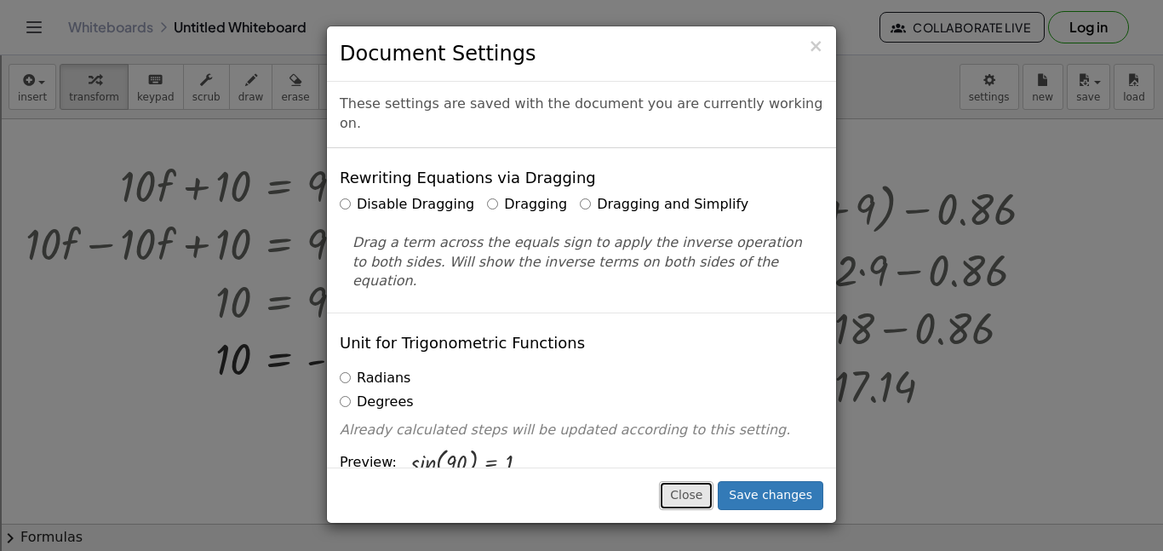
click at [693, 492] on button "Close" at bounding box center [686, 495] width 55 height 29
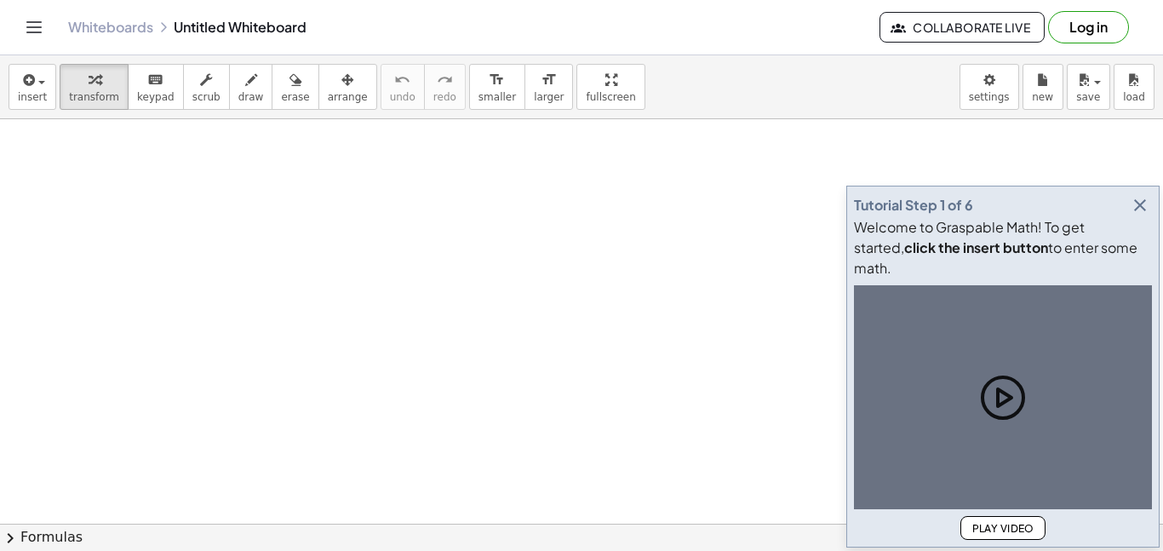
click at [1144, 215] on icon "button" at bounding box center [1140, 205] width 20 height 20
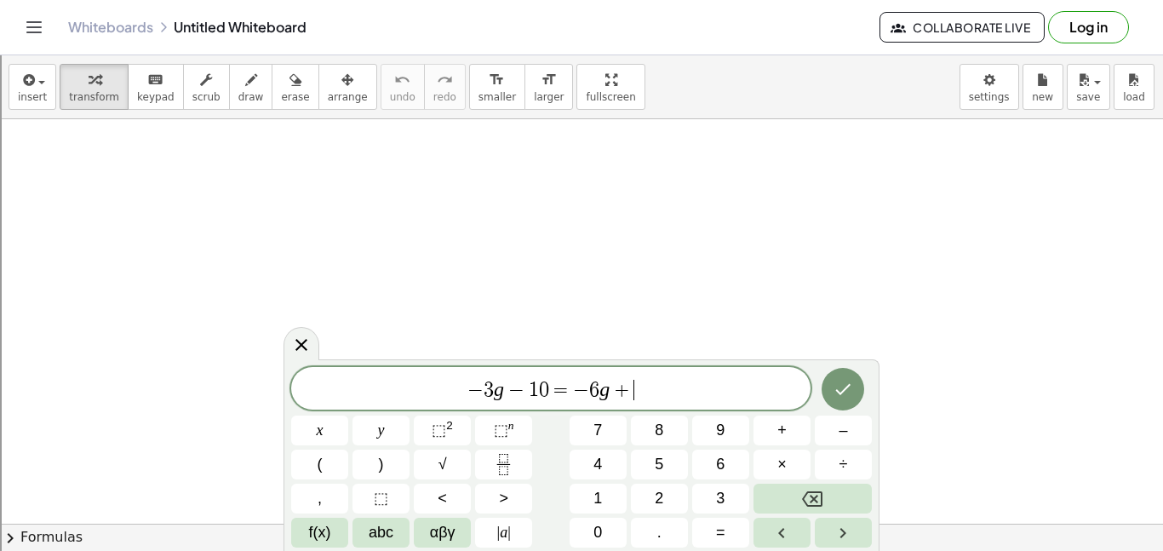
scroll to position [11, 0]
click at [851, 380] on icon "Done" at bounding box center [843, 389] width 20 height 20
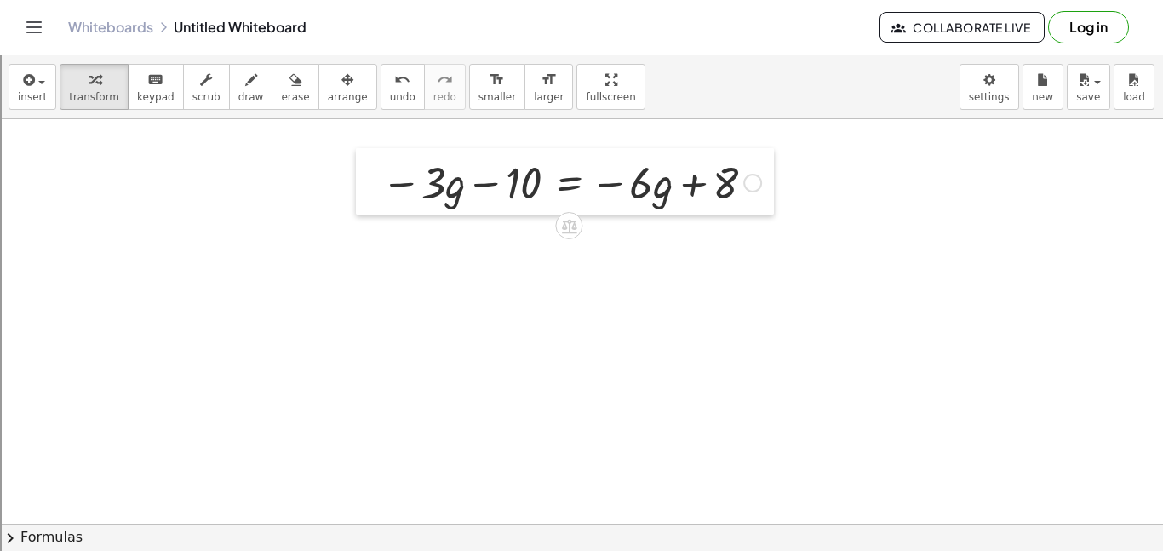
drag, startPoint x: 487, startPoint y: 468, endPoint x: 380, endPoint y: 194, distance: 293.7
click at [380, 194] on div at bounding box center [369, 181] width 26 height 66
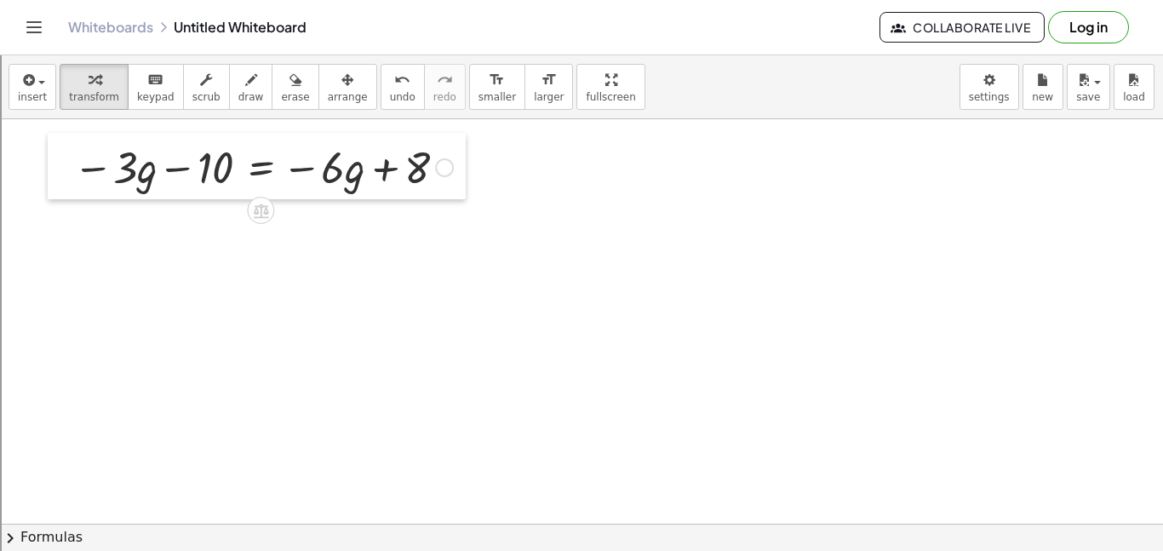
drag, startPoint x: 376, startPoint y: 200, endPoint x: 68, endPoint y: 181, distance: 308.9
click at [68, 181] on div at bounding box center [61, 166] width 26 height 66
drag, startPoint x: 329, startPoint y: 173, endPoint x: 65, endPoint y: 174, distance: 264.0
click at [65, 174] on div "· 6 − · 3 · g − 10 = − · 6 · g + 8" at bounding box center [257, 166] width 418 height 66
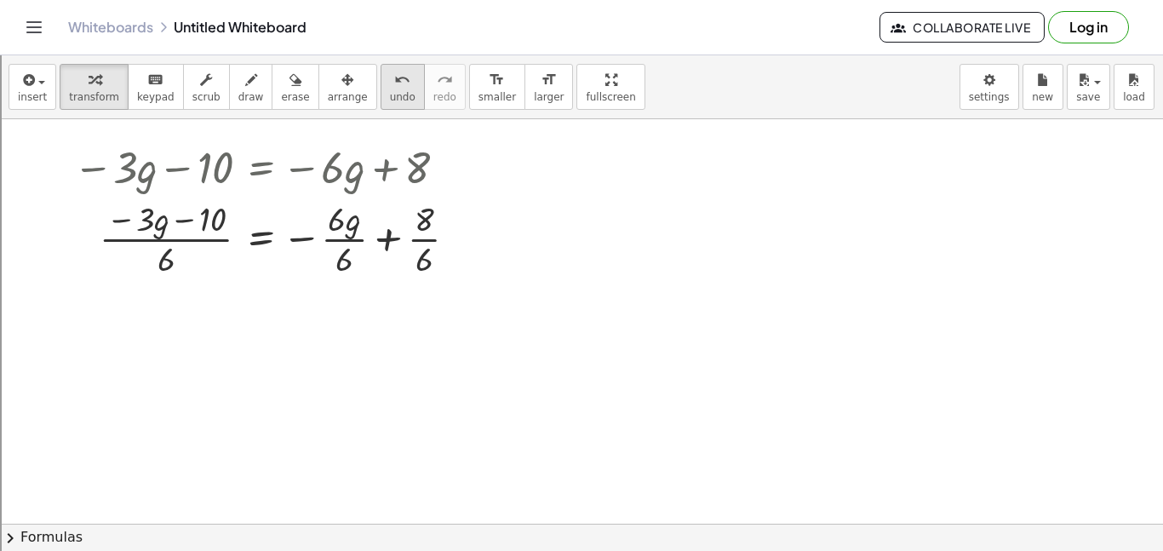
click at [390, 86] on div "undo" at bounding box center [403, 79] width 26 height 20
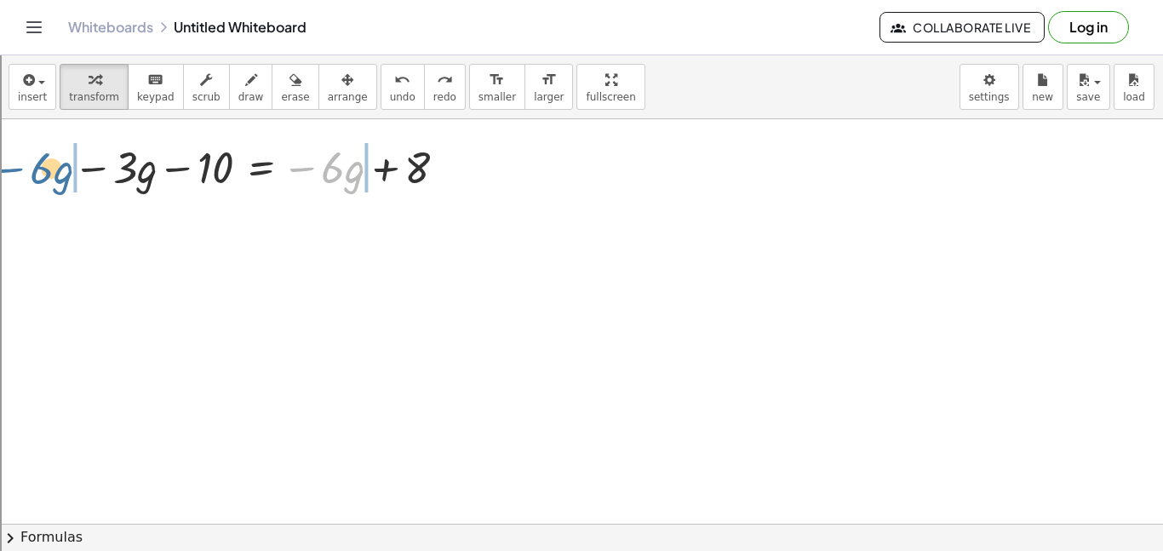
drag, startPoint x: 313, startPoint y: 169, endPoint x: 24, endPoint y: 170, distance: 288.7
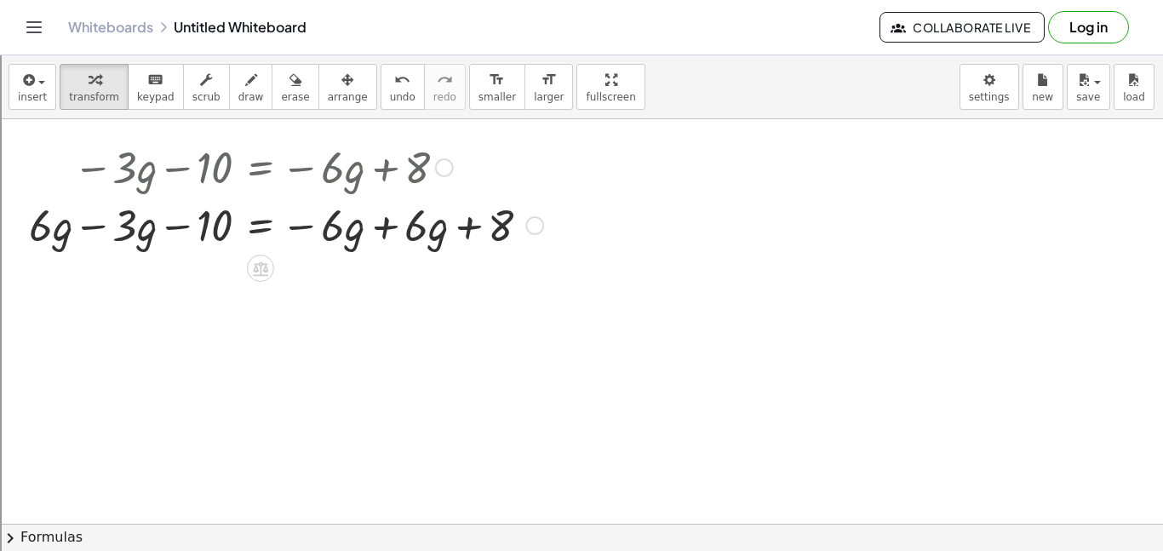
click at [381, 226] on div at bounding box center [285, 224] width 531 height 58
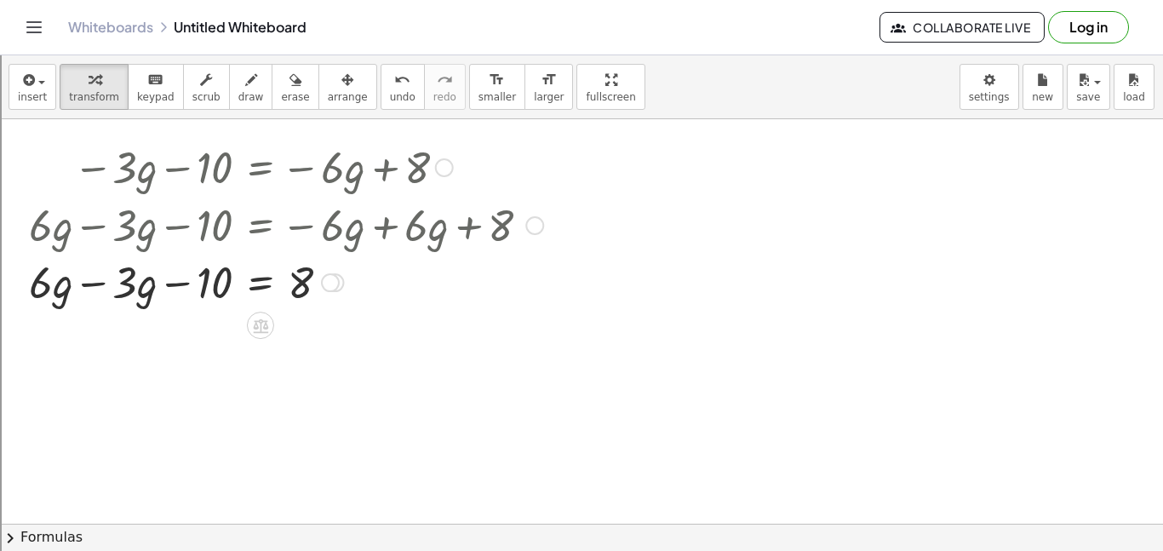
click at [92, 236] on div at bounding box center [285, 224] width 531 height 58
click at [89, 288] on div at bounding box center [285, 282] width 531 height 58
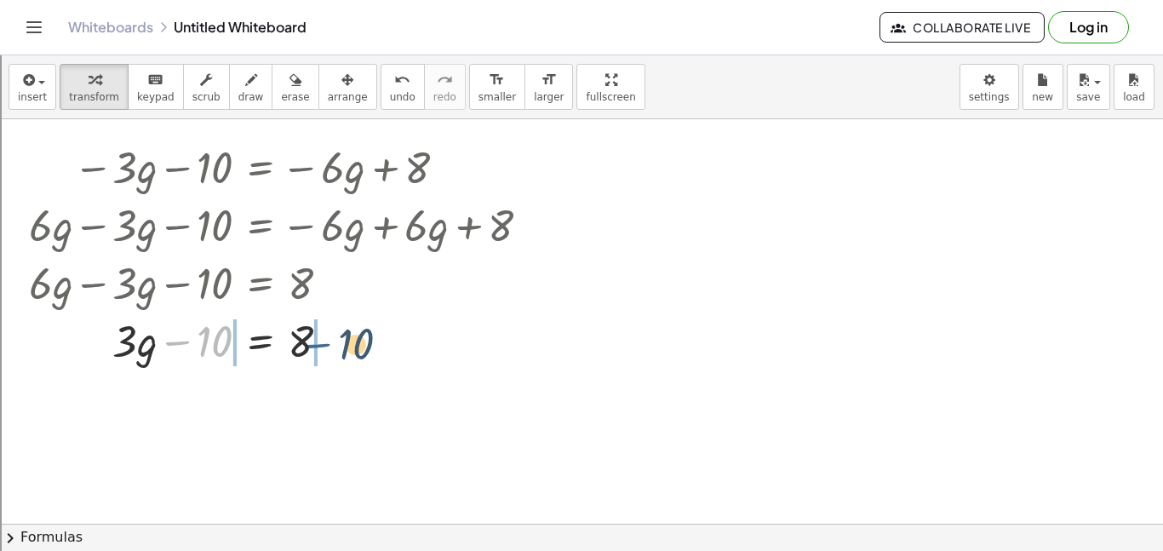
drag, startPoint x: 195, startPoint y: 336, endPoint x: 360, endPoint y: 335, distance: 165.2
click at [360, 335] on div at bounding box center [285, 340] width 531 height 58
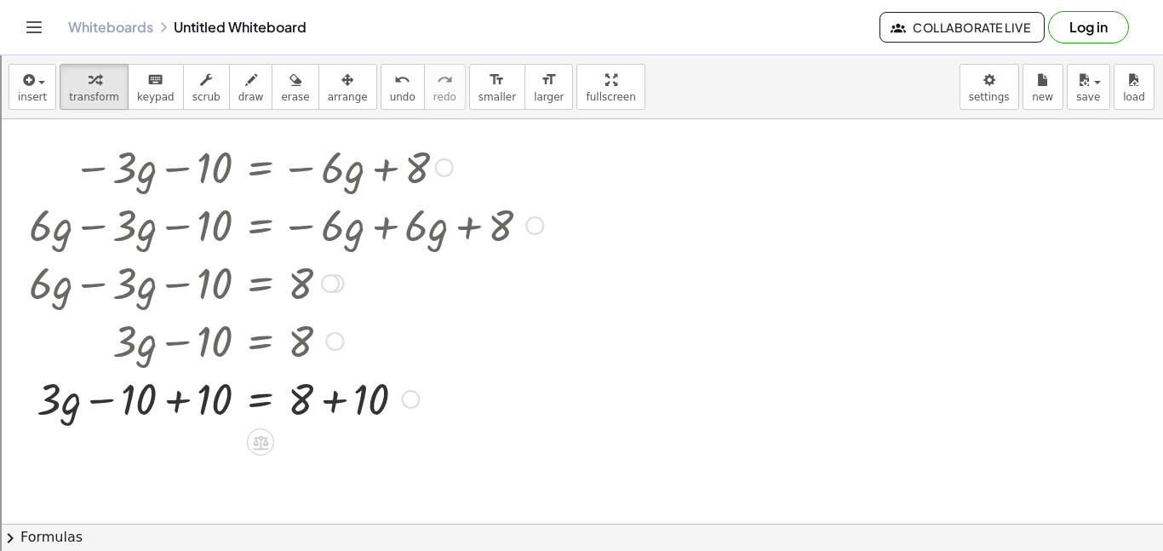
click at [175, 388] on div at bounding box center [285, 398] width 531 height 58
click at [328, 397] on div at bounding box center [285, 398] width 531 height 58
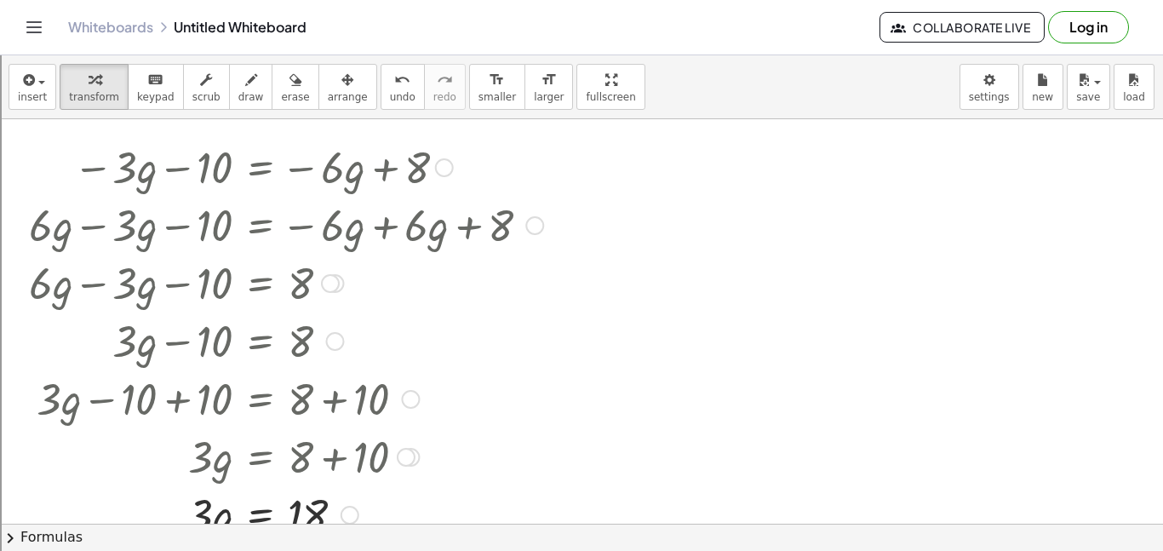
scroll to position [51, 0]
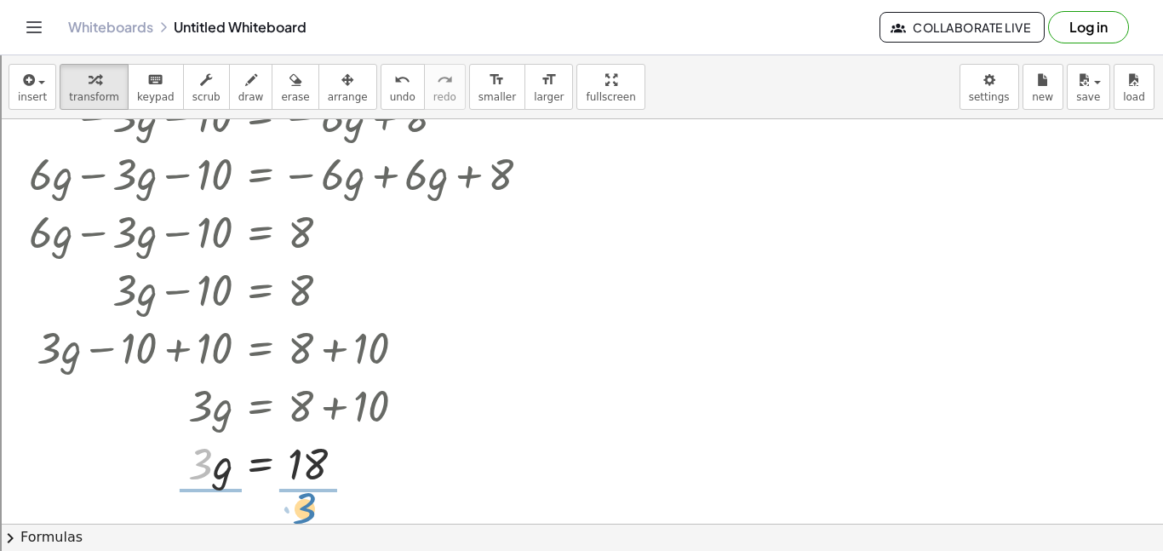
drag, startPoint x: 208, startPoint y: 457, endPoint x: 313, endPoint y: 503, distance: 114.4
click at [308, 472] on div at bounding box center [285, 462] width 531 height 85
click at [221, 458] on div at bounding box center [285, 462] width 531 height 85
click at [213, 462] on div at bounding box center [285, 462] width 531 height 85
click at [452, 349] on div at bounding box center [241, 347] width 623 height 58
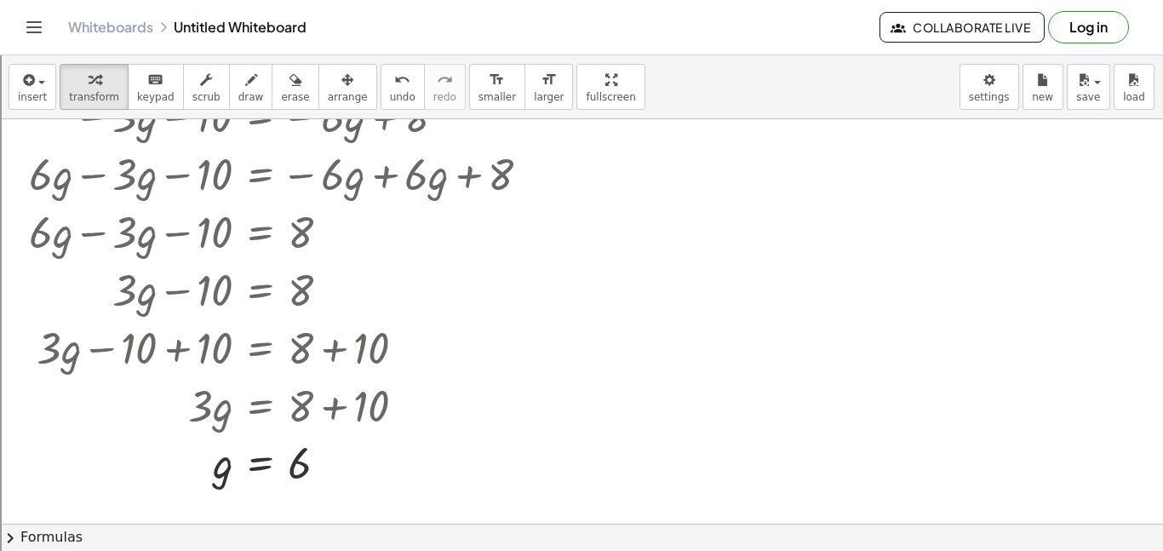
click at [608, 402] on div at bounding box center [581, 528] width 1163 height 920
click at [482, 524] on button "chevron_right Formulas" at bounding box center [581, 537] width 1163 height 27
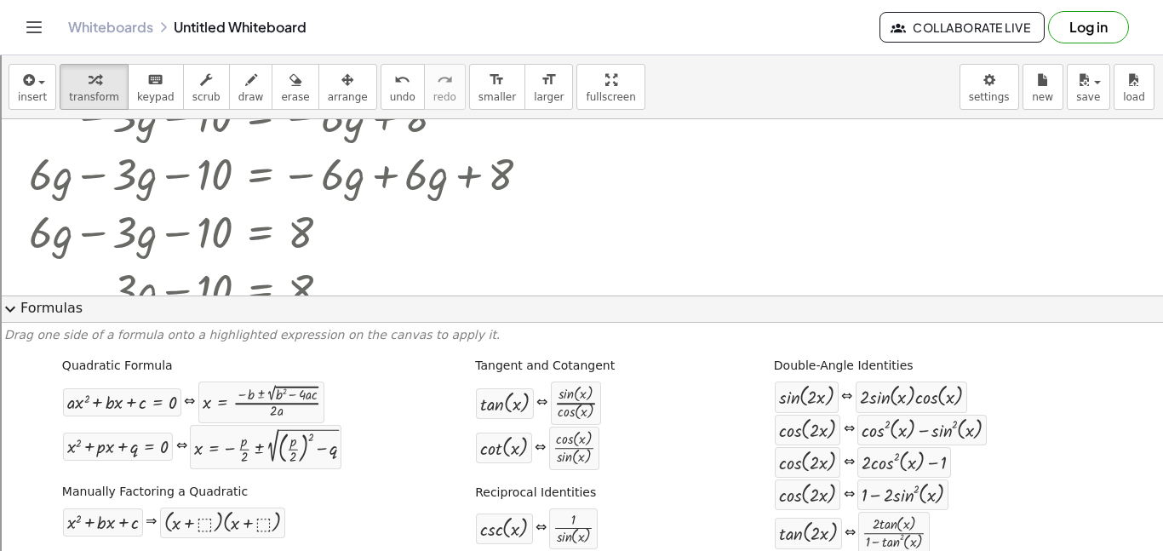
click at [562, 298] on button "expand_more Formulas" at bounding box center [581, 309] width 1163 height 27
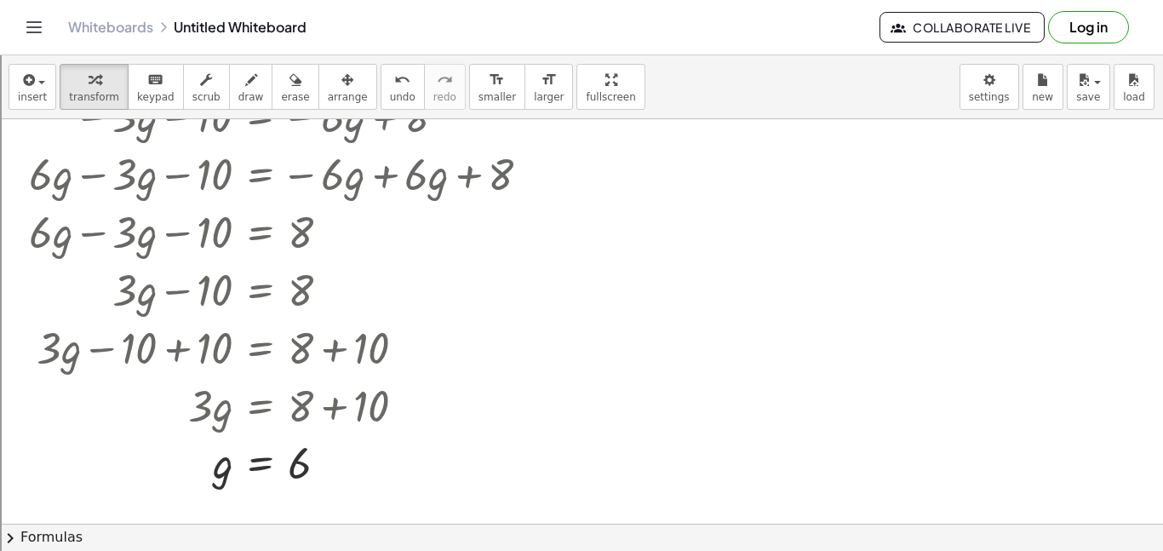
click at [578, 403] on div at bounding box center [581, 528] width 1163 height 920
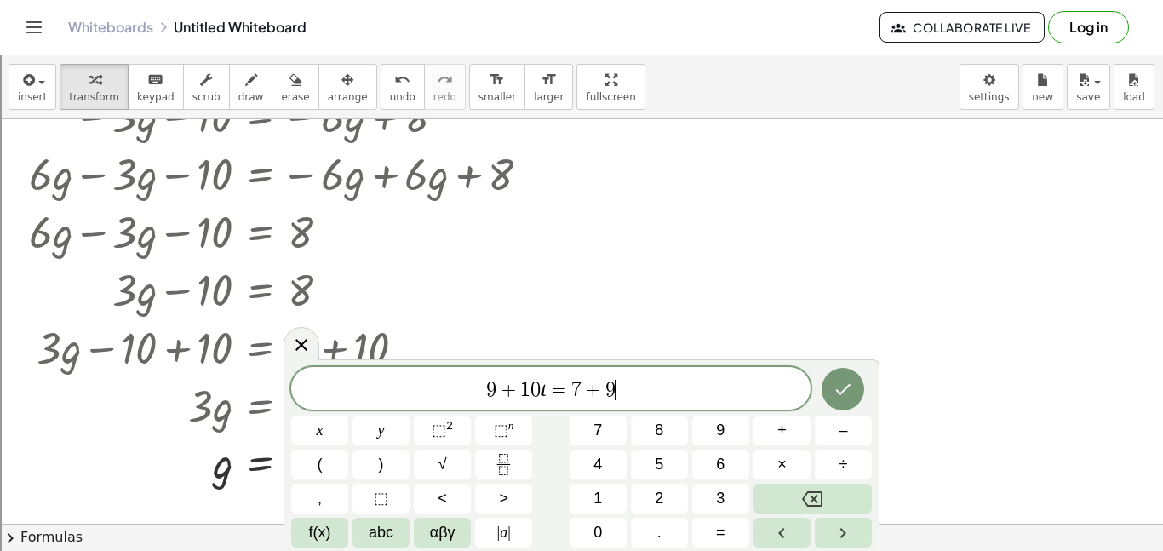
scroll to position [20, 0]
click at [823, 378] on button "Done" at bounding box center [843, 389] width 43 height 43
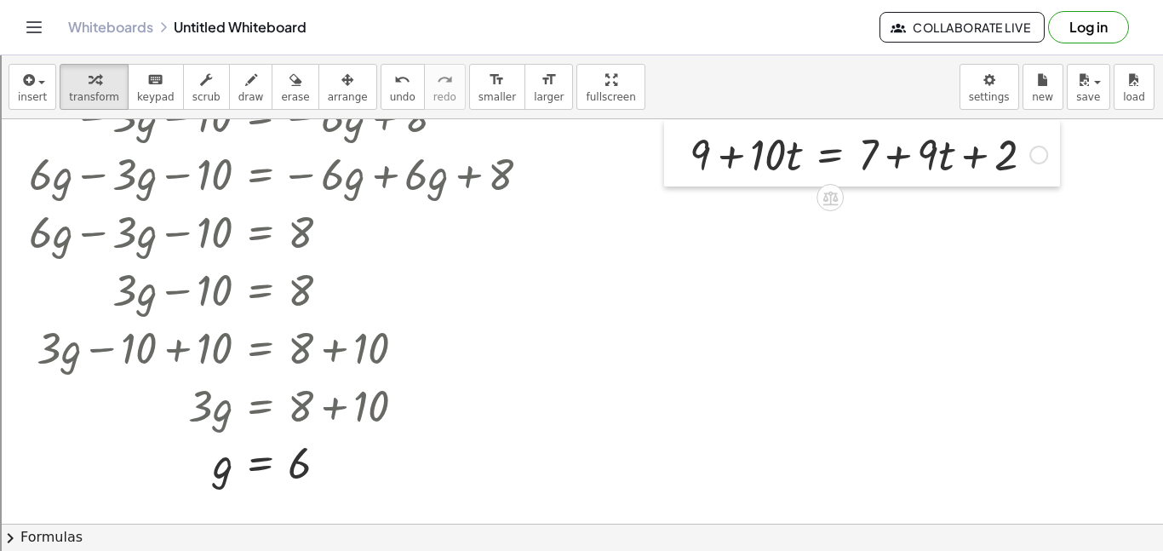
drag, startPoint x: 583, startPoint y: 430, endPoint x: 661, endPoint y: 155, distance: 286.0
click at [664, 155] on div at bounding box center [677, 153] width 26 height 66
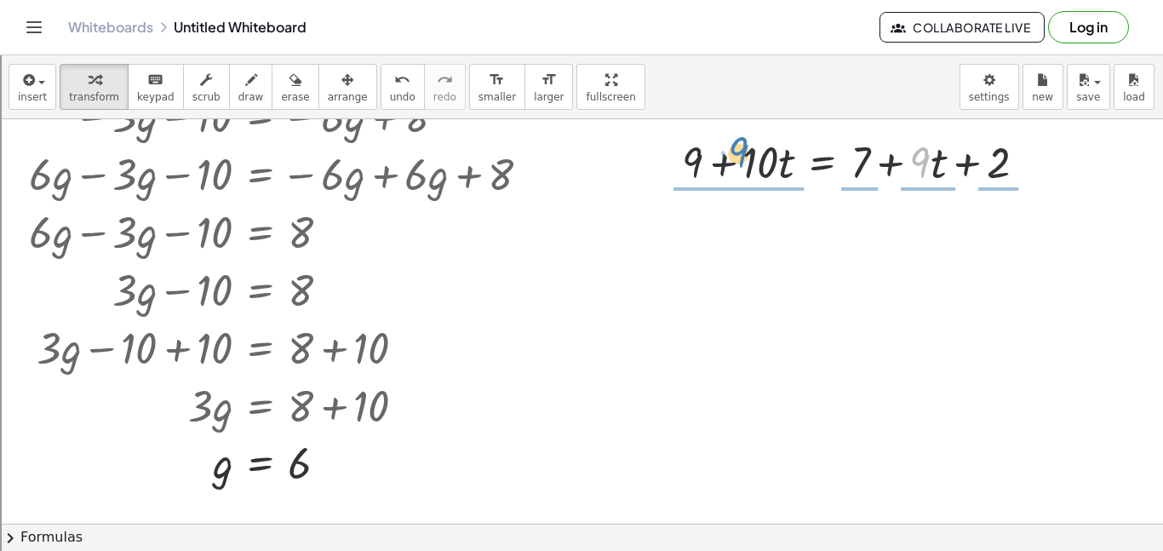
drag, startPoint x: 921, startPoint y: 167, endPoint x: 740, endPoint y: 165, distance: 180.6
click at [740, 165] on div at bounding box center [861, 161] width 375 height 58
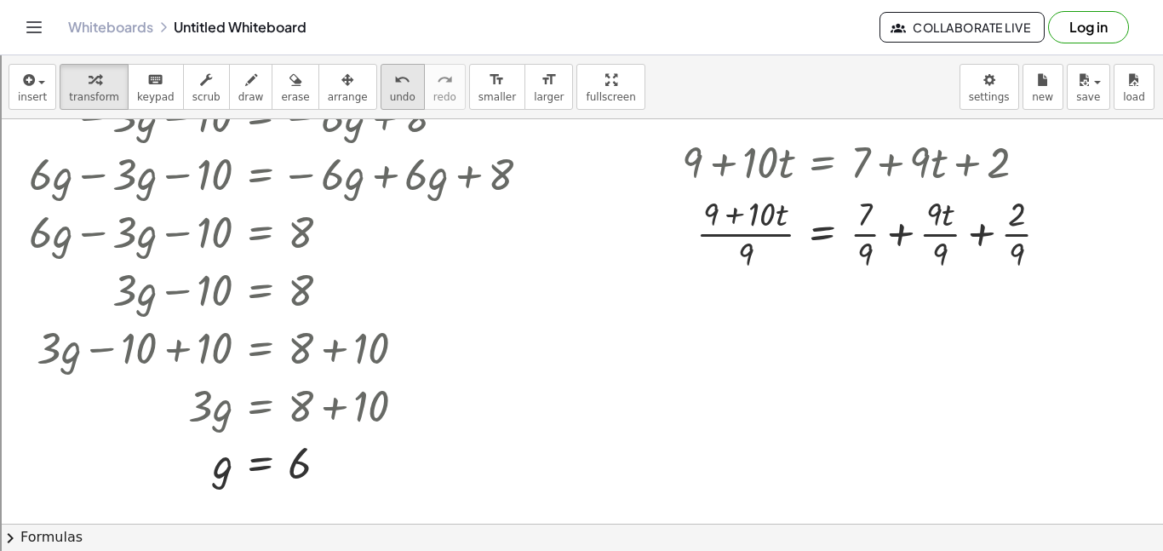
click at [394, 84] on icon "undo" at bounding box center [402, 80] width 16 height 20
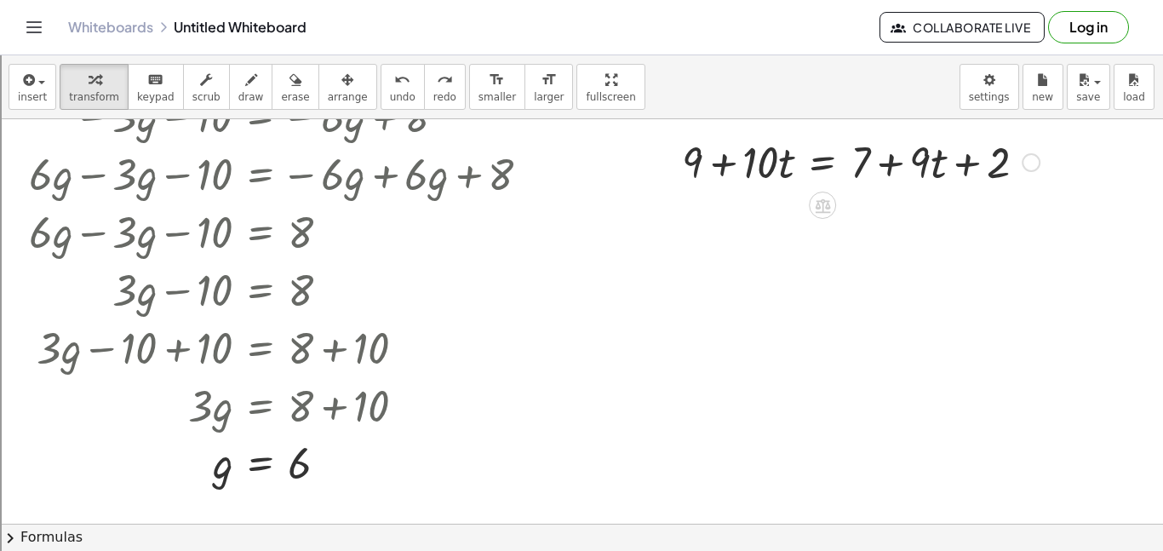
click at [985, 165] on div at bounding box center [861, 161] width 375 height 58
click at [875, 158] on div at bounding box center [861, 161] width 375 height 58
drag, startPoint x: 875, startPoint y: 158, endPoint x: 864, endPoint y: 158, distance: 11.1
click at [864, 158] on div at bounding box center [861, 161] width 375 height 58
drag, startPoint x: 857, startPoint y: 158, endPoint x: 1018, endPoint y: 158, distance: 161.0
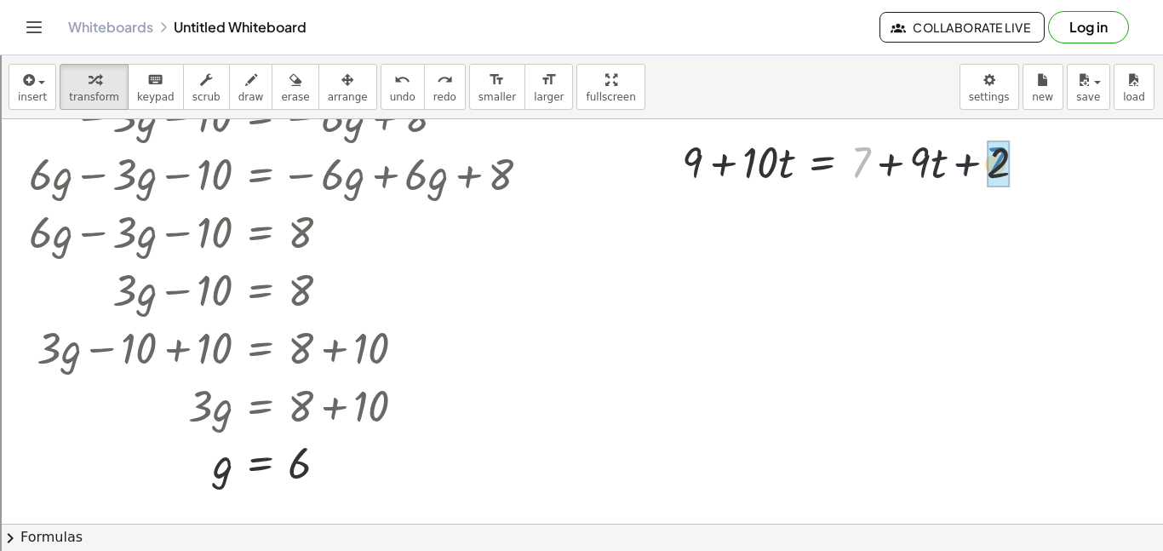
click at [1018, 158] on div at bounding box center [861, 161] width 375 height 58
click at [976, 162] on div at bounding box center [861, 161] width 375 height 58
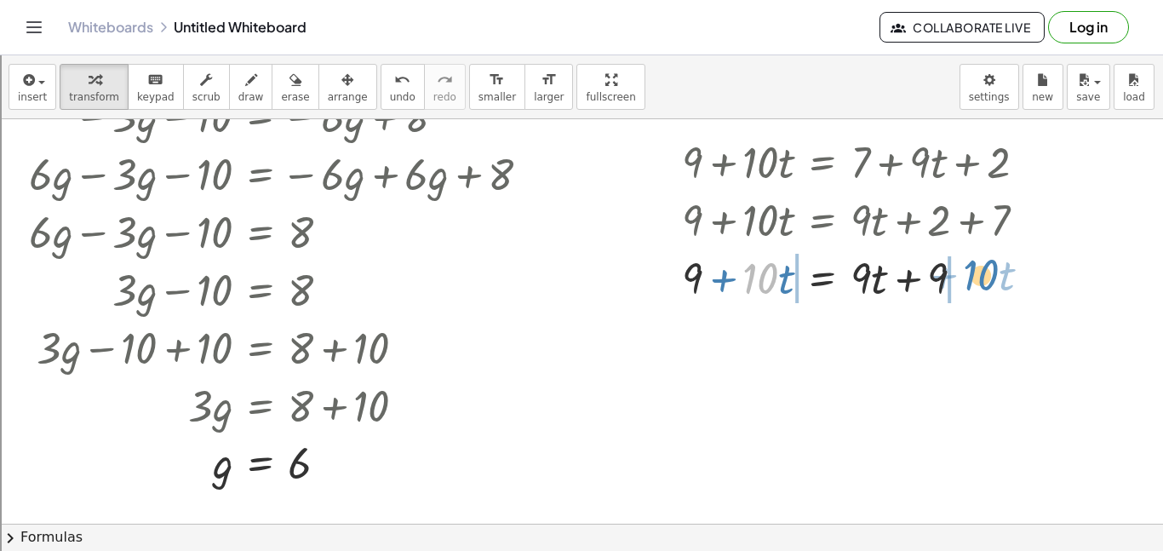
drag, startPoint x: 755, startPoint y: 284, endPoint x: 976, endPoint y: 280, distance: 220.6
click at [976, 280] on div at bounding box center [861, 277] width 375 height 58
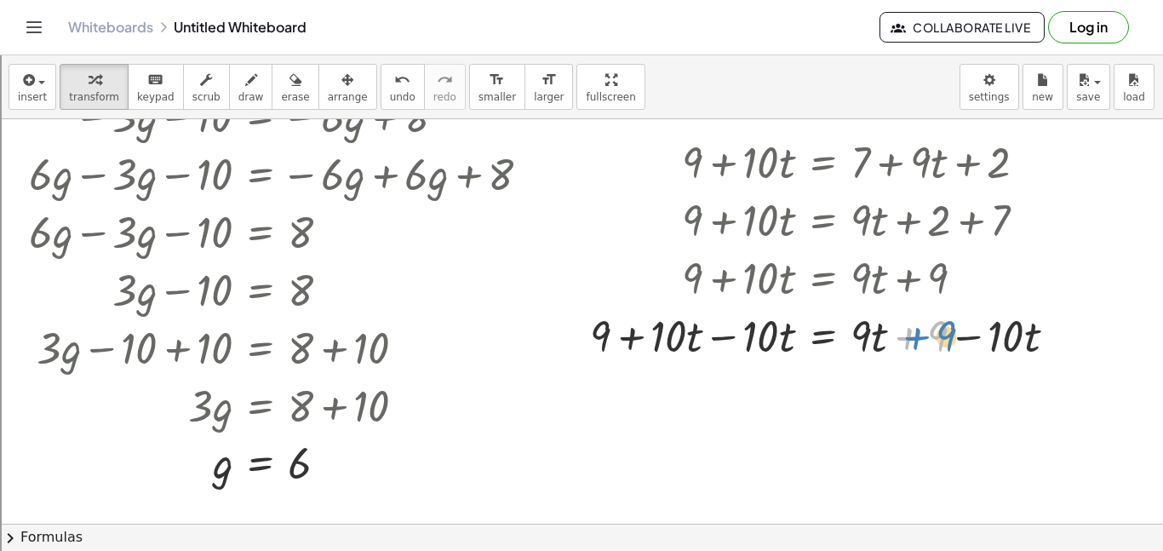
click at [897, 332] on div at bounding box center [830, 335] width 497 height 58
drag, startPoint x: 868, startPoint y: 335, endPoint x: 985, endPoint y: 331, distance: 117.6
click at [985, 331] on div at bounding box center [830, 335] width 497 height 58
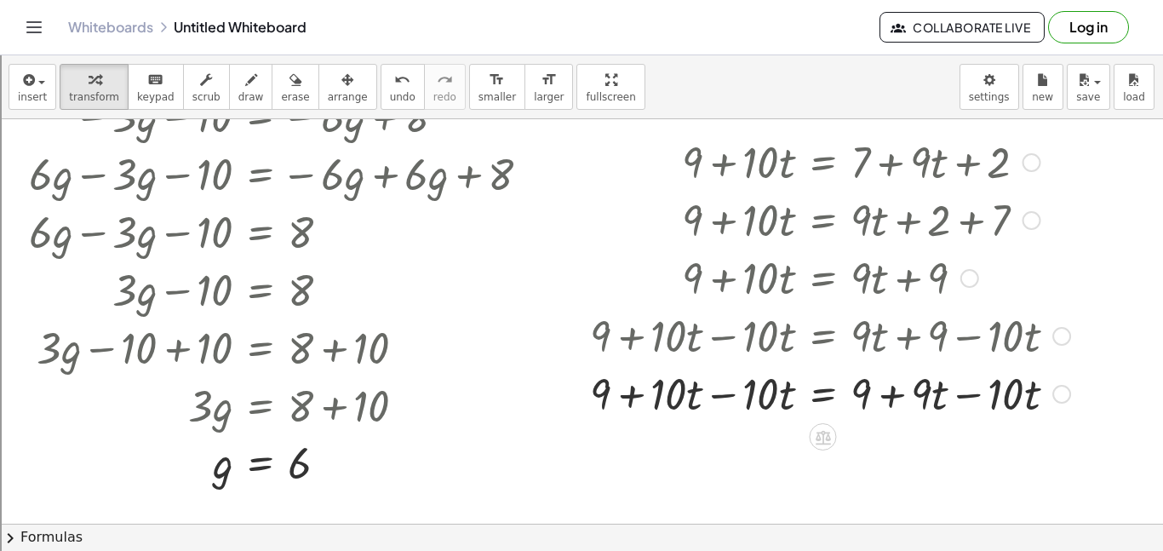
click at [956, 394] on div at bounding box center [830, 393] width 497 height 58
click at [1053, 394] on div at bounding box center [1062, 394] width 19 height 19
click at [723, 393] on div at bounding box center [830, 393] width 497 height 58
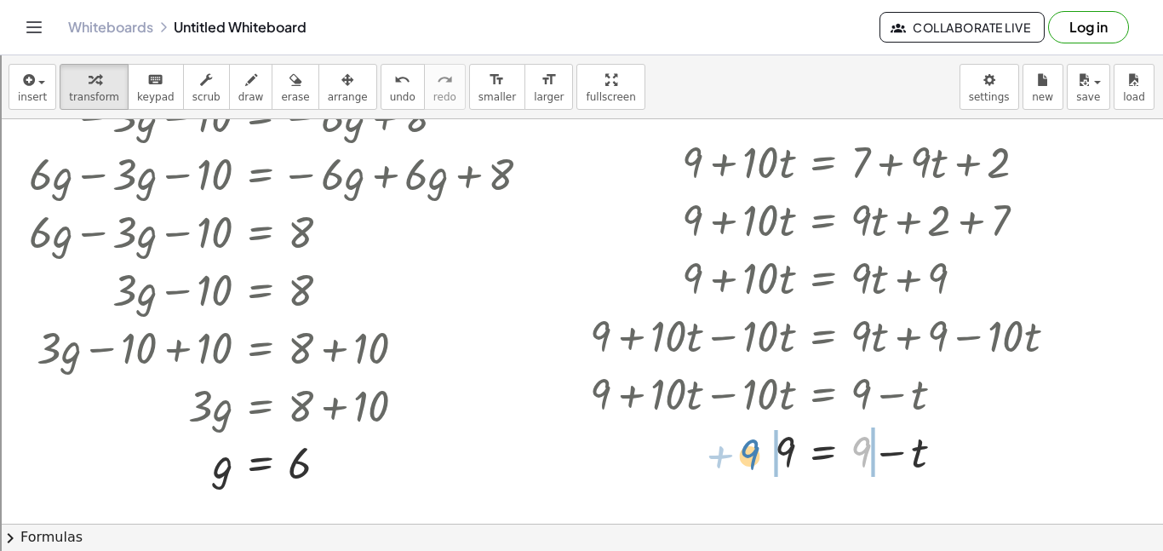
drag, startPoint x: 864, startPoint y: 455, endPoint x: 753, endPoint y: 454, distance: 111.6
click at [753, 454] on div at bounding box center [830, 451] width 497 height 58
click at [882, 456] on div at bounding box center [830, 451] width 497 height 58
click at [772, 462] on div at bounding box center [830, 450] width 497 height 56
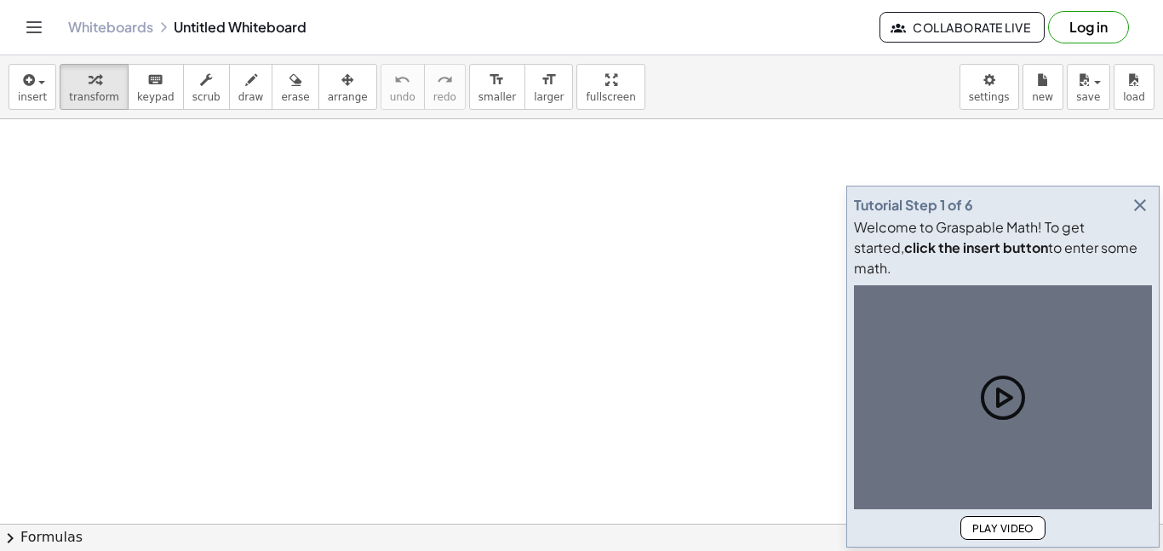
click at [1142, 215] on icon "button" at bounding box center [1140, 205] width 20 height 20
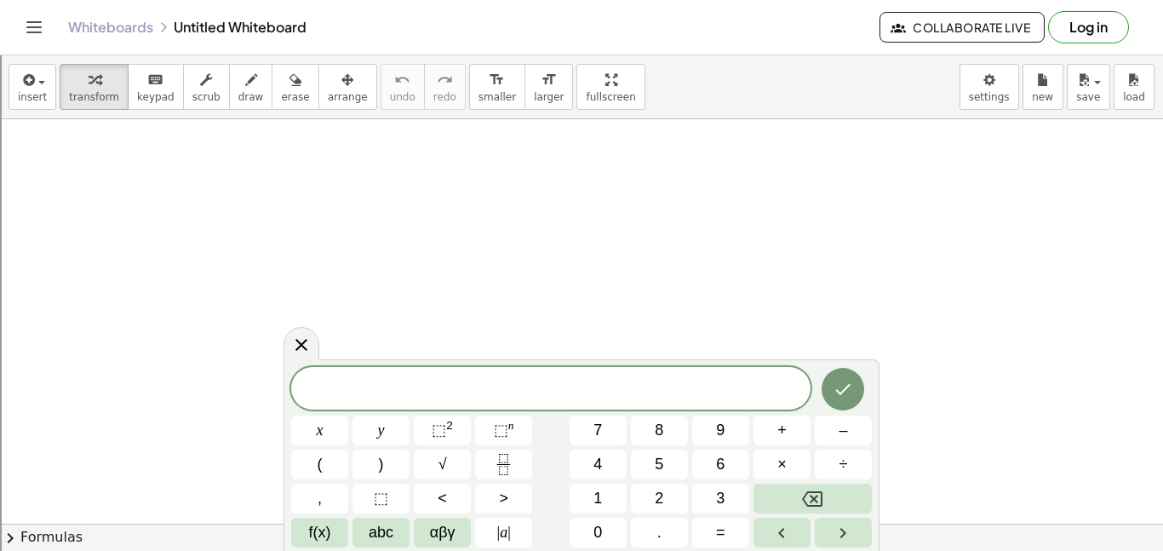
scroll to position [1, 0]
click at [848, 378] on icon "Done" at bounding box center [843, 387] width 20 height 20
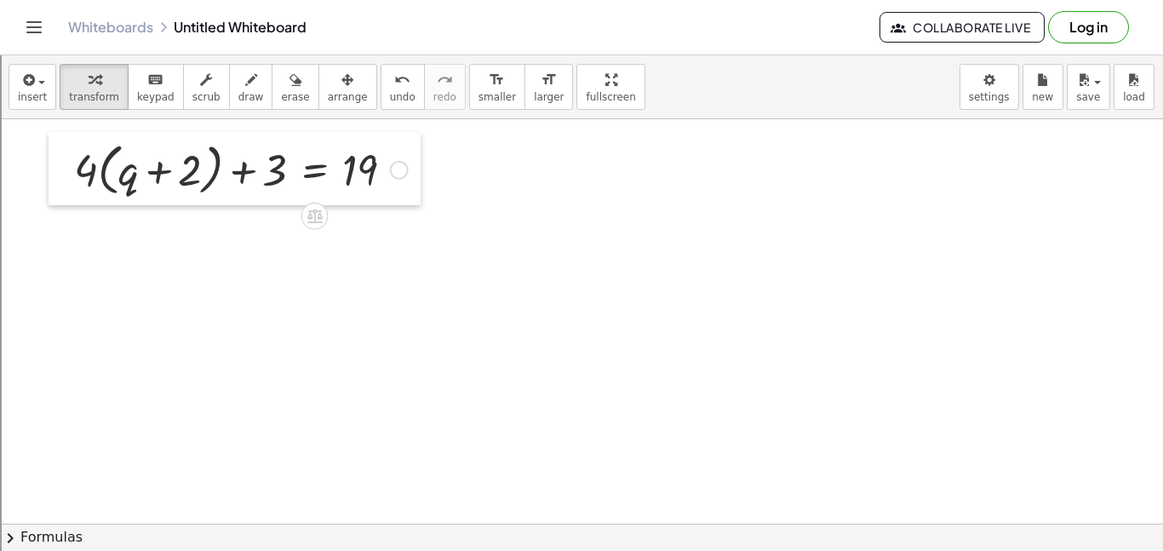
drag, startPoint x: 448, startPoint y: 432, endPoint x: 63, endPoint y: 176, distance: 462.0
click at [63, 176] on div at bounding box center [62, 168] width 26 height 73
click at [97, 180] on div at bounding box center [241, 170] width 351 height 65
drag, startPoint x: 85, startPoint y: 176, endPoint x: 123, endPoint y: 178, distance: 38.4
click at [123, 178] on div at bounding box center [241, 170] width 351 height 65
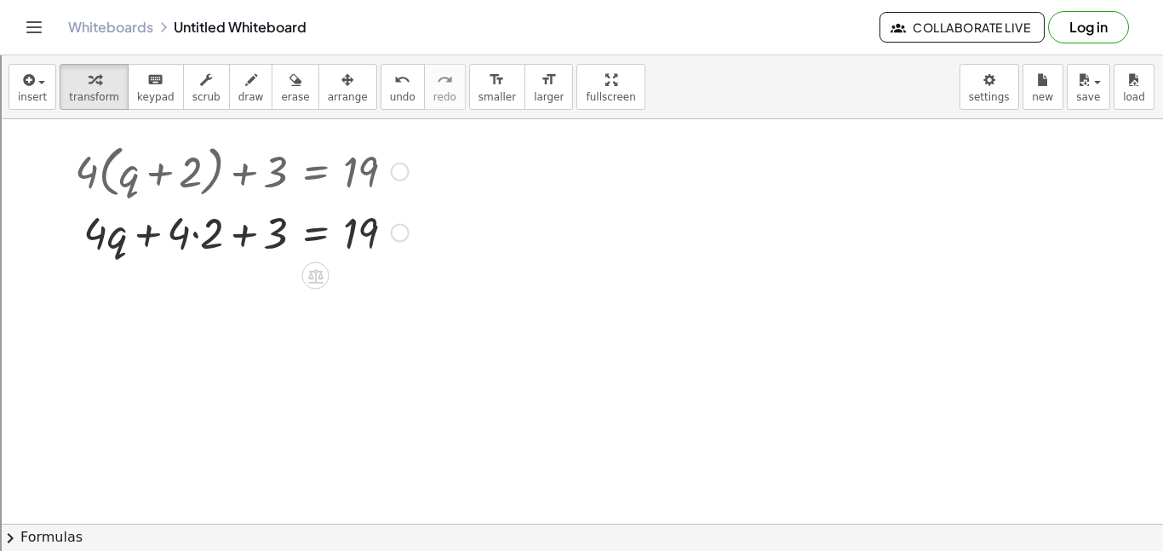
click at [114, 252] on div at bounding box center [241, 232] width 351 height 58
click at [195, 235] on div at bounding box center [241, 232] width 351 height 58
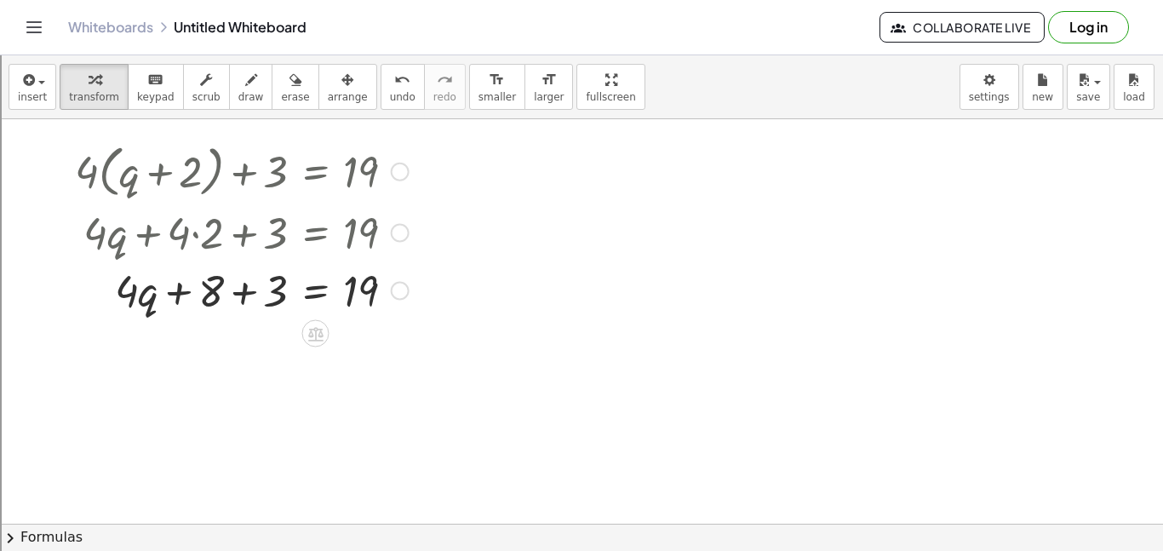
click at [250, 294] on div at bounding box center [241, 290] width 351 height 58
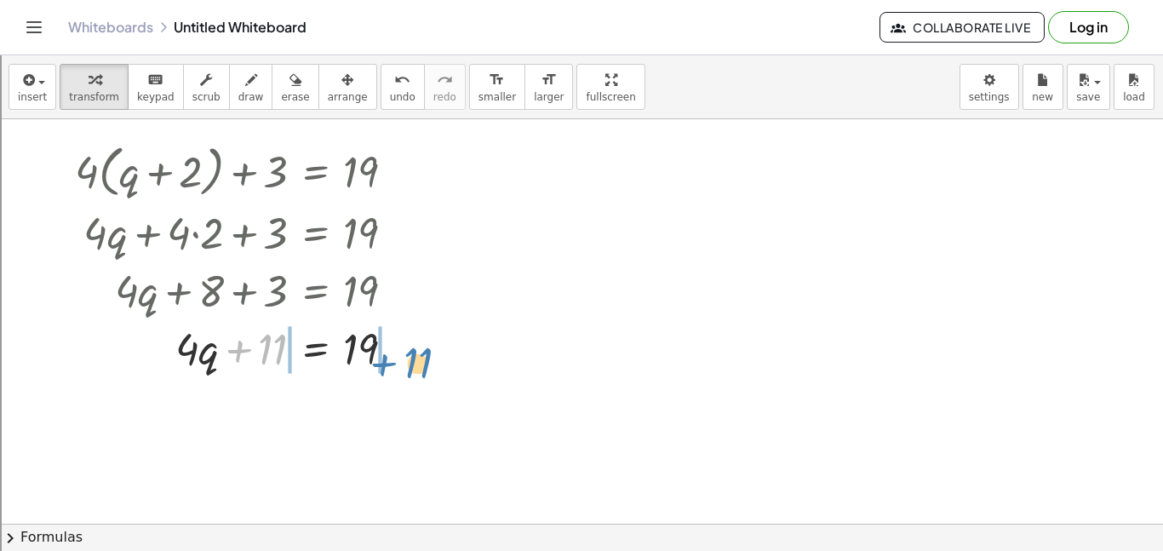
drag, startPoint x: 238, startPoint y: 353, endPoint x: 391, endPoint y: 346, distance: 152.6
click at [391, 346] on div at bounding box center [241, 348] width 351 height 58
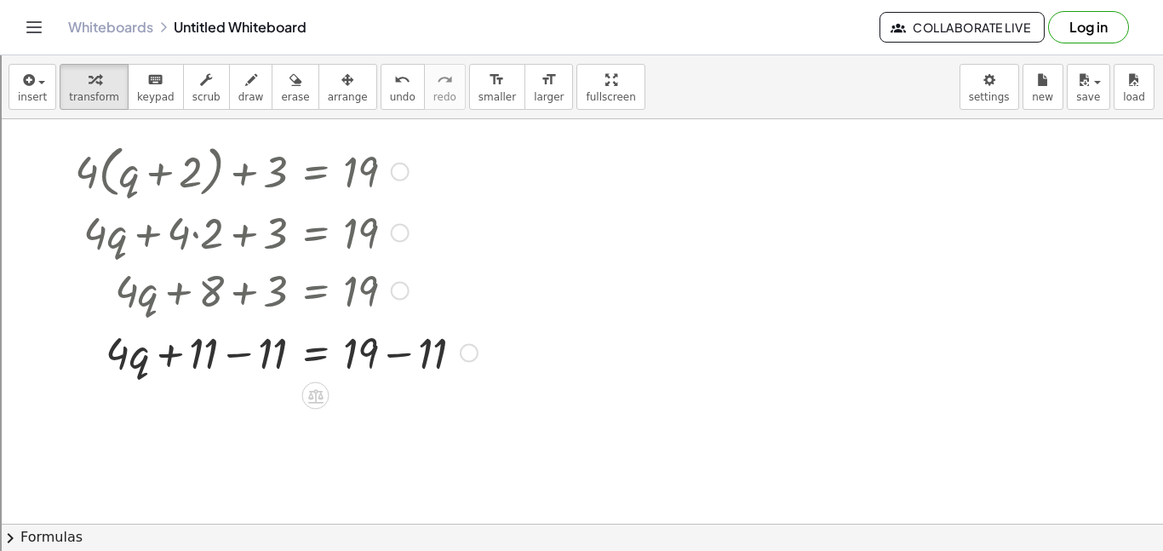
click at [379, 345] on div at bounding box center [276, 348] width 420 height 58
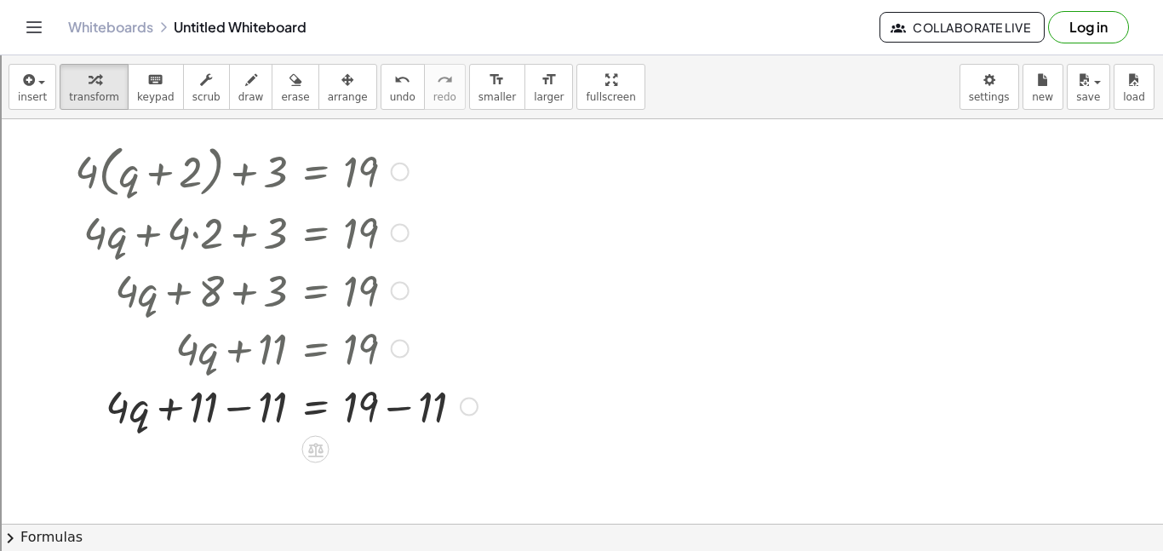
click at [386, 404] on div at bounding box center [276, 405] width 420 height 58
click at [223, 399] on div at bounding box center [241, 405] width 351 height 58
click at [225, 405] on div at bounding box center [276, 405] width 420 height 58
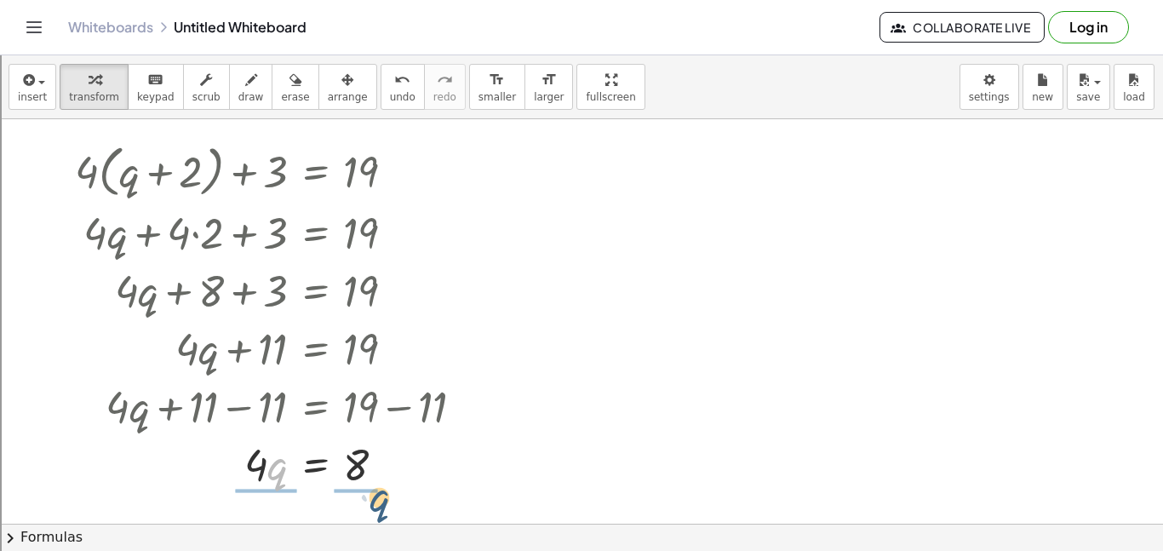
drag, startPoint x: 273, startPoint y: 479, endPoint x: 358, endPoint y: 525, distance: 96.4
click at [358, 525] on div "insert select one: Math Expression Function Text Youtube Video Graphing Geometr…" at bounding box center [581, 303] width 1163 height 496
drag, startPoint x: 261, startPoint y: 451, endPoint x: 257, endPoint y: 493, distance: 42.8
click at [257, 493] on div at bounding box center [276, 462] width 420 height 85
click at [394, 76] on icon "undo" at bounding box center [402, 80] width 16 height 20
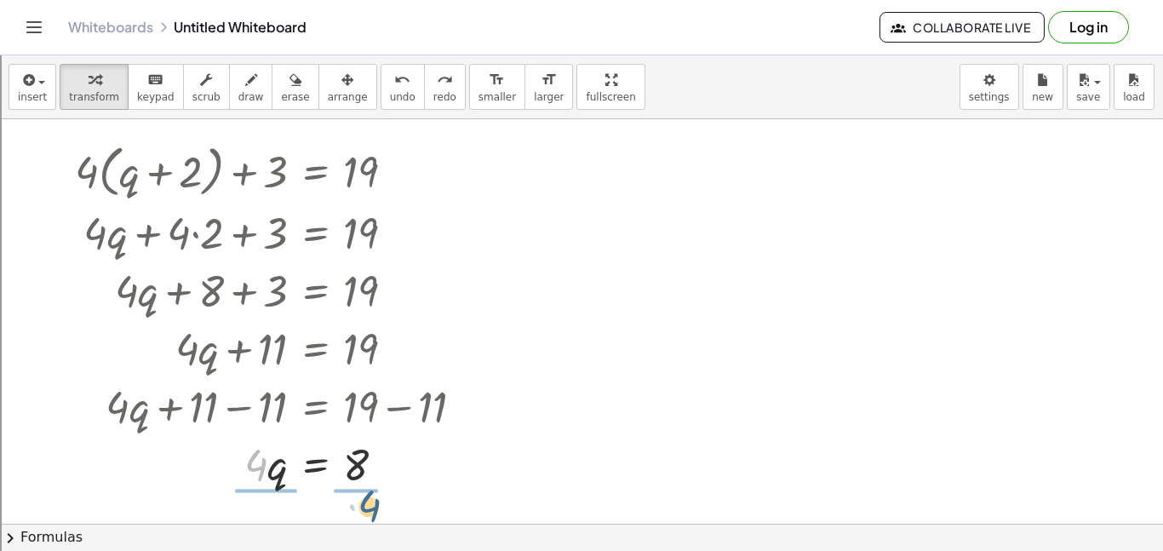
drag, startPoint x: 261, startPoint y: 456, endPoint x: 381, endPoint y: 497, distance: 126.9
click at [364, 477] on div at bounding box center [276, 462] width 420 height 85
click at [273, 456] on div at bounding box center [276, 462] width 420 height 85
click at [265, 461] on div at bounding box center [276, 462] width 420 height 85
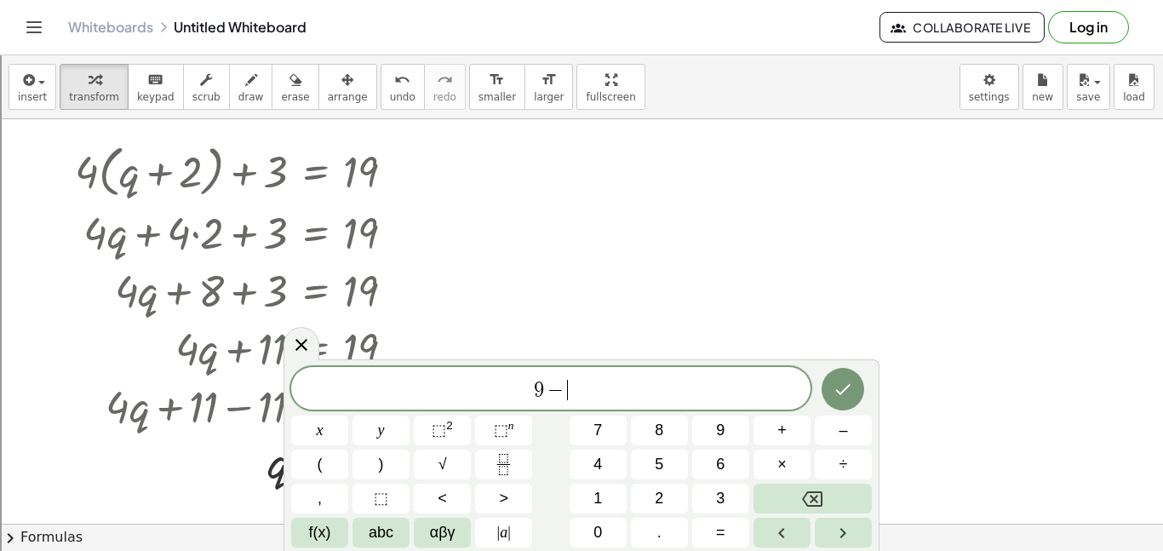
scroll to position [3, 0]
click at [840, 381] on icon "Done" at bounding box center [843, 387] width 20 height 20
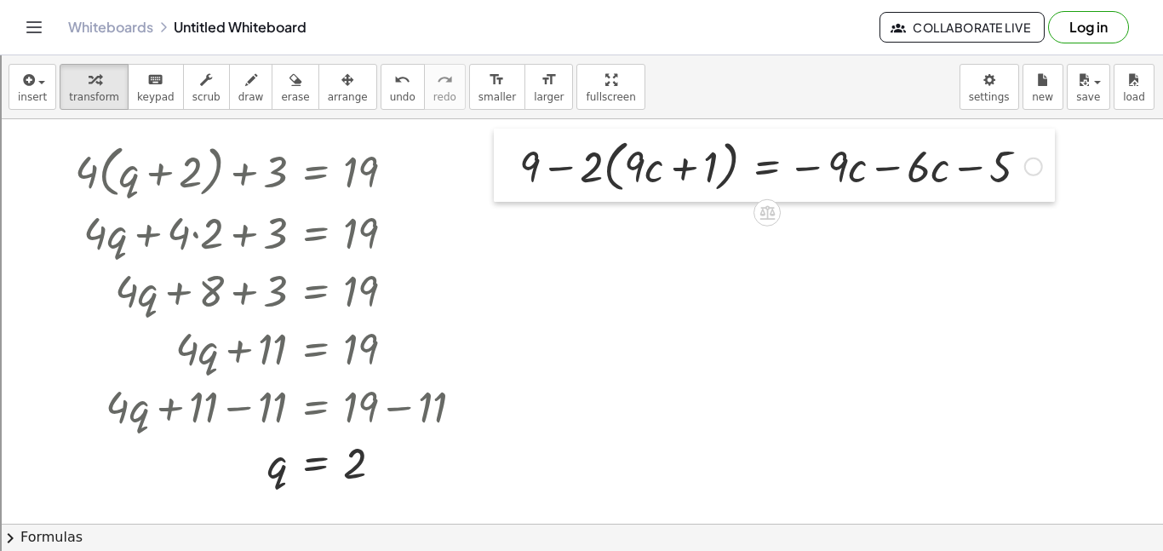
drag, startPoint x: 687, startPoint y: 277, endPoint x: 500, endPoint y: 172, distance: 214.7
click at [500, 172] on div at bounding box center [507, 165] width 26 height 73
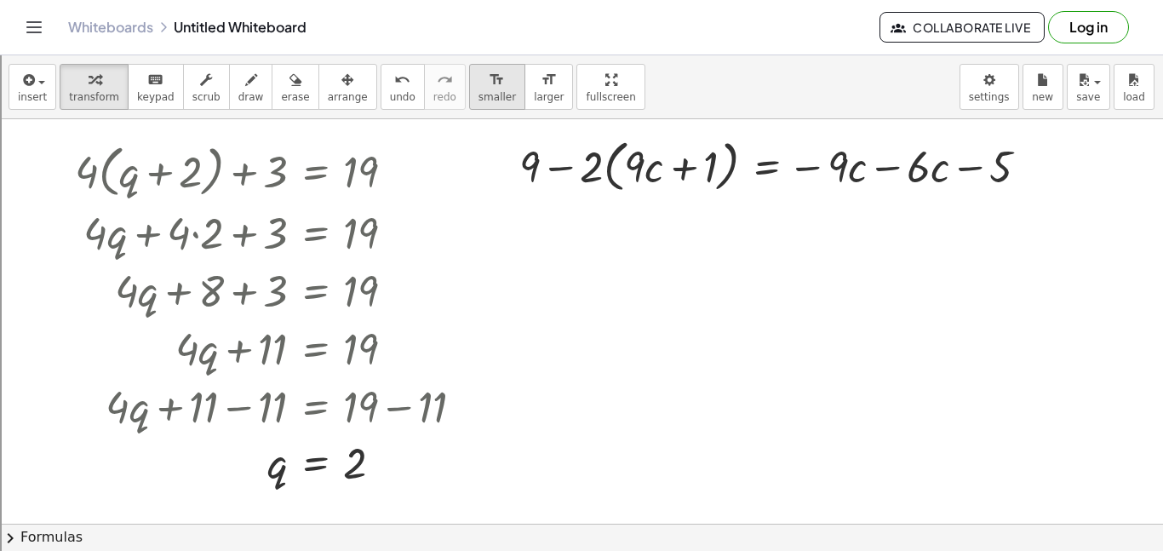
click at [489, 78] on icon "format_size" at bounding box center [497, 80] width 16 height 20
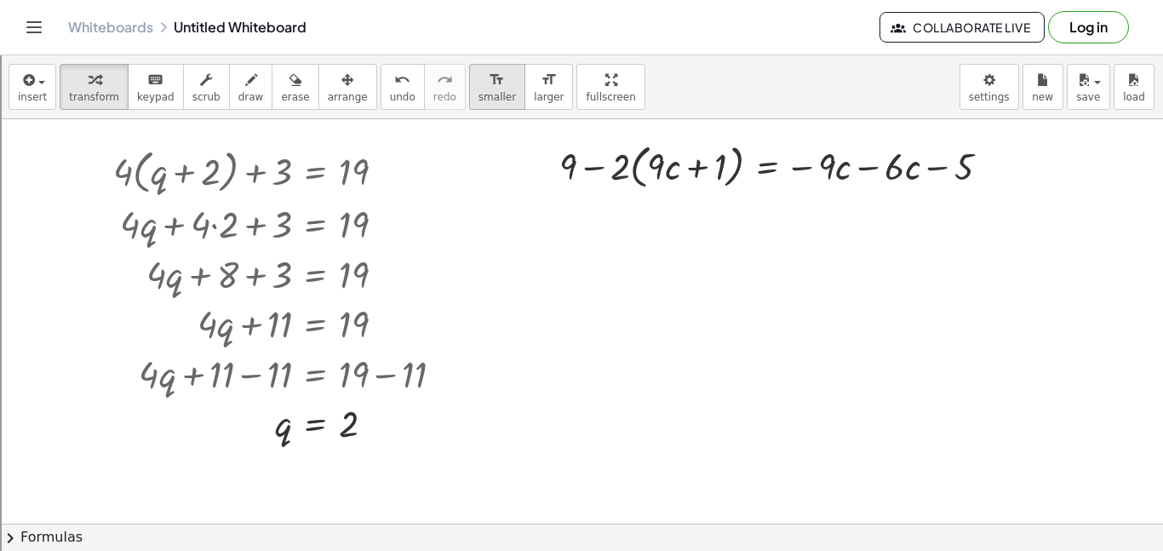
click at [479, 69] on div "format_size" at bounding box center [497, 79] width 37 height 20
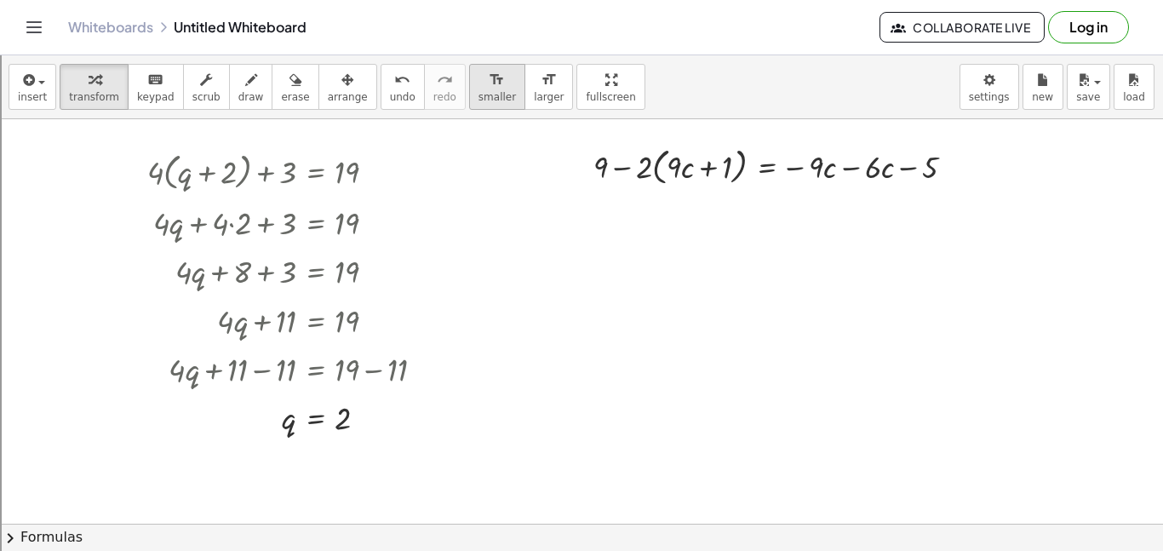
click at [479, 69] on div "format_size" at bounding box center [497, 79] width 37 height 20
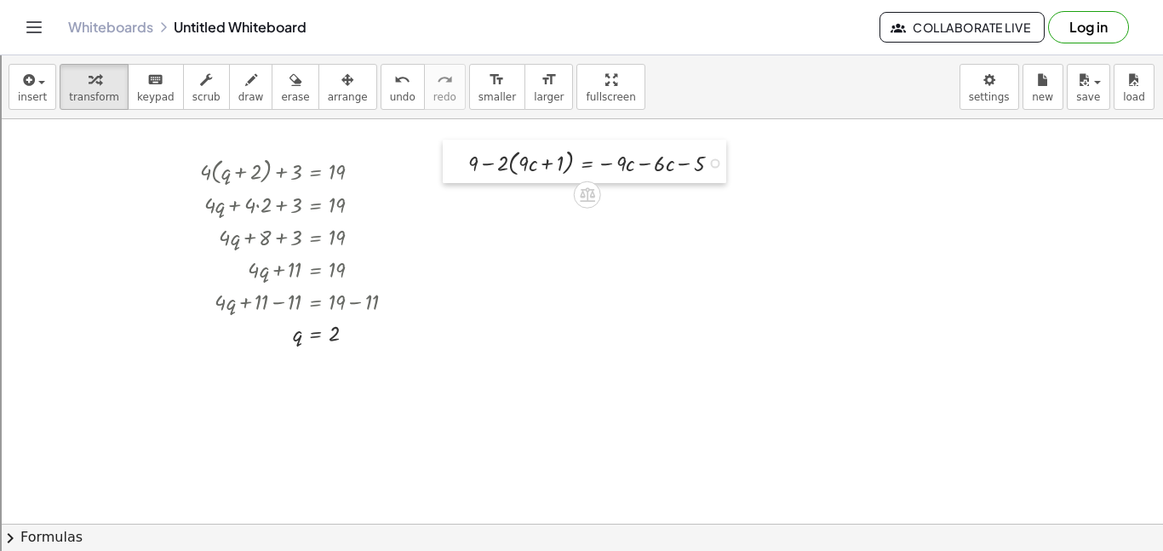
drag, startPoint x: 635, startPoint y: 164, endPoint x: 457, endPoint y: 161, distance: 178.0
click at [457, 161] on div at bounding box center [456, 161] width 26 height 43
drag, startPoint x: 504, startPoint y: 160, endPoint x: 525, endPoint y: 159, distance: 21.3
click at [525, 159] on div at bounding box center [604, 162] width 284 height 35
click at [504, 164] on div at bounding box center [593, 162] width 304 height 35
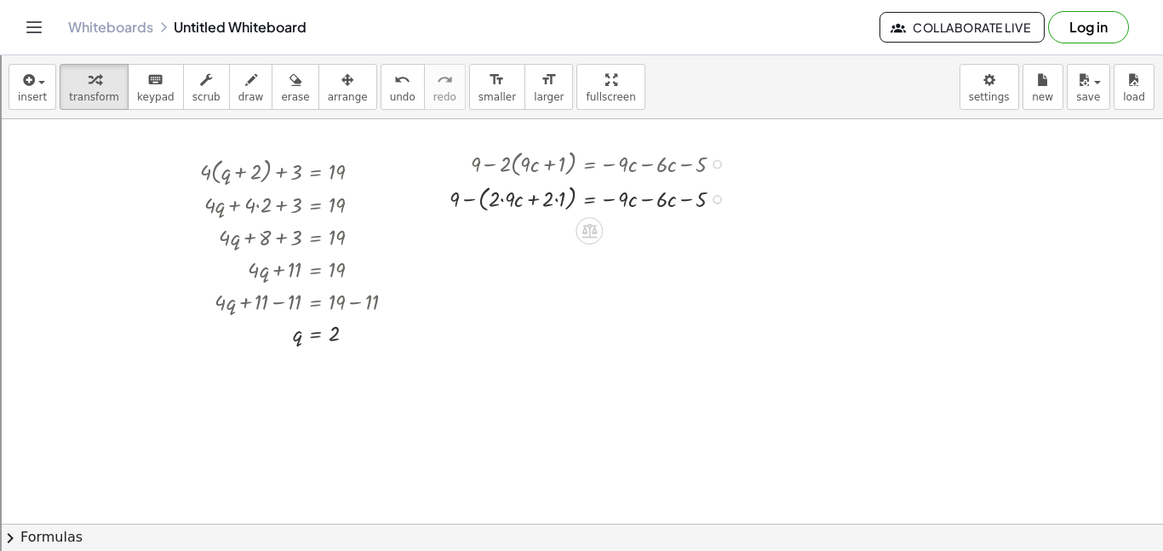
click at [506, 198] on div at bounding box center [593, 197] width 304 height 35
click at [548, 196] on div at bounding box center [597, 197] width 298 height 35
click at [554, 229] on div at bounding box center [593, 232] width 304 height 35
click at [554, 233] on div at bounding box center [593, 232] width 304 height 35
click at [552, 236] on div at bounding box center [593, 232] width 304 height 35
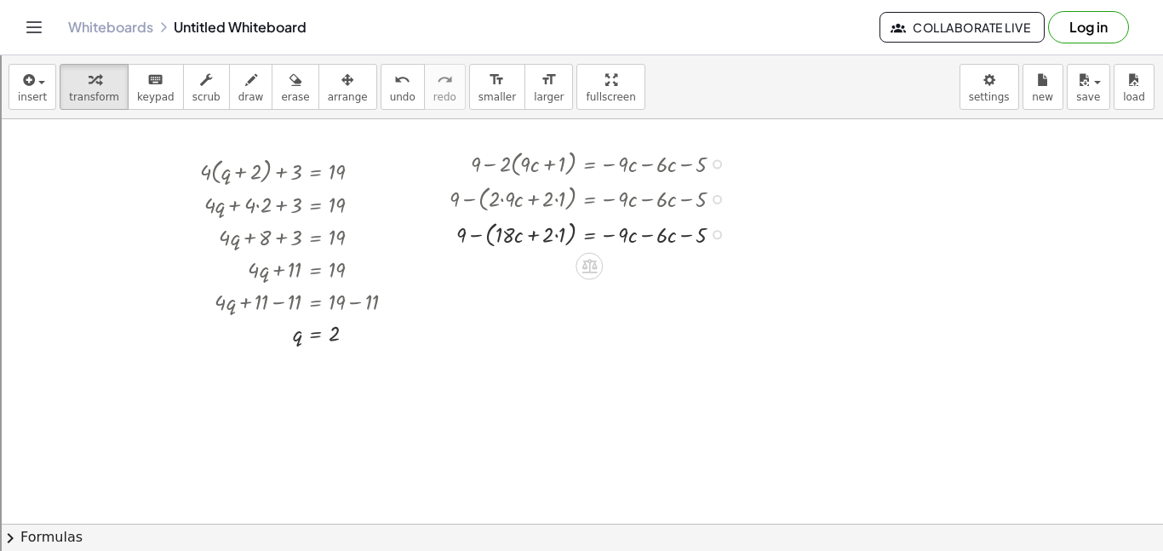
click at [560, 240] on div at bounding box center [593, 232] width 304 height 35
click at [394, 84] on icon "undo" at bounding box center [402, 80] width 16 height 20
click at [381, 104] on button "undo undo" at bounding box center [403, 87] width 44 height 46
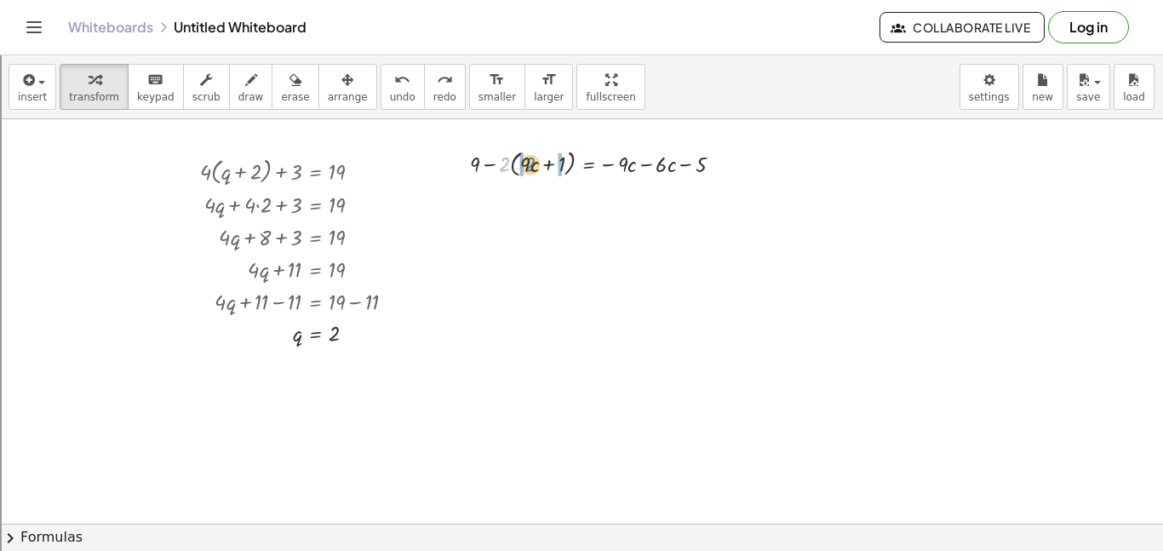
drag, startPoint x: 502, startPoint y: 159, endPoint x: 525, endPoint y: 159, distance: 23.8
click at [525, 159] on div at bounding box center [604, 162] width 284 height 35
click at [554, 202] on div at bounding box center [593, 197] width 304 height 35
click at [500, 198] on div at bounding box center [593, 197] width 304 height 35
click at [567, 198] on div at bounding box center [597, 197] width 298 height 35
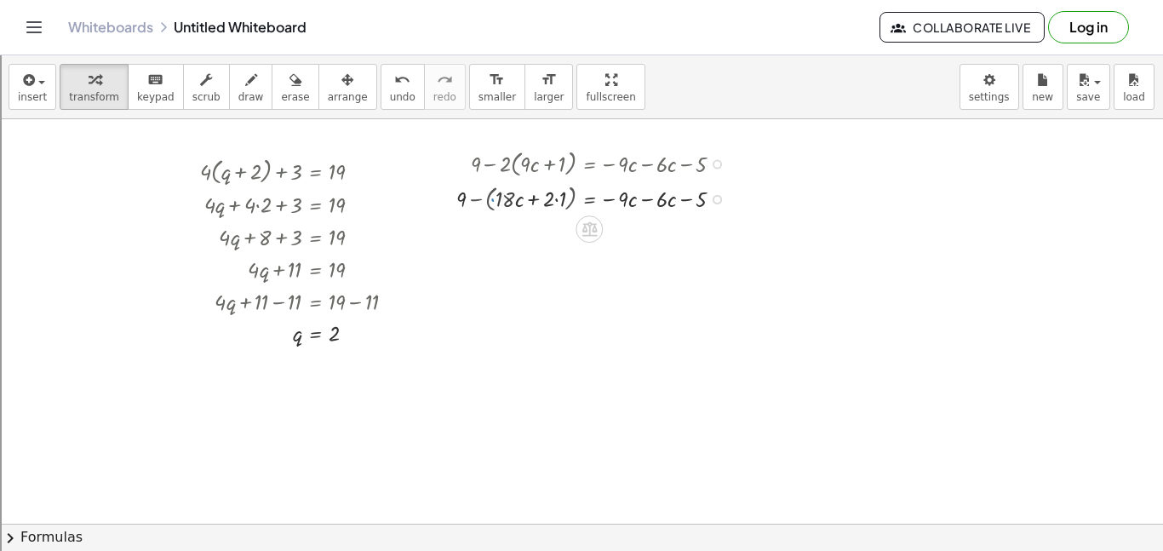
click at [555, 198] on div at bounding box center [593, 197] width 304 height 32
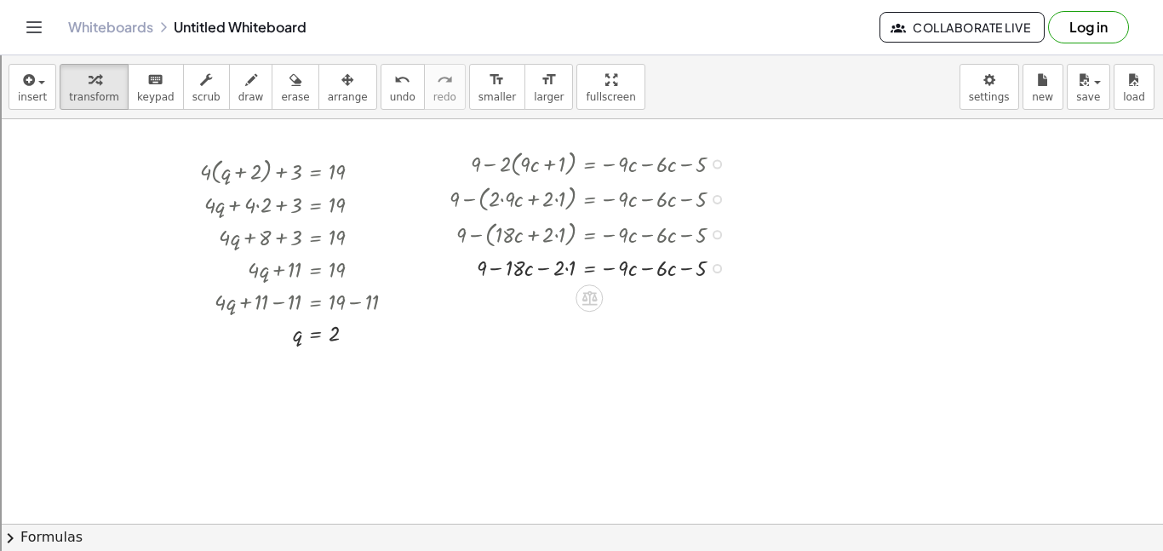
click at [563, 267] on div at bounding box center [593, 266] width 304 height 32
click at [569, 270] on div at bounding box center [593, 266] width 304 height 32
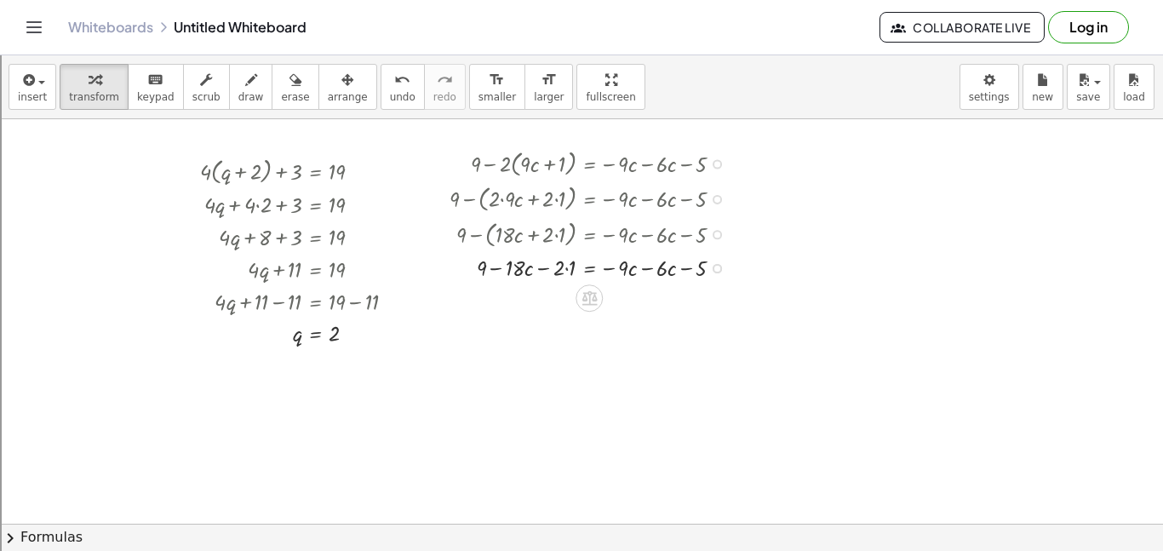
click at [569, 270] on div at bounding box center [593, 266] width 304 height 32
drag, startPoint x: 566, startPoint y: 303, endPoint x: 510, endPoint y: 305, distance: 56.2
click at [510, 305] on div at bounding box center [593, 299] width 304 height 32
click at [521, 301] on div at bounding box center [593, 299] width 304 height 32
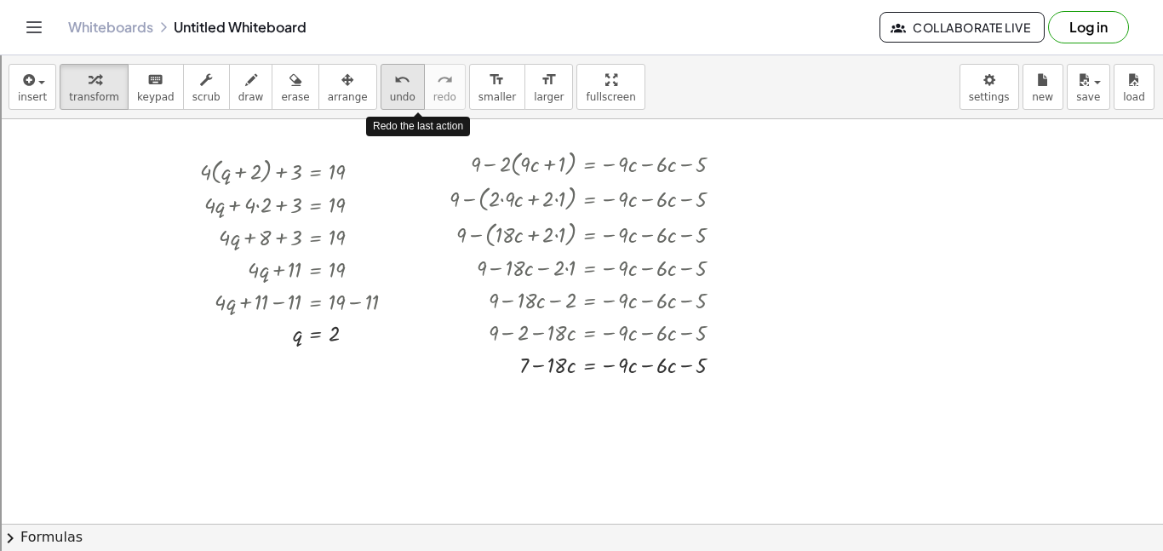
click at [390, 92] on span "undo" at bounding box center [403, 97] width 26 height 12
click at [394, 70] on icon "undo" at bounding box center [402, 80] width 16 height 20
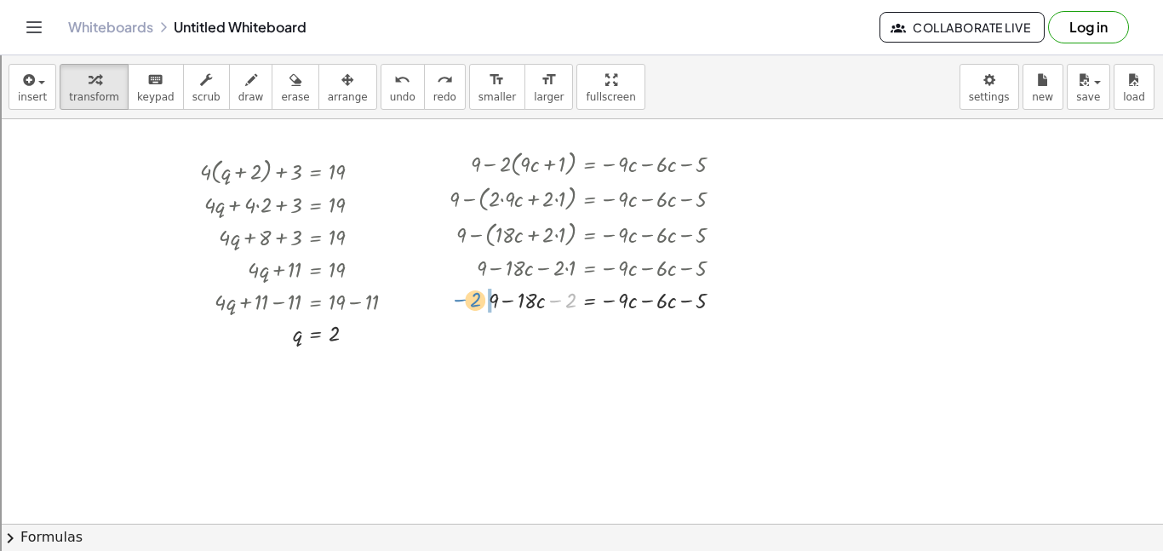
drag, startPoint x: 564, startPoint y: 300, endPoint x: 468, endPoint y: 299, distance: 95.4
click at [468, 299] on div at bounding box center [593, 299] width 304 height 32
click at [510, 331] on div at bounding box center [593, 331] width 304 height 32
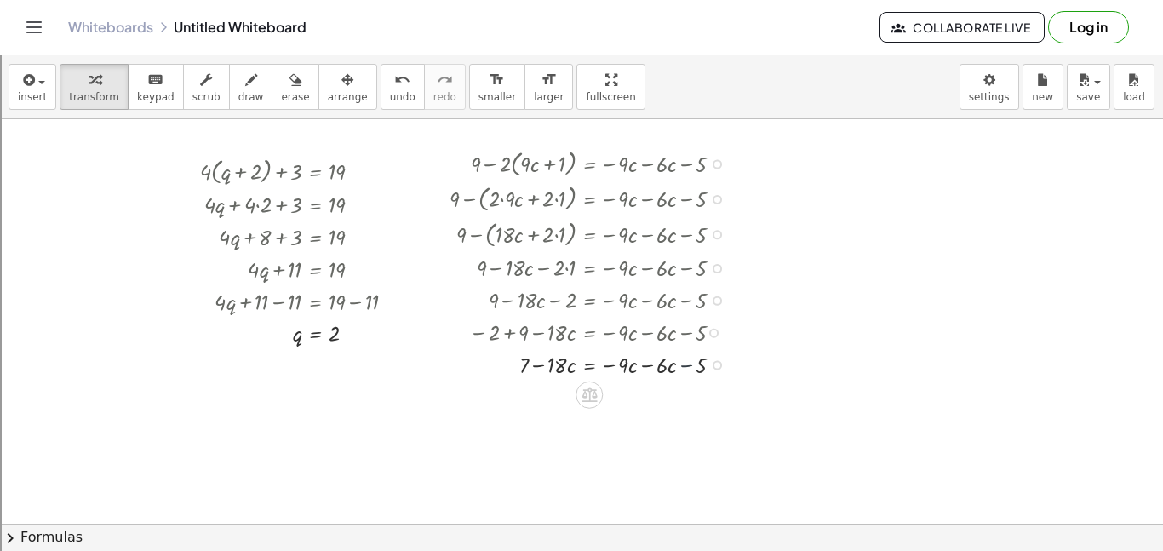
click at [695, 363] on div at bounding box center [593, 363] width 304 height 32
click at [650, 365] on div at bounding box center [593, 363] width 304 height 32
drag, startPoint x: 628, startPoint y: 396, endPoint x: 541, endPoint y: 397, distance: 86.9
click at [541, 397] on div at bounding box center [593, 396] width 304 height 32
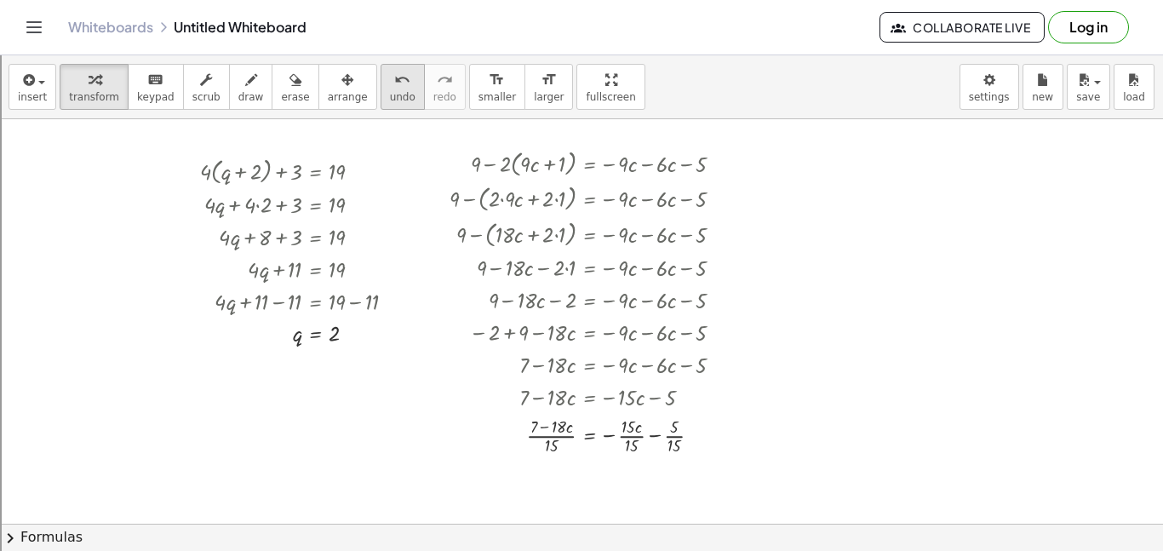
click at [381, 89] on button "undo undo" at bounding box center [403, 87] width 44 height 46
drag, startPoint x: 620, startPoint y: 388, endPoint x: 482, endPoint y: 393, distance: 138.1
click at [482, 393] on div at bounding box center [584, 396] width 303 height 32
click at [656, 431] on div at bounding box center [600, 428] width 319 height 32
drag, startPoint x: 546, startPoint y: 458, endPoint x: 498, endPoint y: 458, distance: 47.7
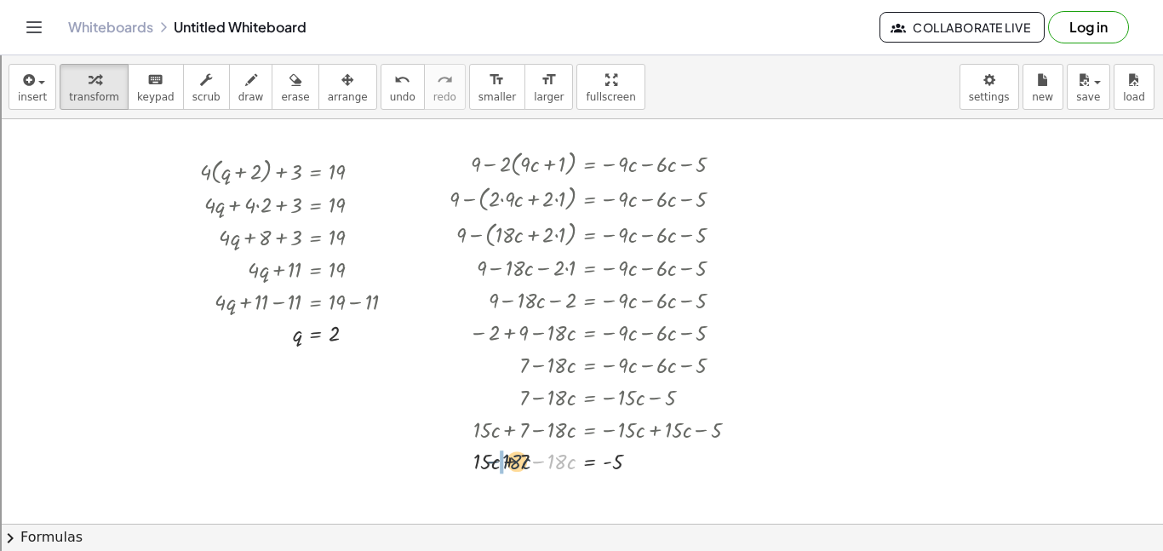
click at [498, 458] on div at bounding box center [600, 460] width 319 height 32
click at [520, 464] on div at bounding box center [600, 460] width 319 height 32
click at [503, 492] on div at bounding box center [600, 492] width 319 height 32
click at [479, 93] on span "smaller" at bounding box center [497, 97] width 37 height 12
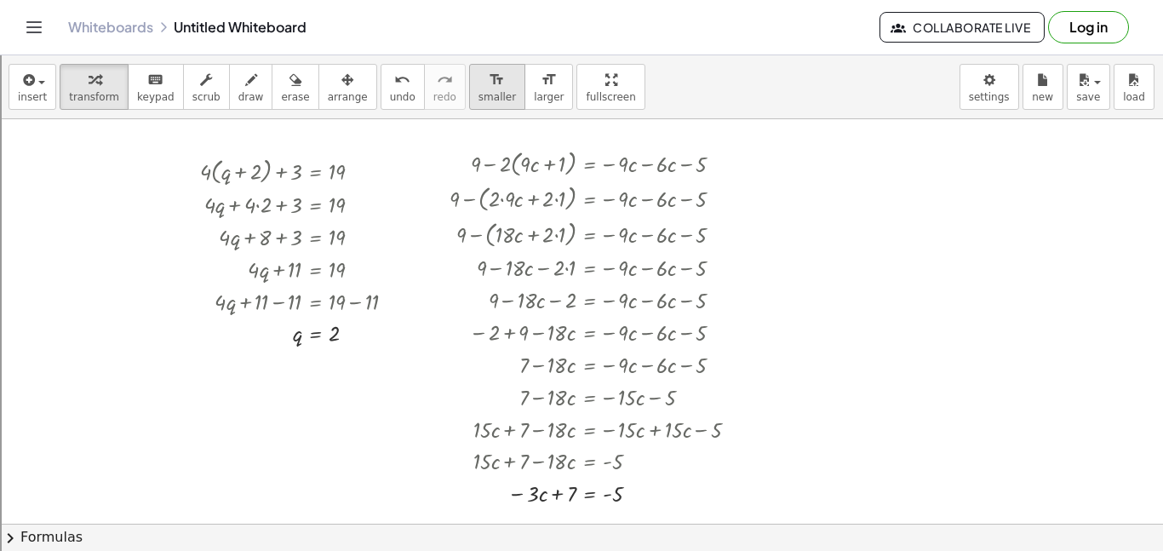
click at [479, 93] on span "smaller" at bounding box center [497, 97] width 37 height 12
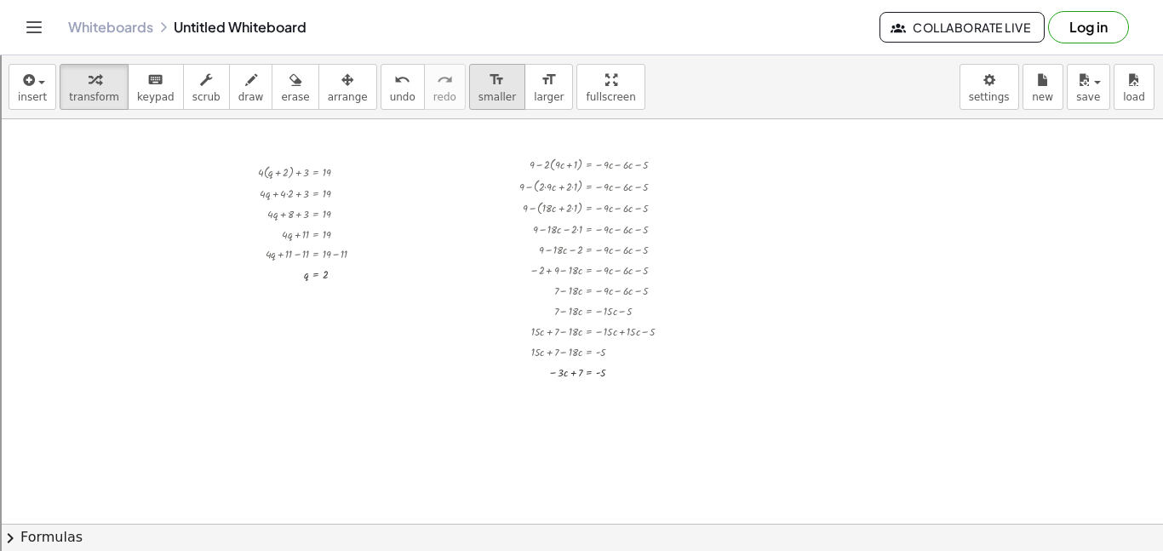
click at [479, 93] on span "smaller" at bounding box center [497, 97] width 37 height 12
drag, startPoint x: 575, startPoint y: 374, endPoint x: 614, endPoint y: 376, distance: 39.3
click at [614, 376] on div at bounding box center [602, 370] width 183 height 20
click at [560, 371] on div at bounding box center [601, 370] width 152 height 20
click at [571, 392] on div at bounding box center [602, 391] width 183 height 20
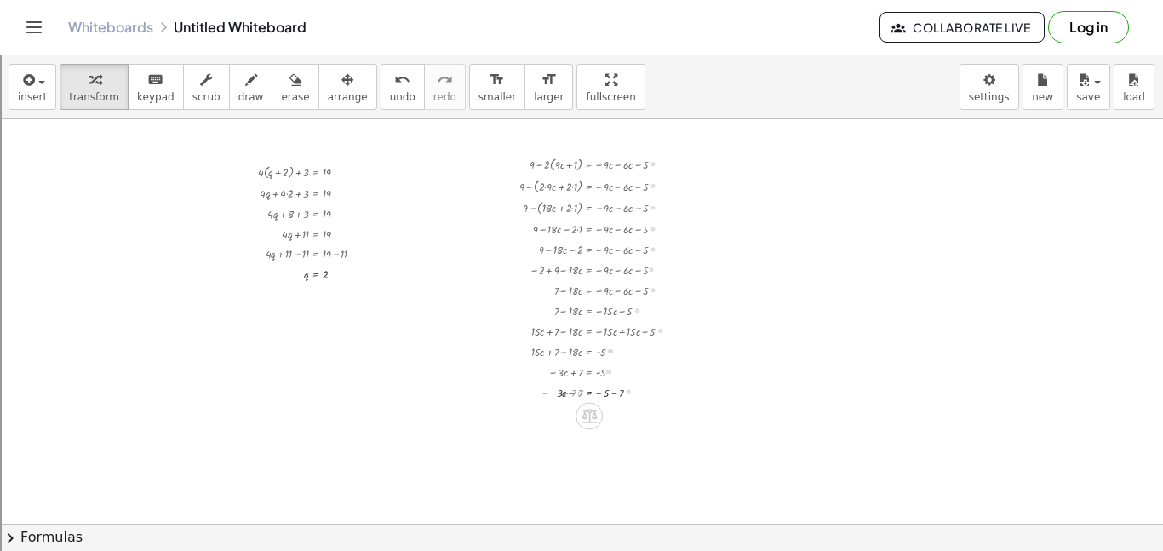
click at [603, 391] on div at bounding box center [602, 391] width 183 height 20
click at [589, 164] on div "+ 9 − · 2 · ( + · 9 · c + 1 ) = − · 9 · c − · 6 · c − 5 + 9 − ( + · 2 · 9 · c +…" at bounding box center [589, 164] width 0 height 0
click at [611, 410] on div at bounding box center [602, 410] width 183 height 20
drag, startPoint x: 575, startPoint y: 430, endPoint x: 612, endPoint y: 450, distance: 42.3
click at [606, 456] on div at bounding box center [602, 454] width 183 height 27
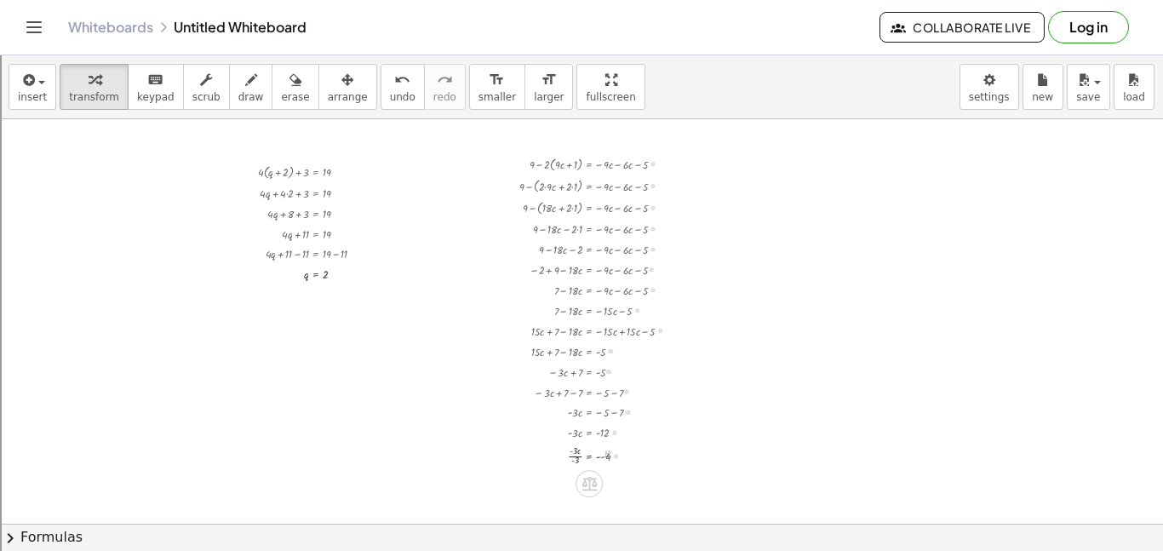
click at [584, 454] on div at bounding box center [602, 454] width 183 height 27
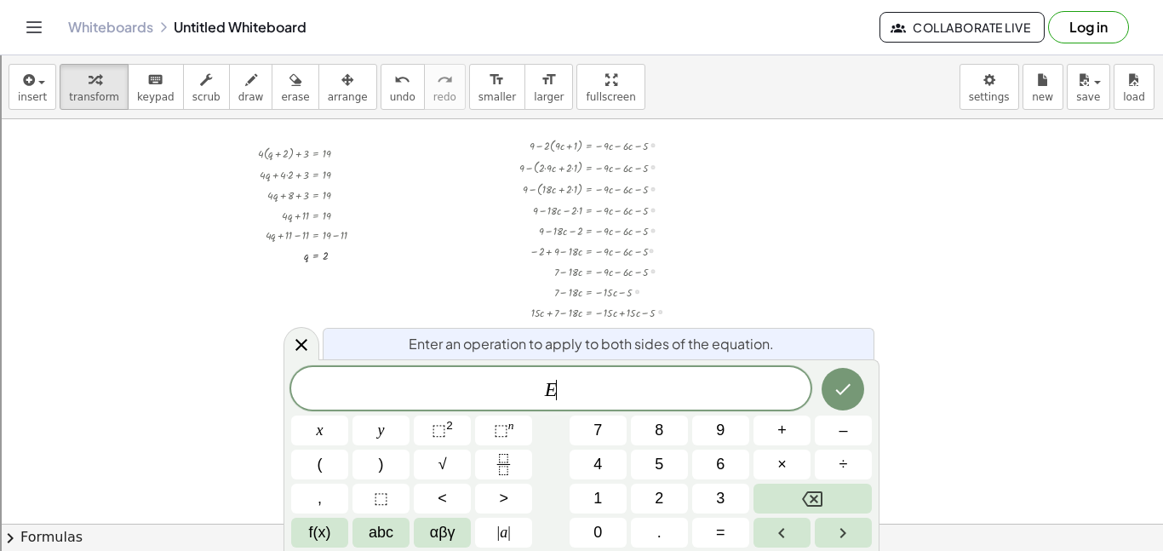
scroll to position [19, 0]
click at [301, 342] on icon at bounding box center [301, 345] width 20 height 20
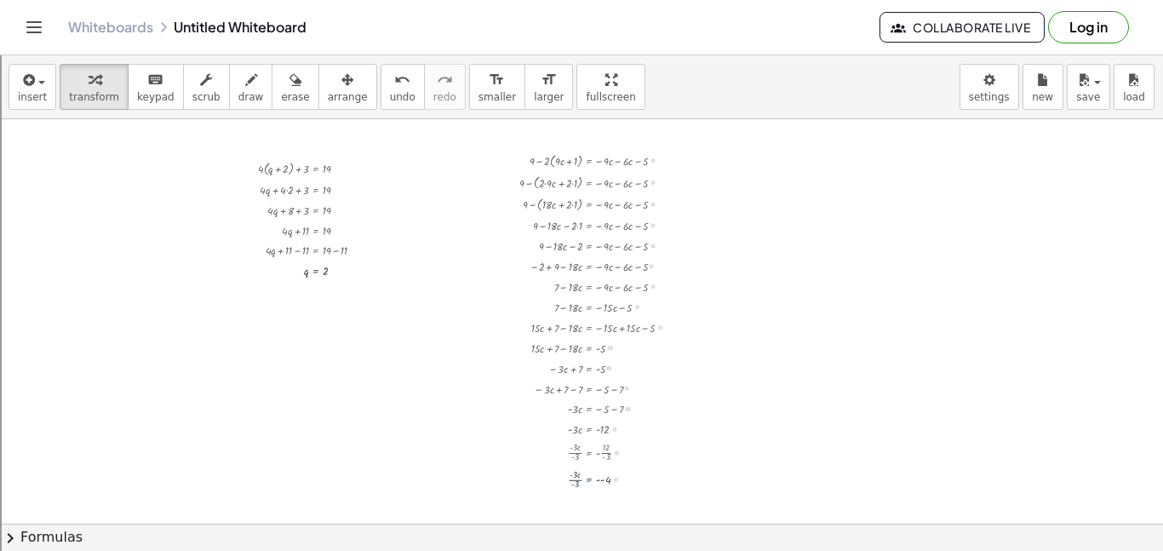
scroll to position [0, 0]
click at [572, 478] on div at bounding box center [602, 481] width 183 height 27
click at [572, 476] on div at bounding box center [602, 481] width 183 height 27
click at [572, 485] on div at bounding box center [602, 481] width 183 height 27
click at [573, 477] on div at bounding box center [602, 481] width 183 height 27
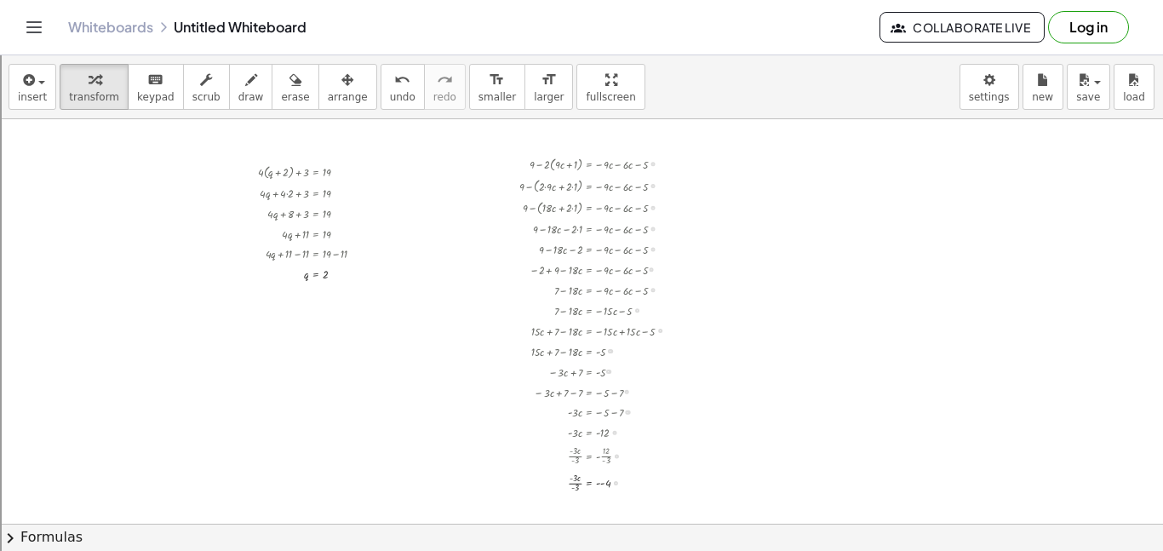
click at [573, 477] on div at bounding box center [602, 481] width 183 height 27
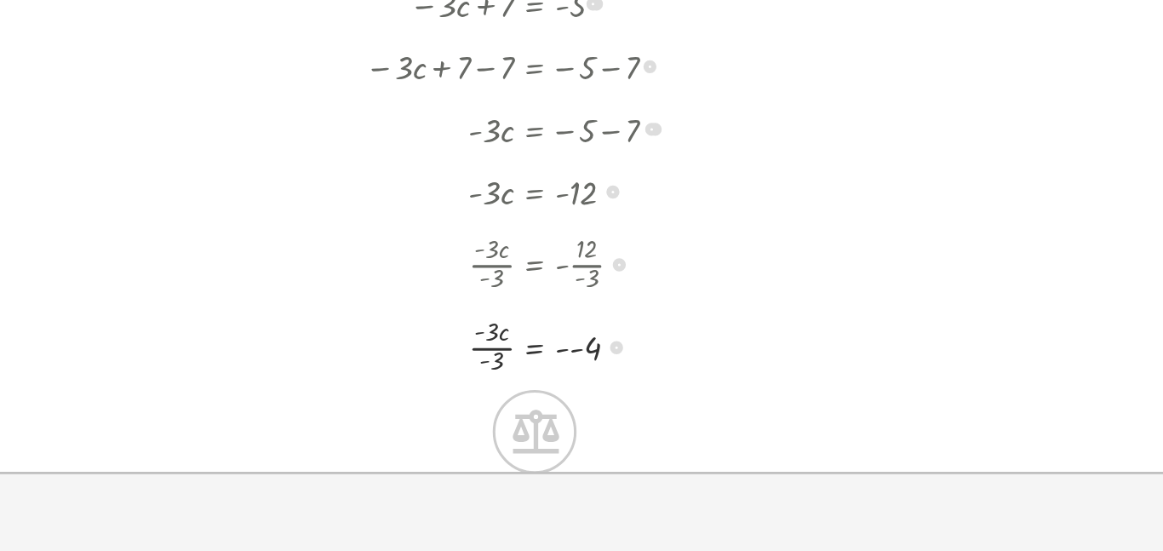
click at [573, 480] on div at bounding box center [602, 481] width 183 height 27
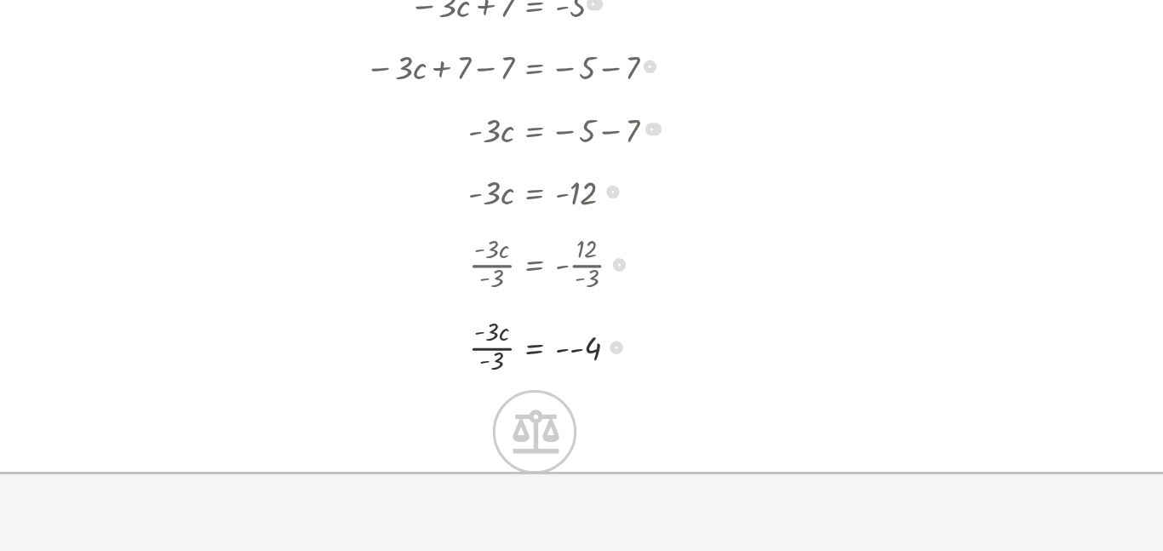
click at [577, 485] on div at bounding box center [602, 481] width 183 height 27
